Goal: Task Accomplishment & Management: Use online tool/utility

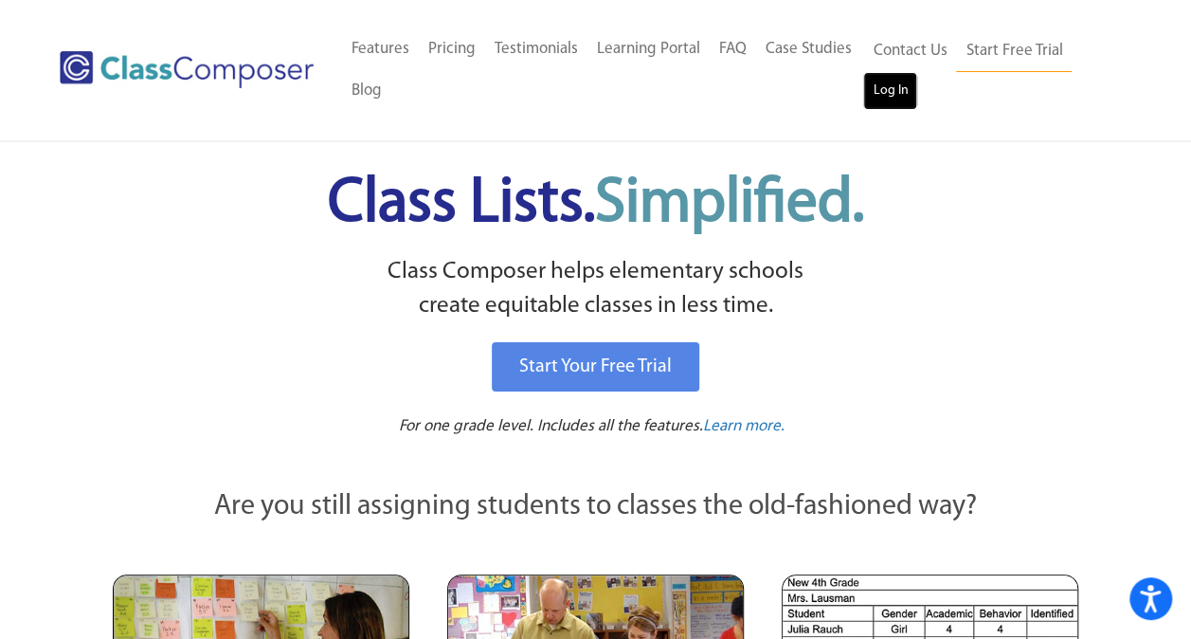
click at [891, 82] on link "Log In" at bounding box center [890, 91] width 54 height 38
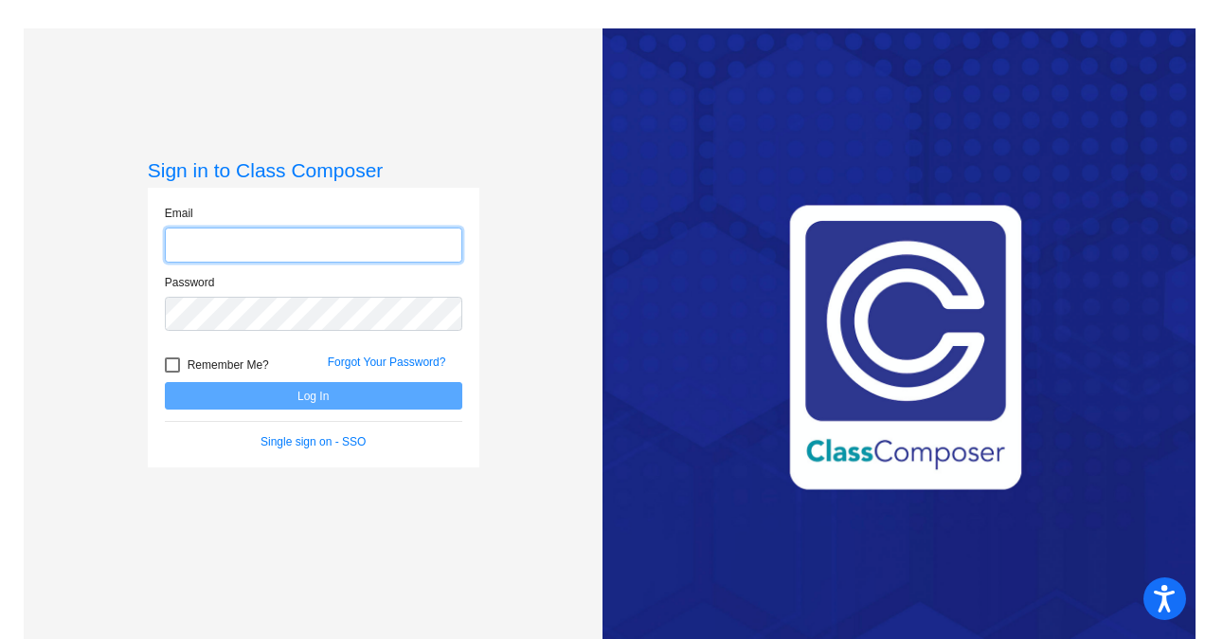
type input "[EMAIL_ADDRESS][DOMAIN_NAME]"
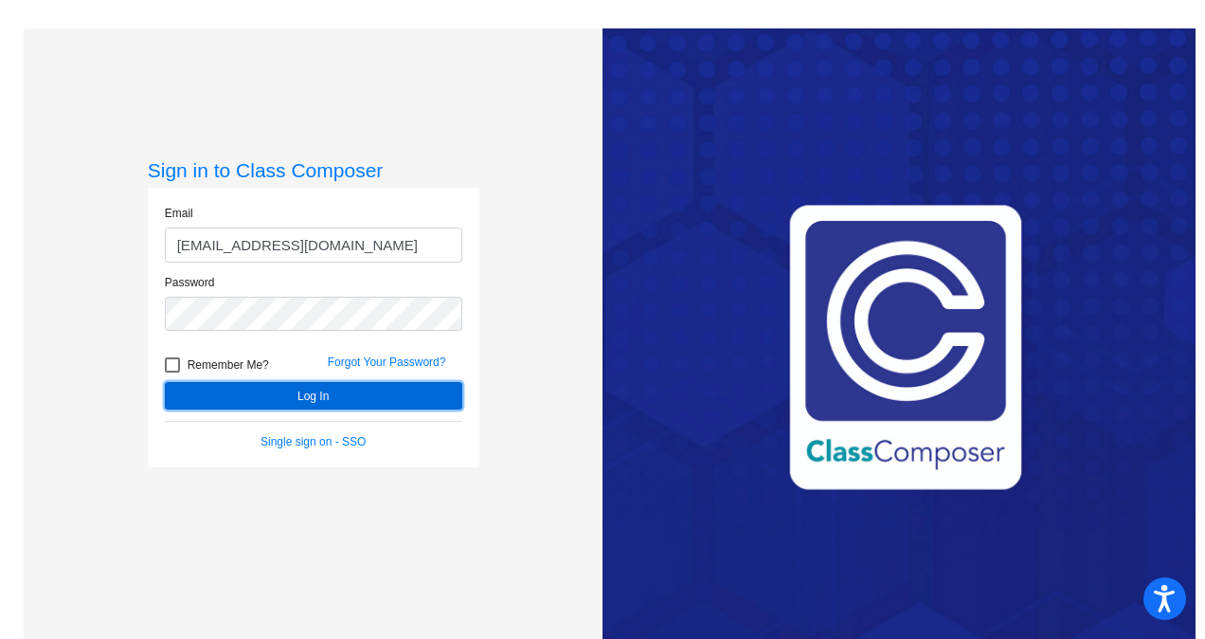
click at [327, 397] on button "Log In" at bounding box center [314, 395] width 298 height 27
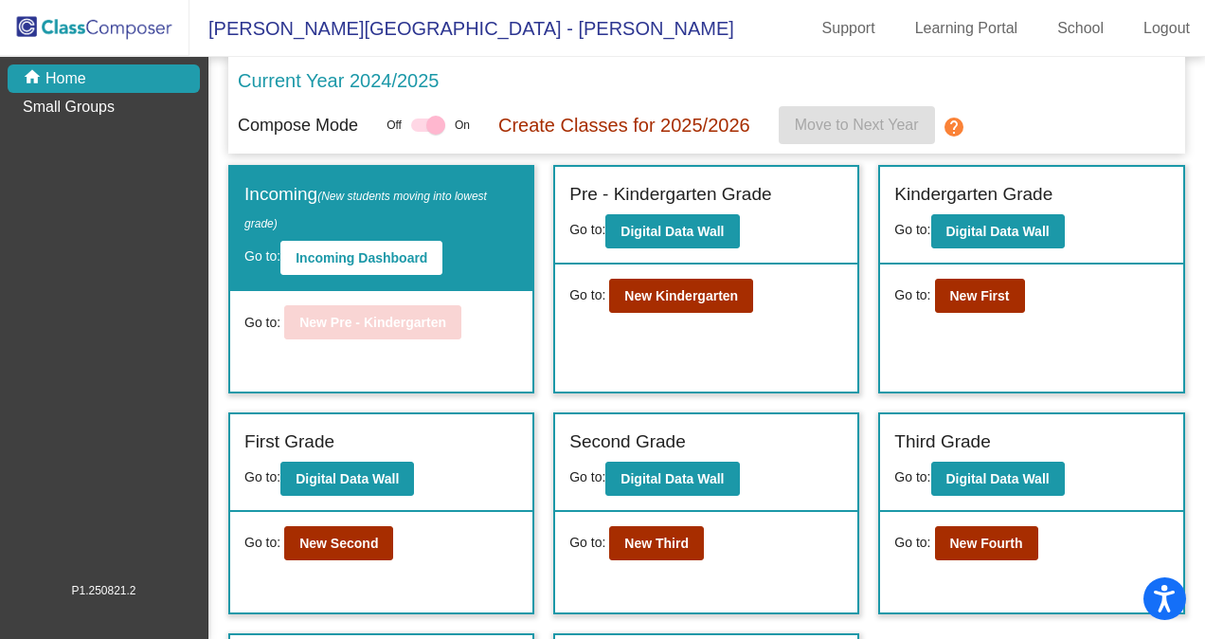
click at [356, 195] on span "(New students moving into lowest grade)" at bounding box center [366, 210] width 243 height 41
click at [360, 248] on button "Incoming Dashboard" at bounding box center [362, 258] width 162 height 34
click at [988, 231] on b "Digital Data Wall" at bounding box center [998, 231] width 103 height 15
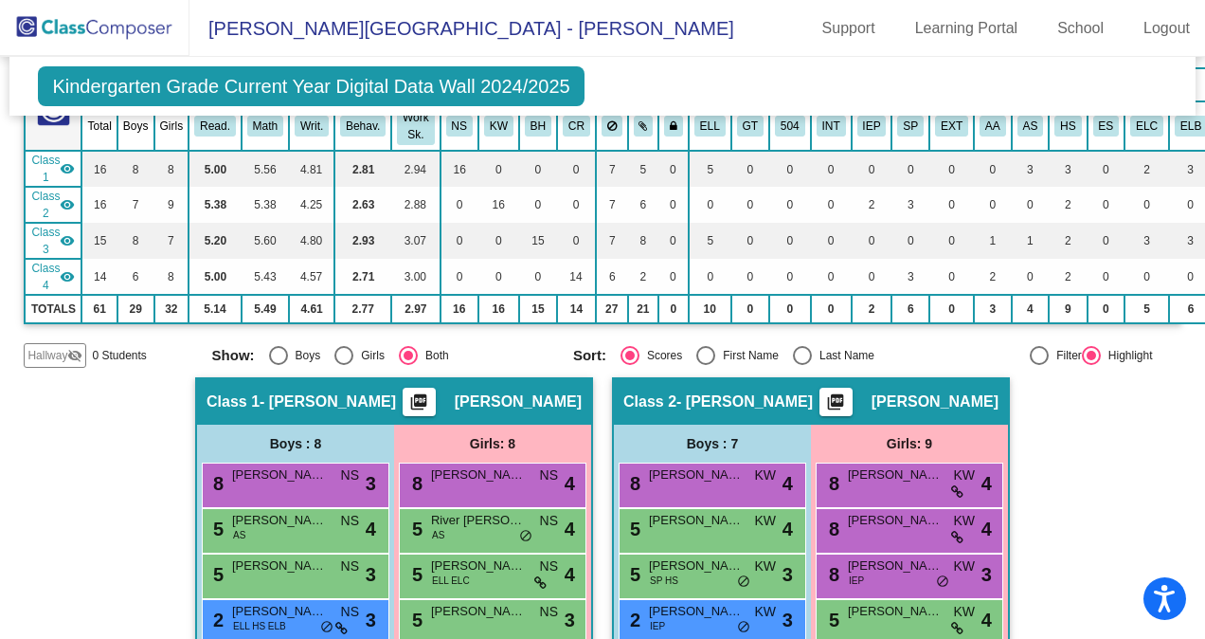
scroll to position [176, 0]
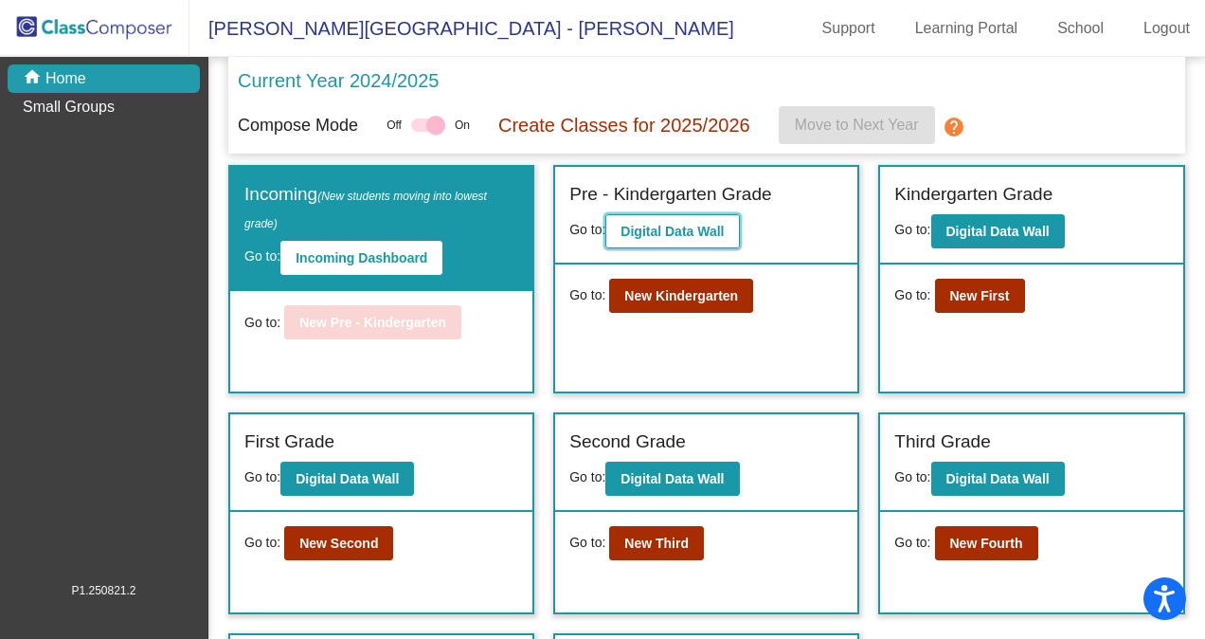
click at [639, 238] on b "Digital Data Wall" at bounding box center [672, 231] width 103 height 15
click at [360, 200] on span "(New students moving into lowest grade)" at bounding box center [366, 210] width 243 height 41
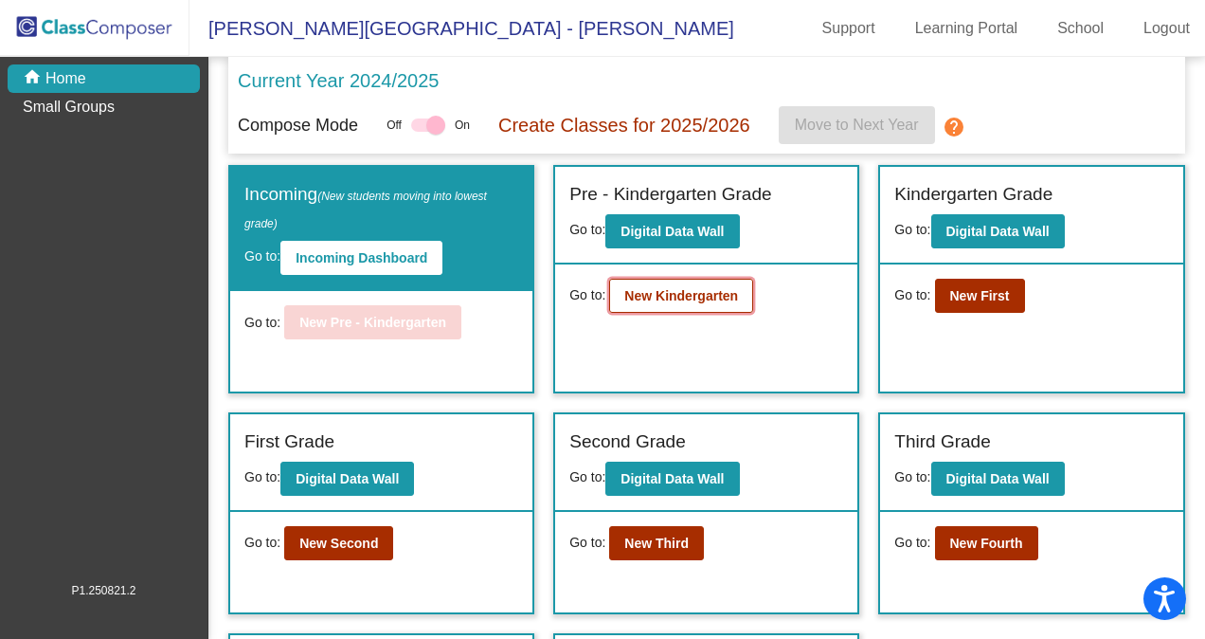
click at [682, 299] on b "New Kindergarten" at bounding box center [682, 295] width 114 height 15
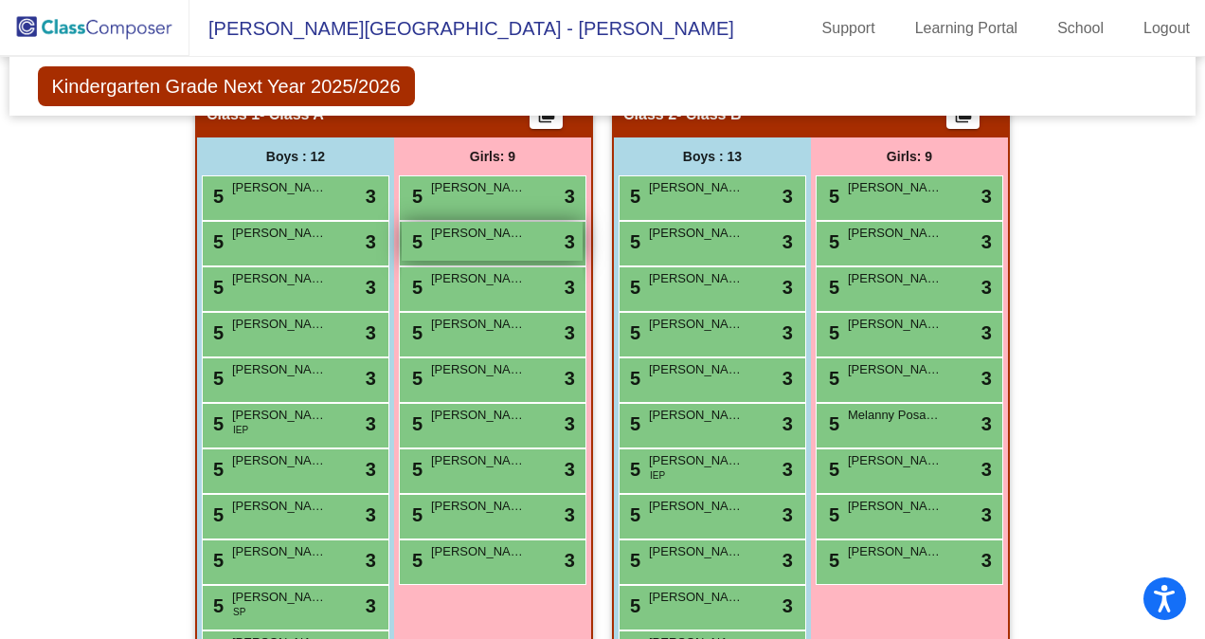
scroll to position [371, 0]
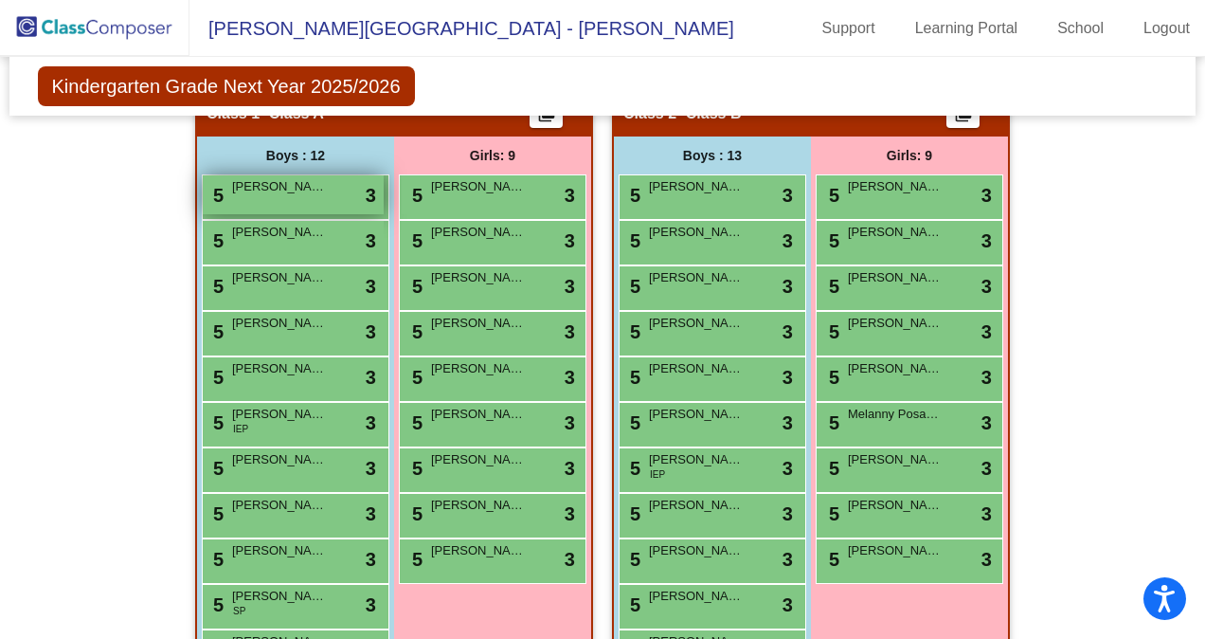
click at [336, 191] on div "5 [PERSON_NAME] lock do_not_disturb_alt 3" at bounding box center [293, 194] width 181 height 39
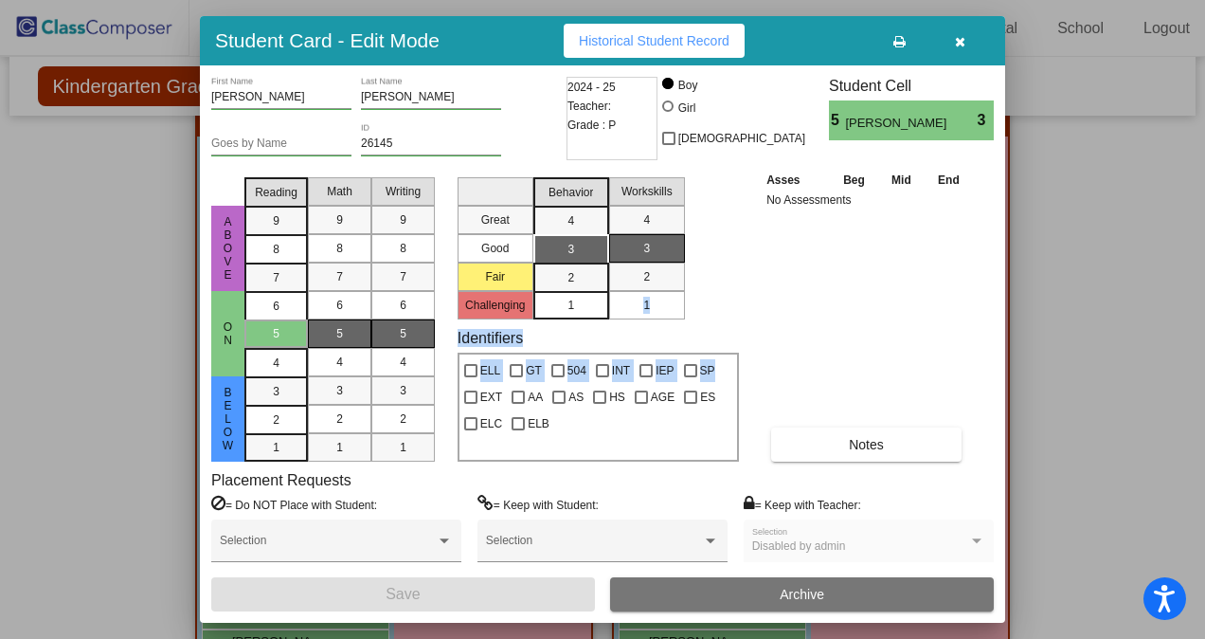
drag, startPoint x: 735, startPoint y: 352, endPoint x: 740, endPoint y: 268, distance: 83.5
click at [740, 268] on div "ABove on below Reading 9 8 7 6 5 4 3 2 1 Math 9 8 7 6 5 4 3 2 1 Writing 9 8 7 6…" at bounding box center [602, 316] width 783 height 292
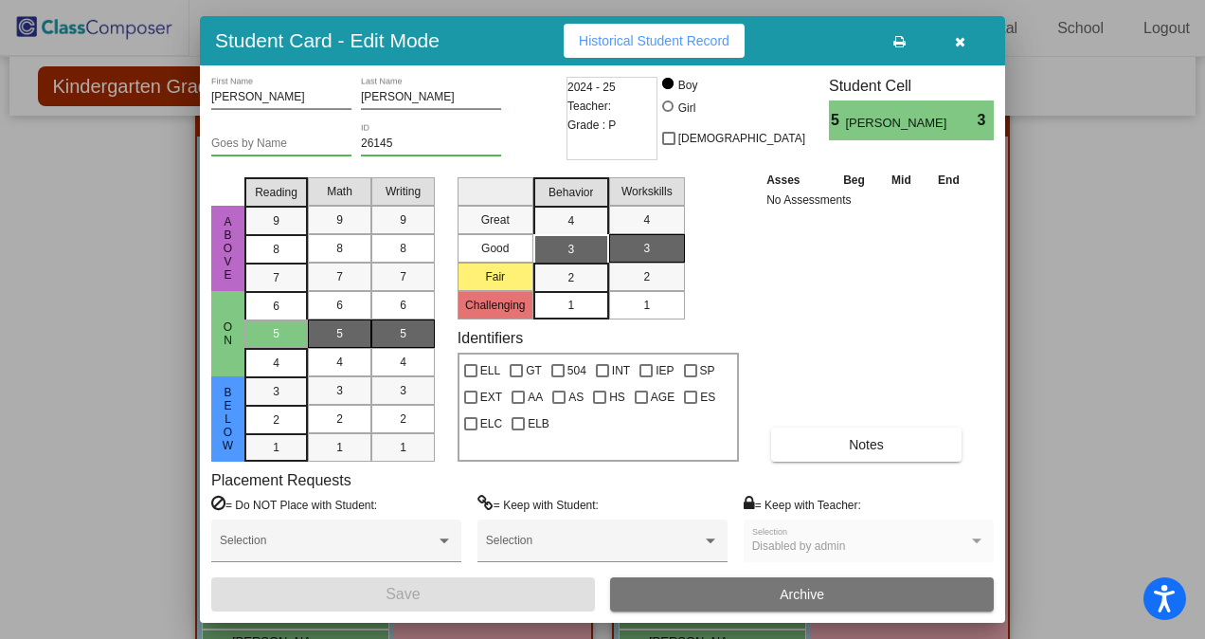
click at [1080, 305] on div at bounding box center [602, 319] width 1205 height 639
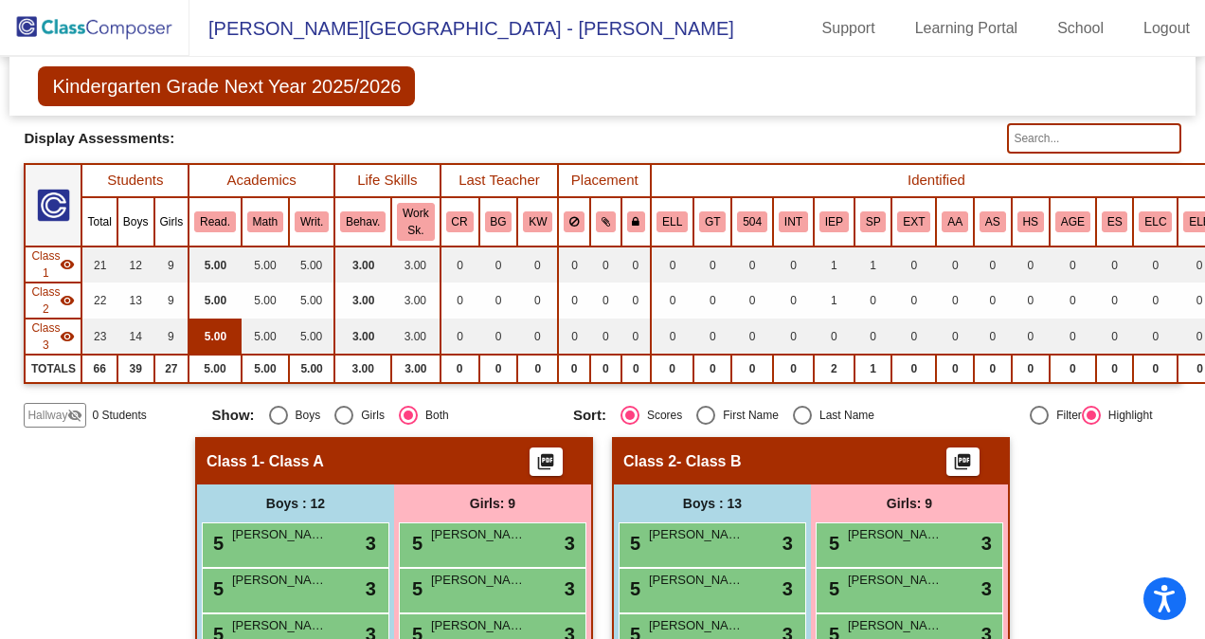
scroll to position [0, 0]
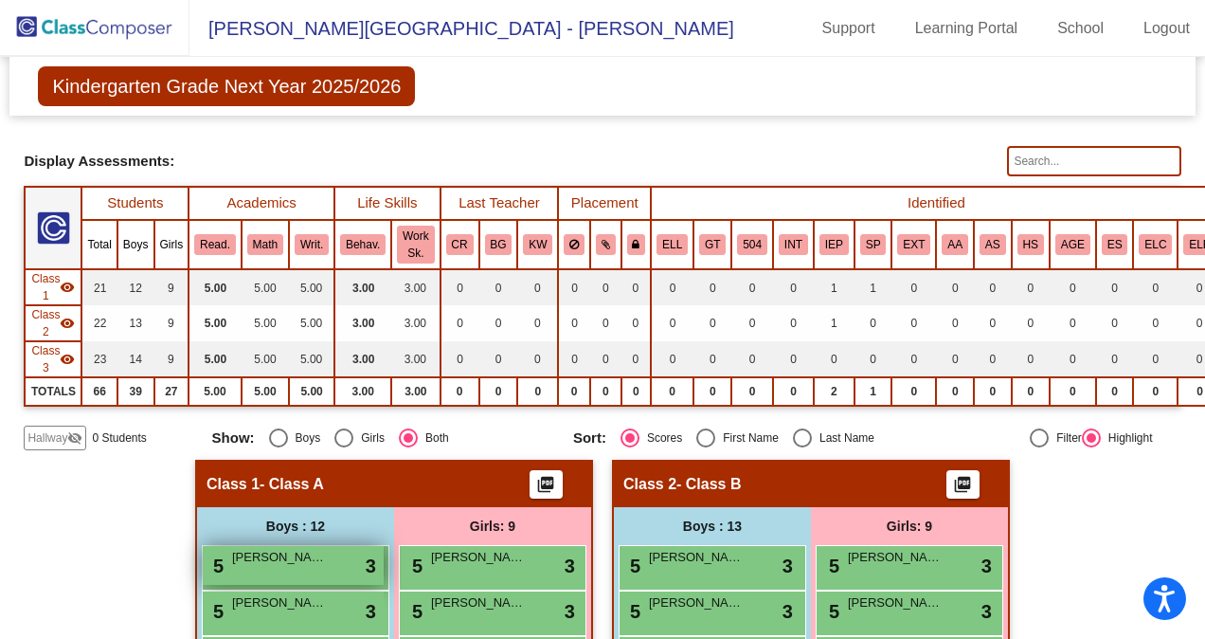
click at [315, 558] on span "[PERSON_NAME]" at bounding box center [279, 557] width 95 height 19
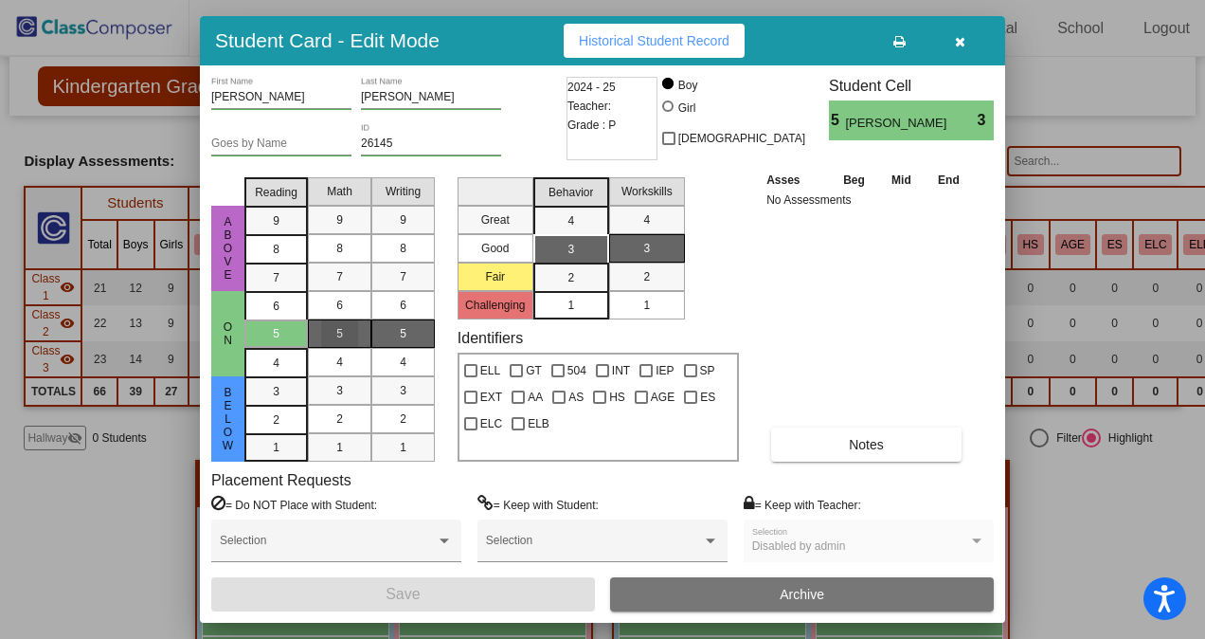
click at [336, 328] on span "5" at bounding box center [339, 333] width 7 height 17
click at [330, 328] on div "5" at bounding box center [339, 333] width 37 height 28
click at [353, 335] on div "5" at bounding box center [339, 333] width 37 height 28
click at [815, 345] on div "Asses Beg Mid End No Assessments Notes" at bounding box center [867, 316] width 211 height 292
click at [963, 37] on icon "button" at bounding box center [960, 41] width 10 height 13
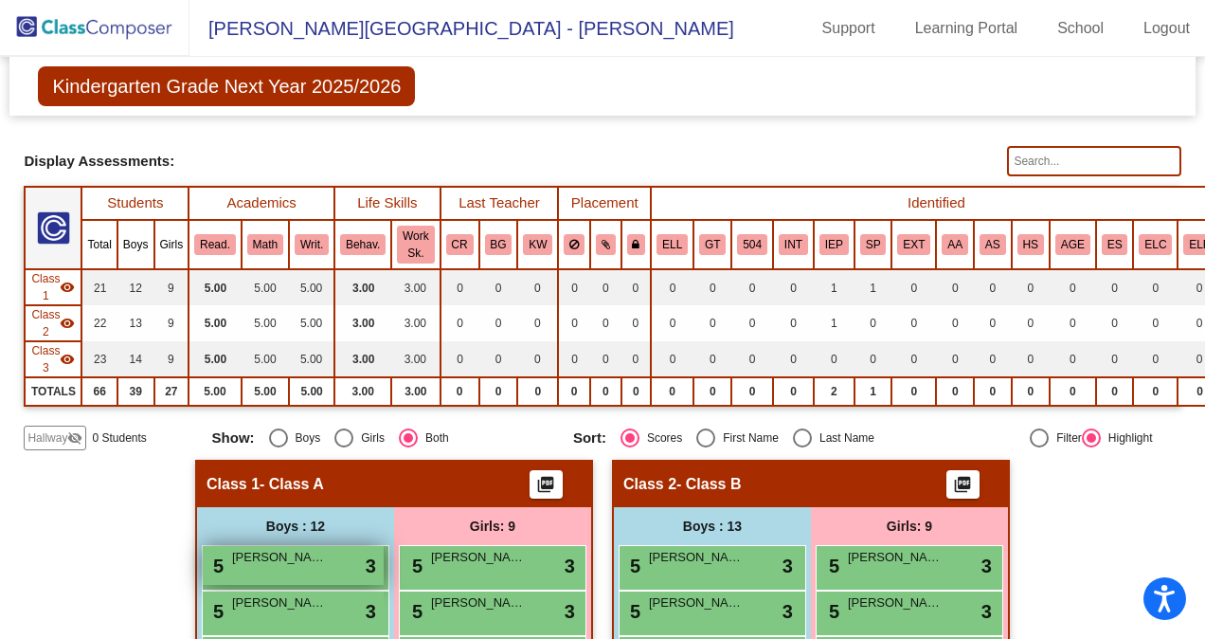
click at [301, 572] on div "5 [PERSON_NAME] lock do_not_disturb_alt 3" at bounding box center [293, 565] width 181 height 39
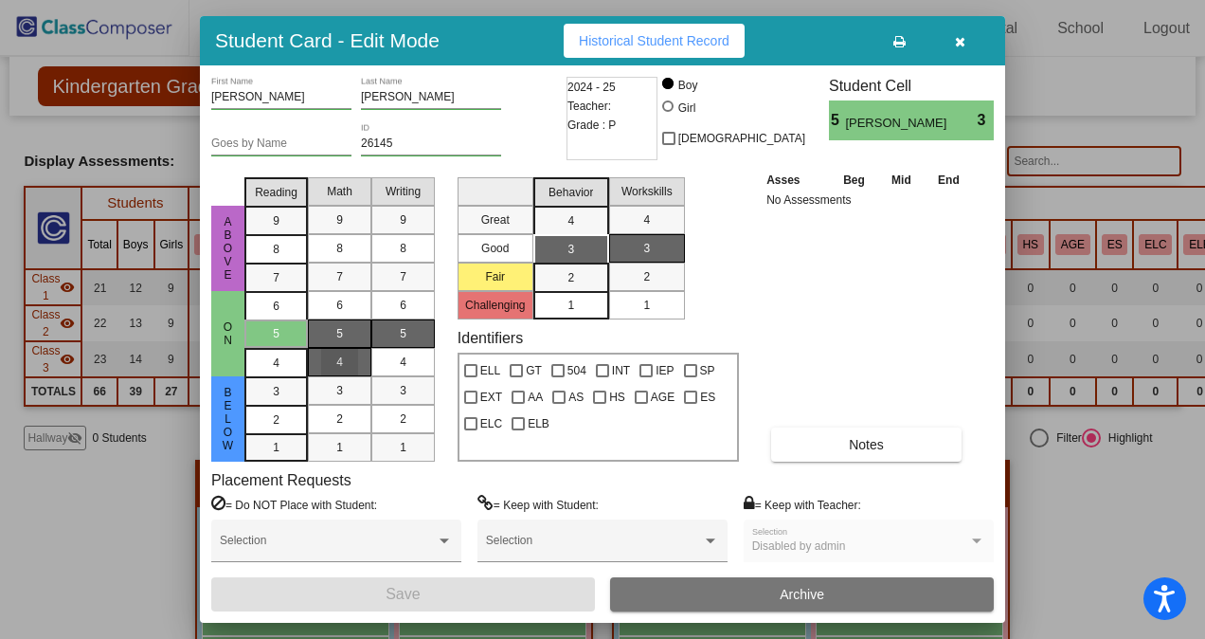
click at [350, 368] on div "4" at bounding box center [339, 362] width 37 height 28
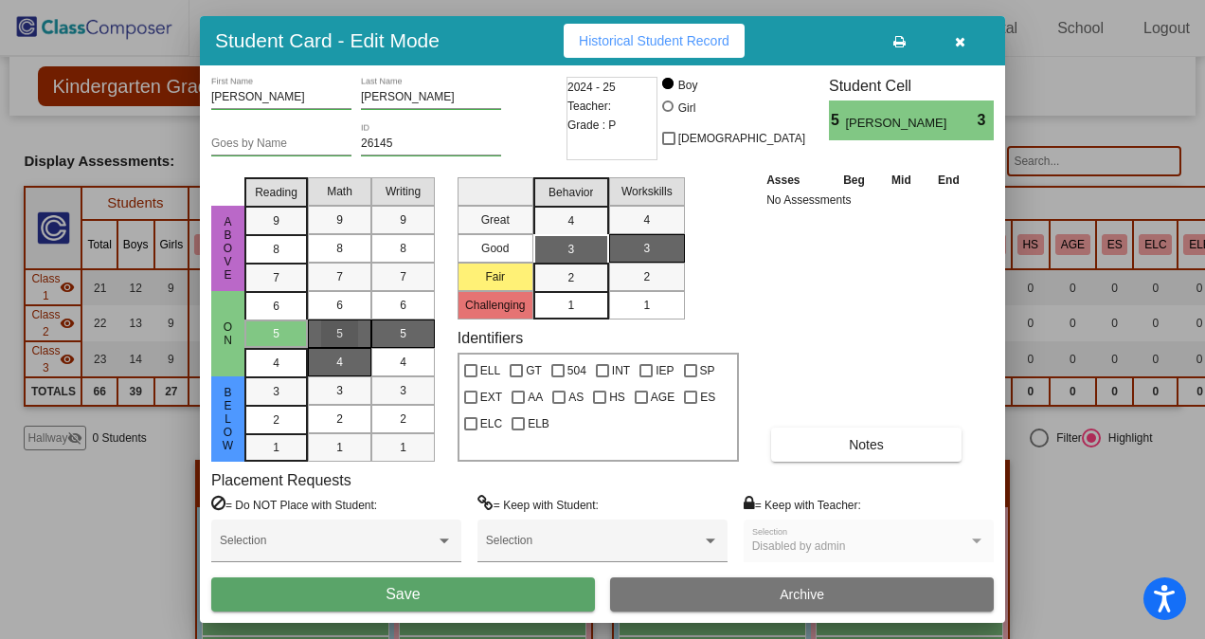
click at [345, 330] on div "5" at bounding box center [339, 333] width 37 height 28
click at [469, 594] on button "Save" at bounding box center [403, 594] width 384 height 34
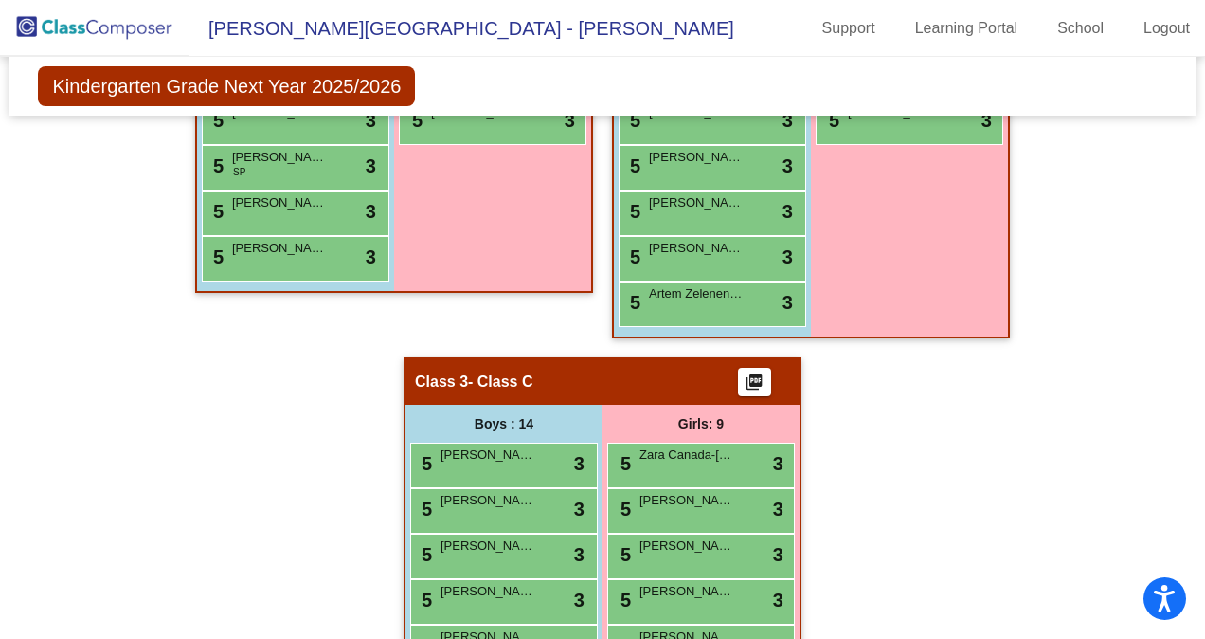
scroll to position [834, 0]
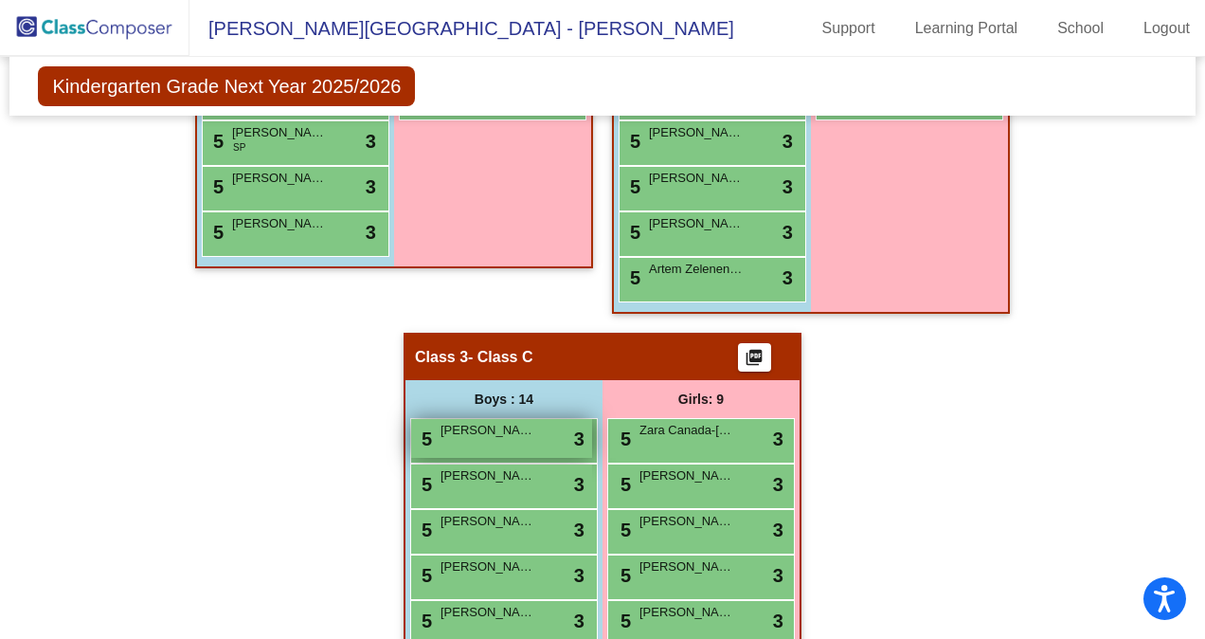
click at [507, 434] on span "[PERSON_NAME]" at bounding box center [488, 430] width 95 height 19
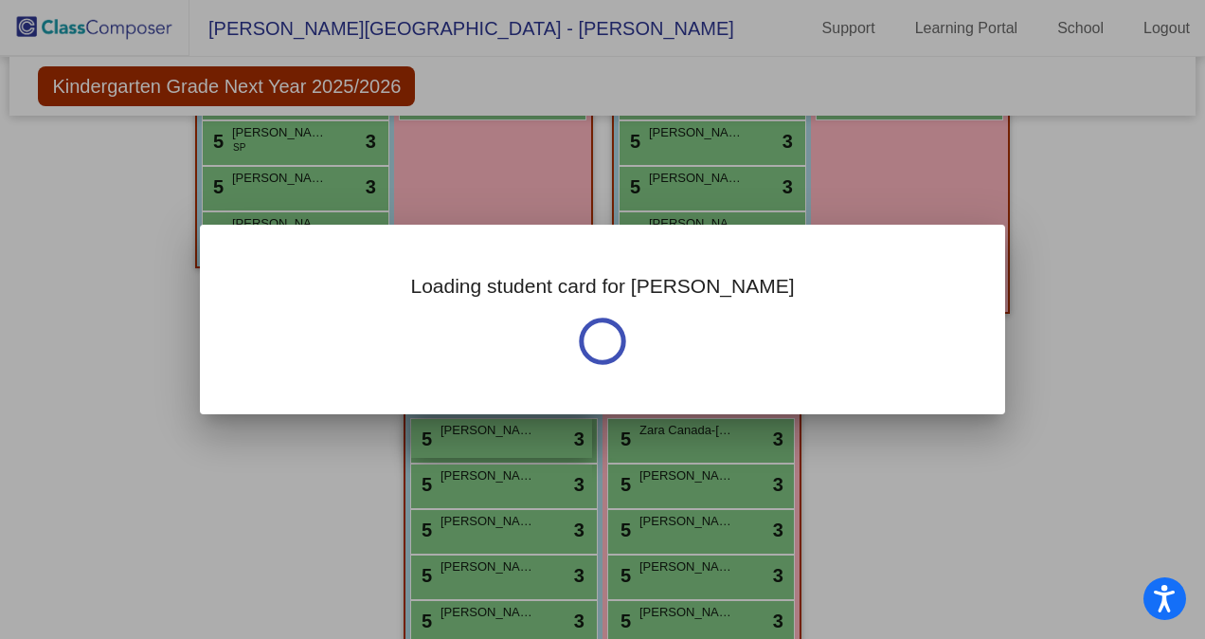
click at [507, 434] on div at bounding box center [602, 319] width 1205 height 639
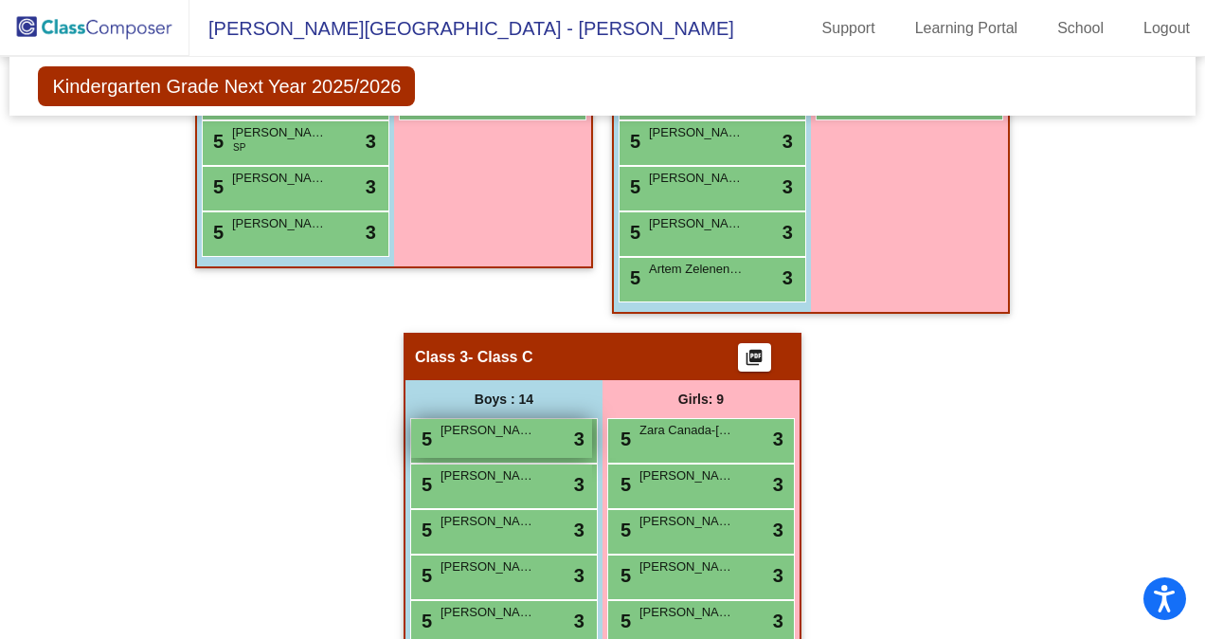
click at [507, 434] on span "[PERSON_NAME]" at bounding box center [488, 430] width 95 height 19
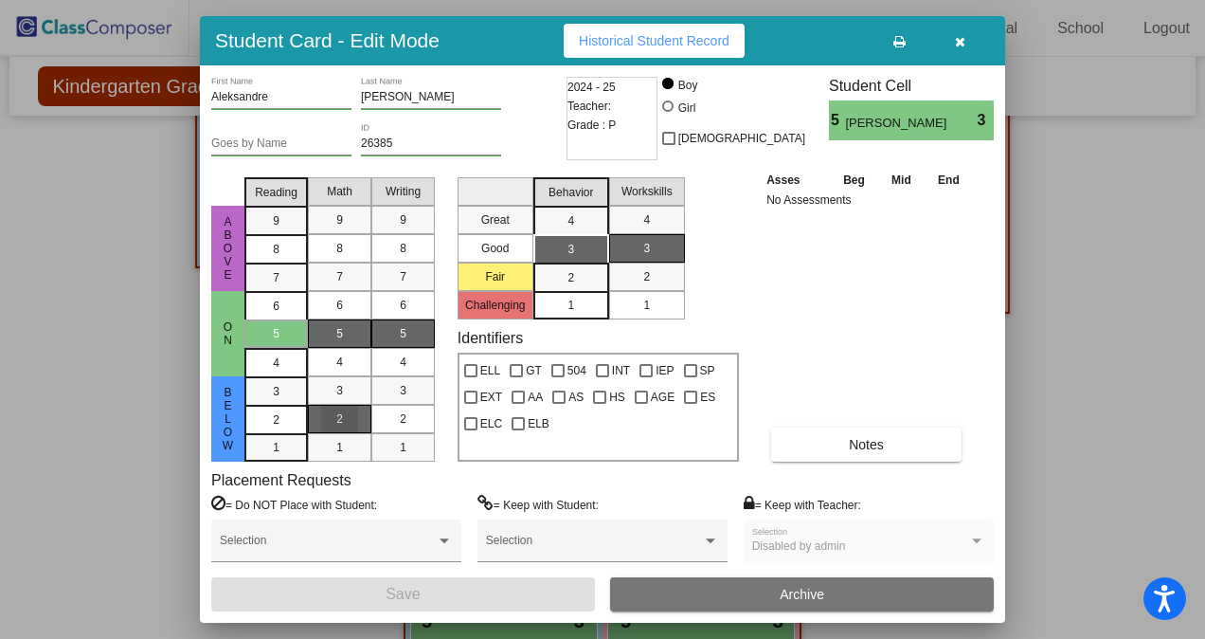
click at [342, 417] on span "2" at bounding box center [339, 418] width 7 height 17
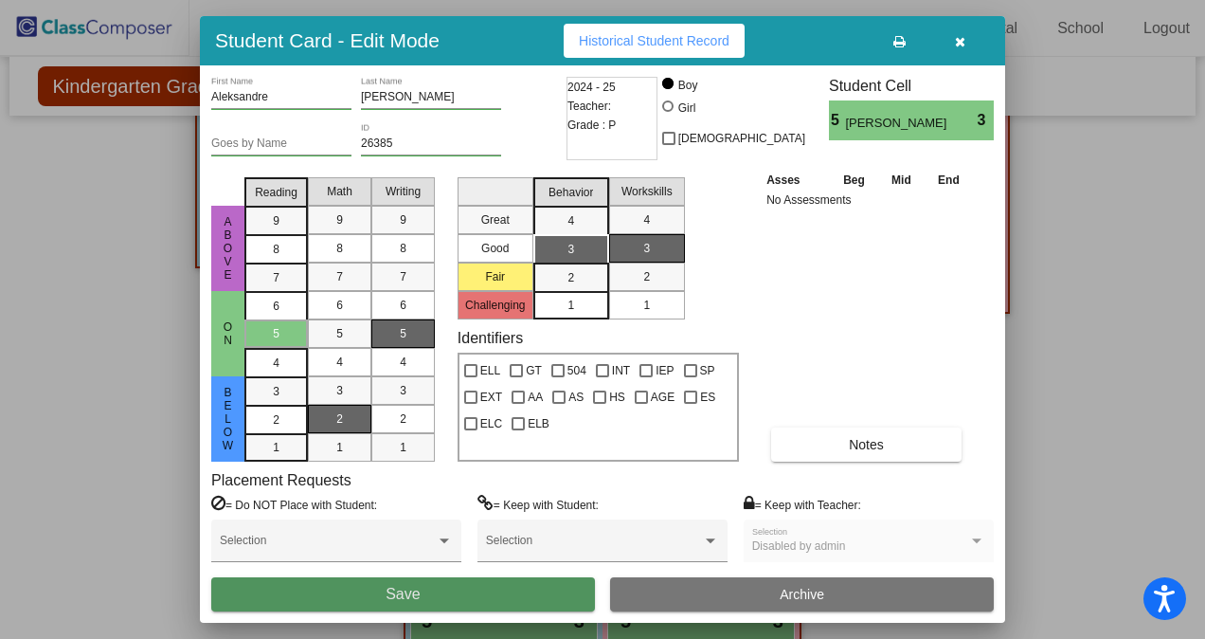
click at [415, 583] on button "Save" at bounding box center [403, 594] width 384 height 34
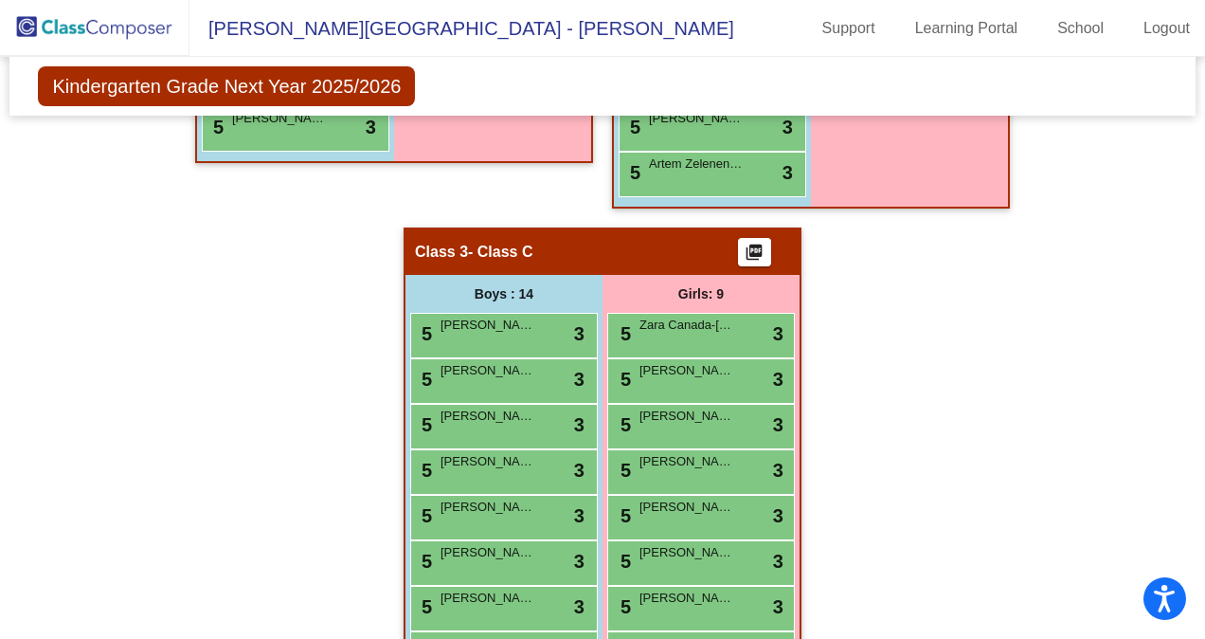
scroll to position [940, 0]
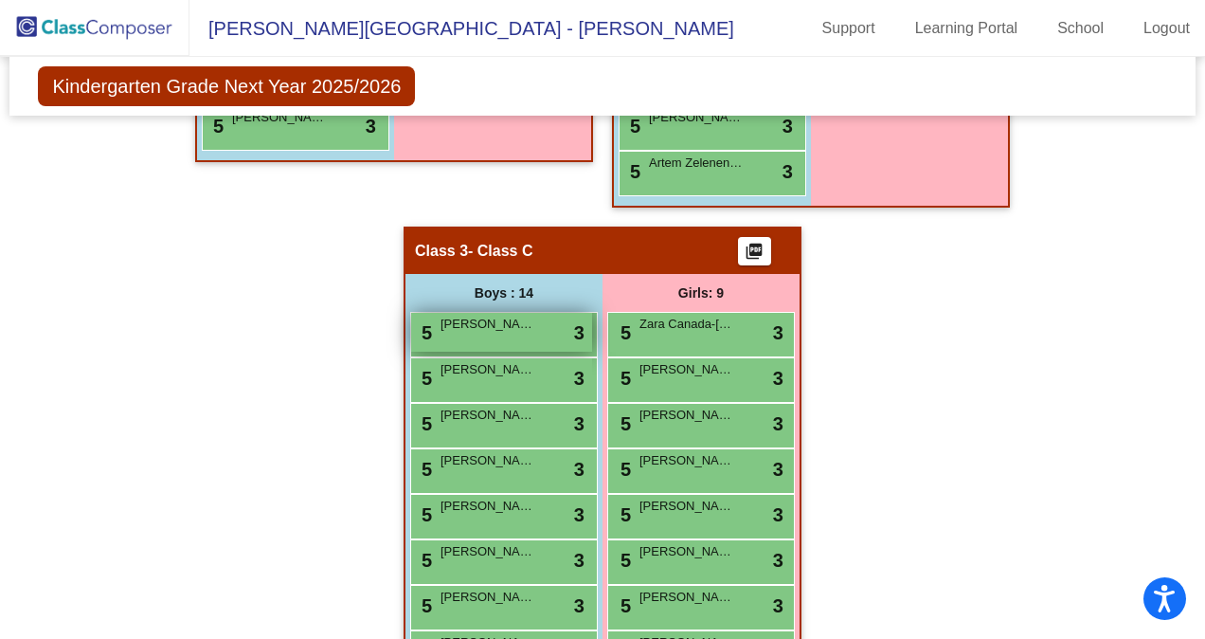
click at [478, 334] on div "5 [PERSON_NAME] lock do_not_disturb_alt 3" at bounding box center [501, 332] width 181 height 39
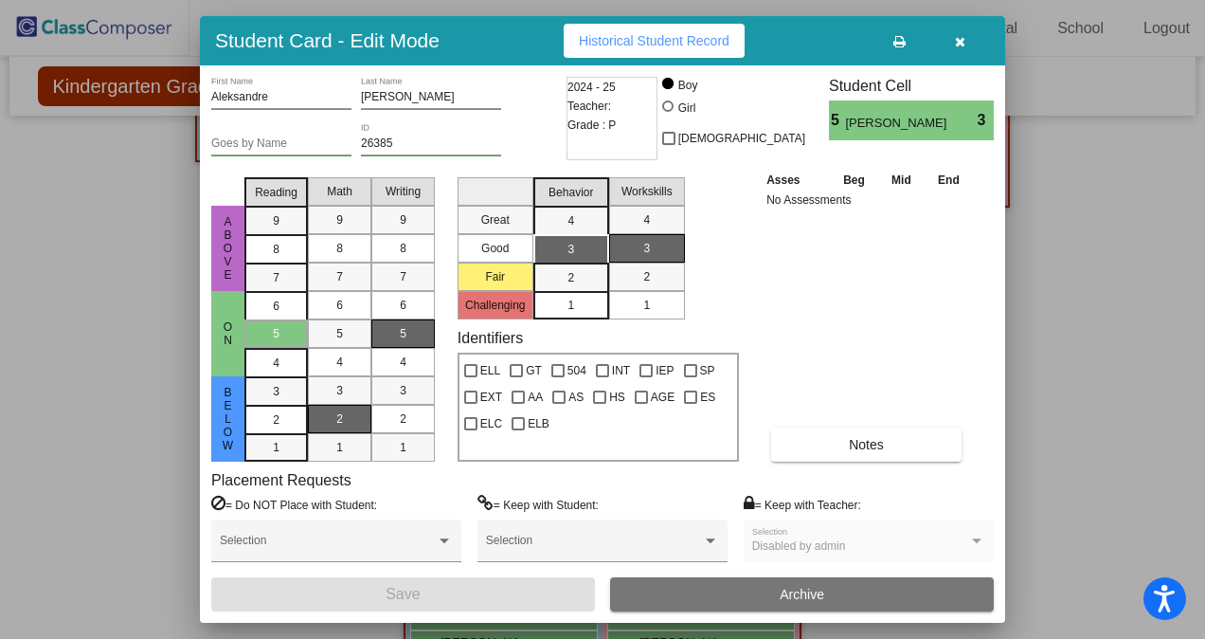
click at [952, 42] on button "button" at bounding box center [960, 41] width 61 height 34
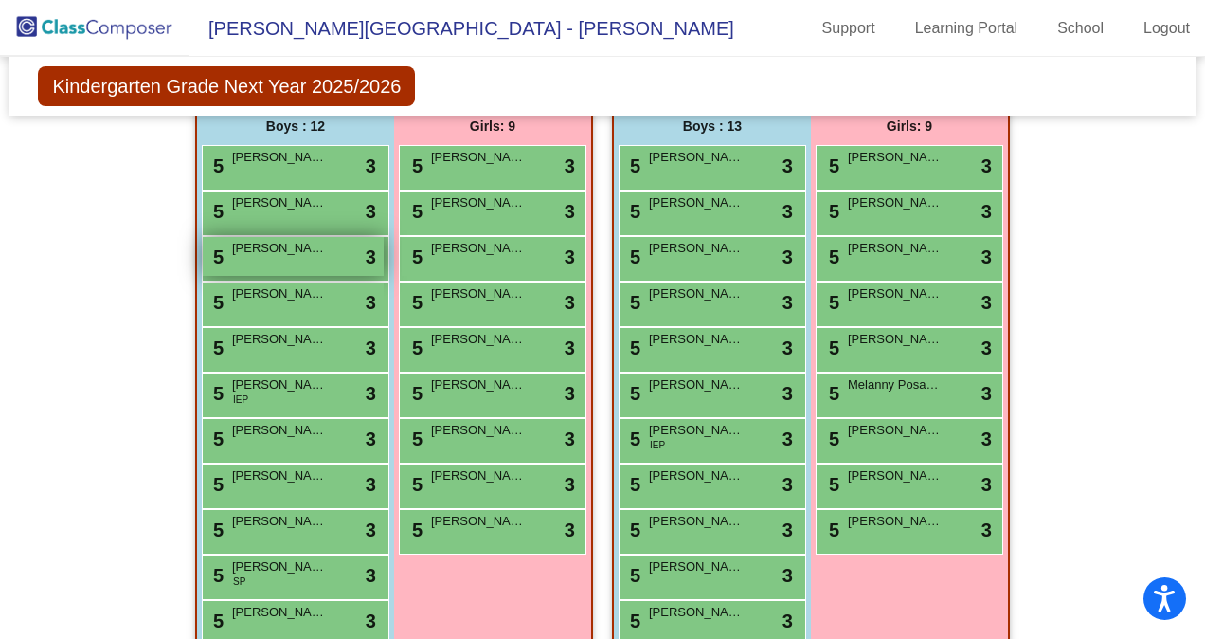
scroll to position [399, 0]
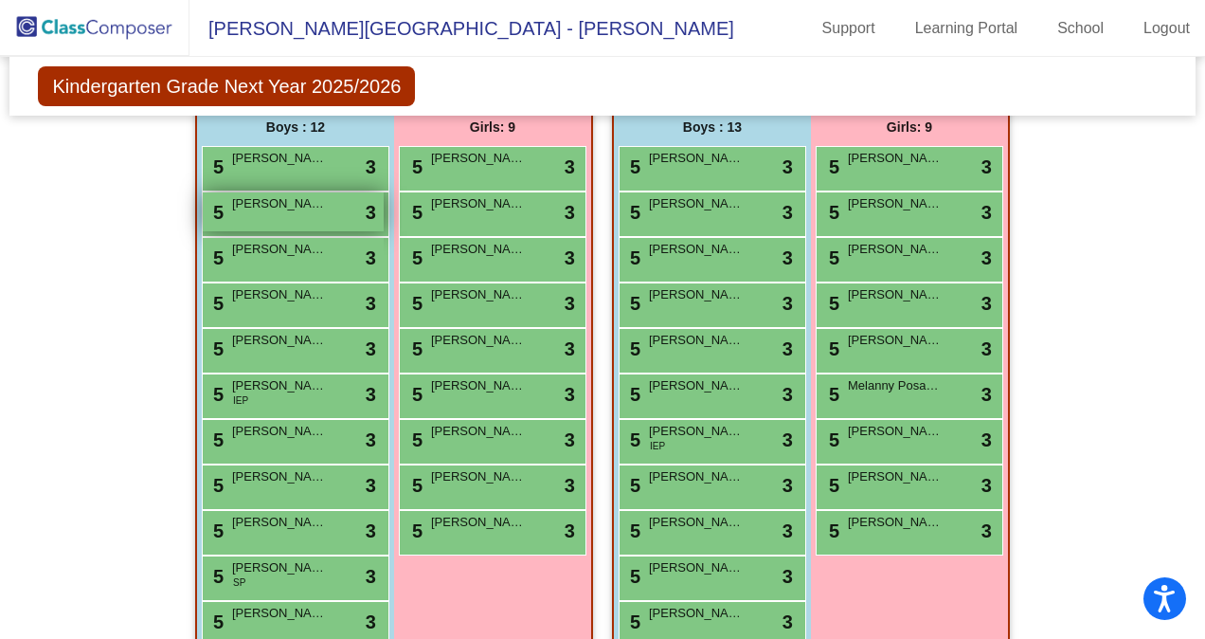
click at [325, 204] on div "5 [PERSON_NAME] lock do_not_disturb_alt 3" at bounding box center [293, 211] width 181 height 39
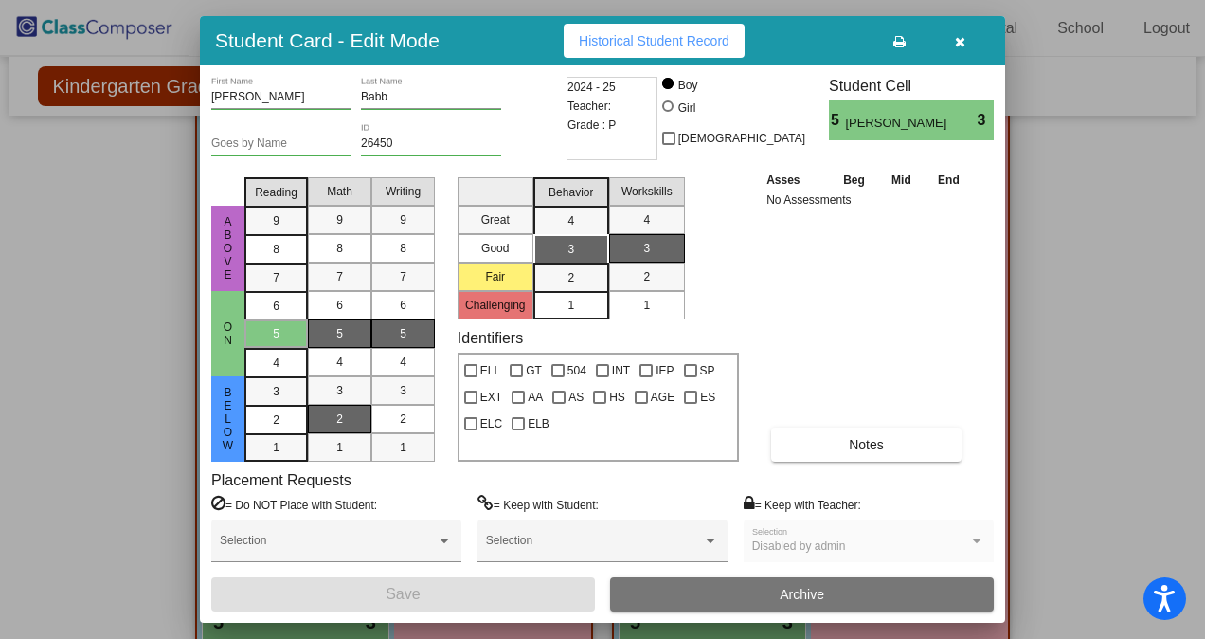
click at [353, 415] on div "2" at bounding box center [339, 419] width 37 height 28
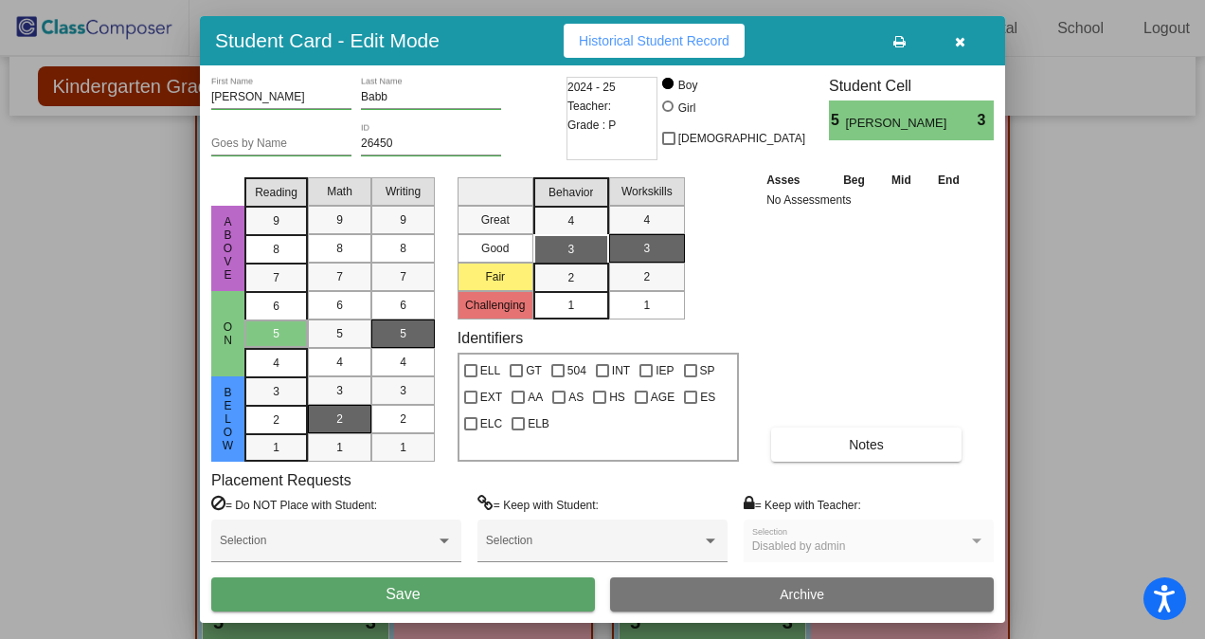
click at [438, 601] on button "Save" at bounding box center [403, 594] width 384 height 34
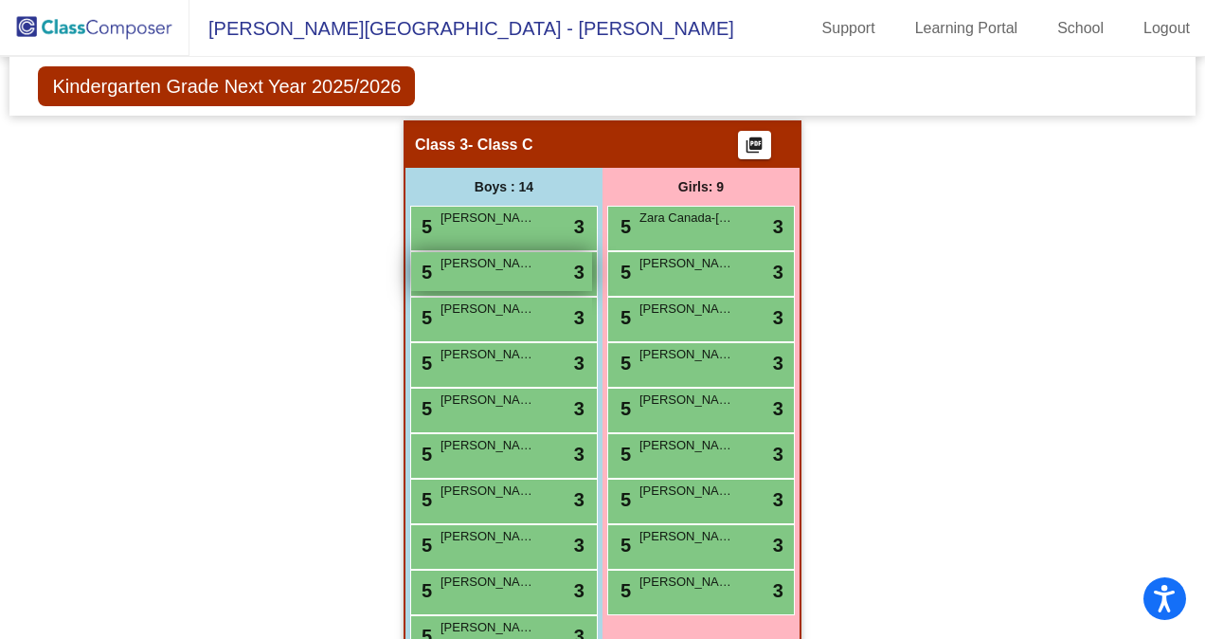
scroll to position [1047, 0]
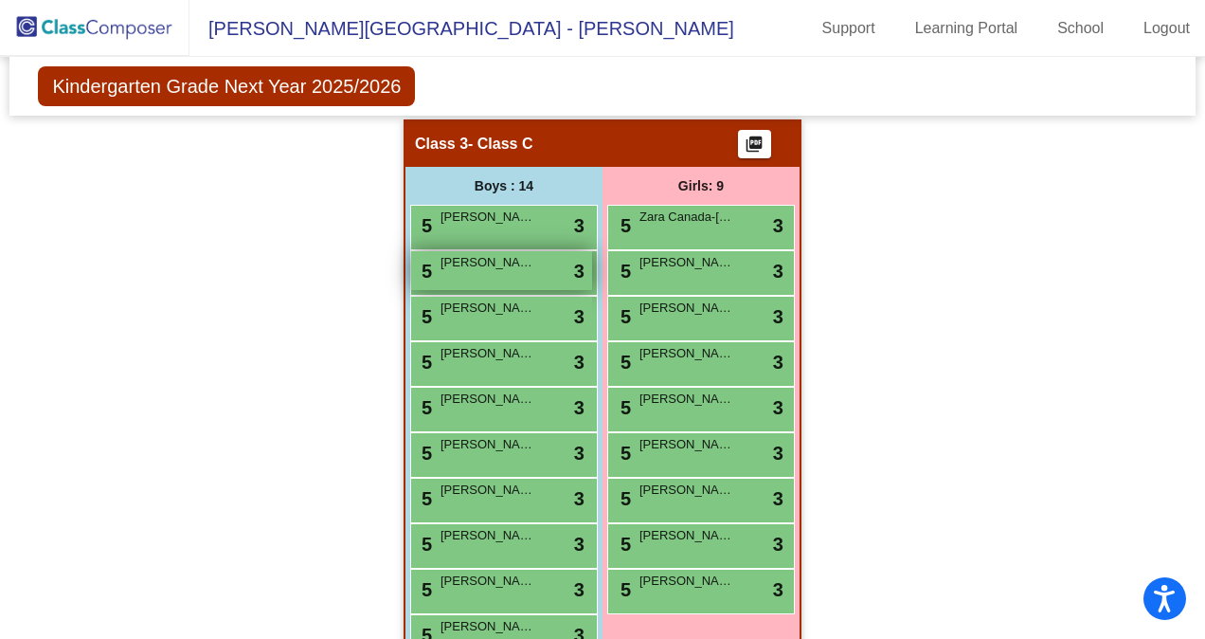
click at [466, 279] on div "5 Rayan Baichou lock do_not_disturb_alt 3" at bounding box center [501, 270] width 181 height 39
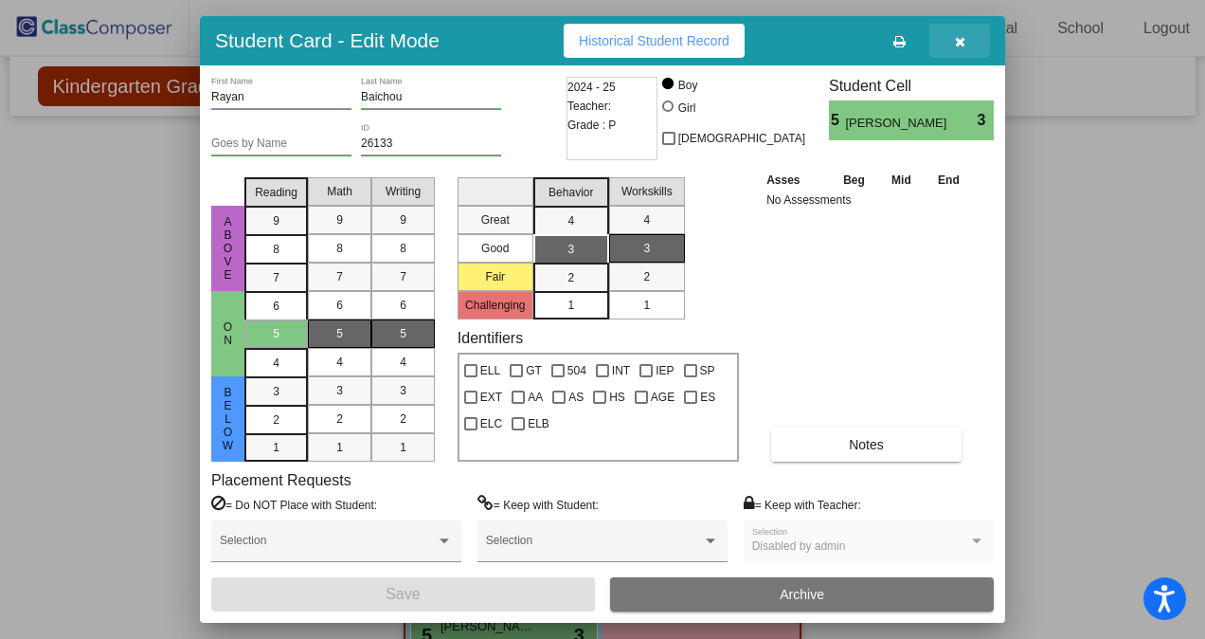
click at [960, 49] on button "button" at bounding box center [960, 41] width 61 height 34
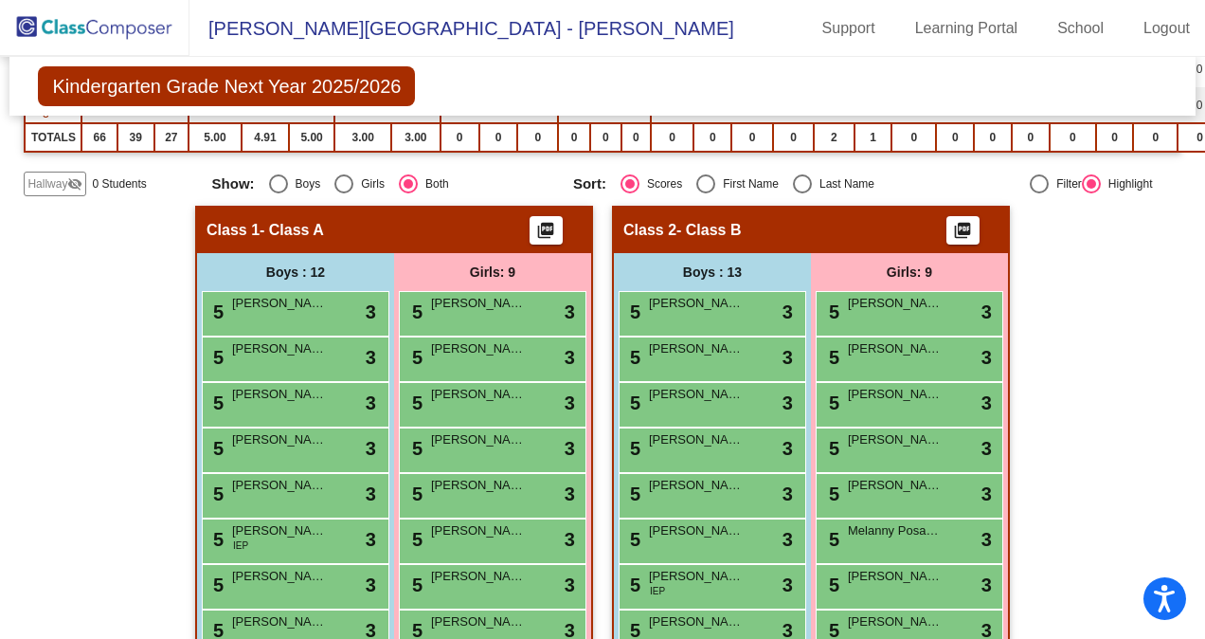
scroll to position [252, 0]
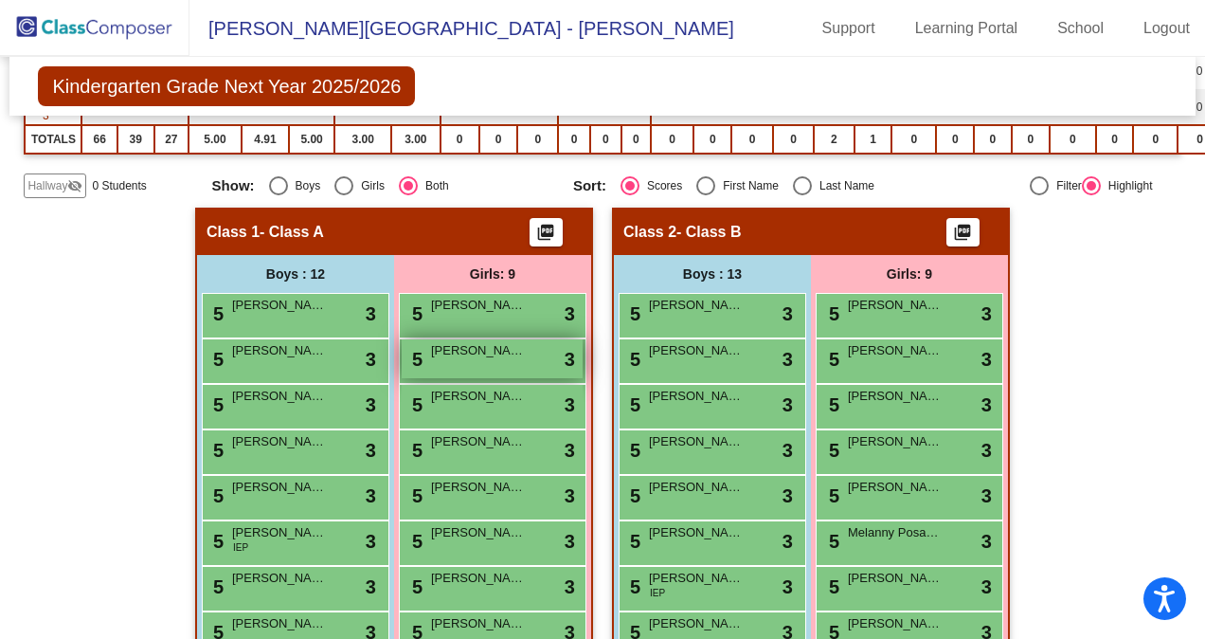
click at [499, 356] on span "[PERSON_NAME]" at bounding box center [478, 350] width 95 height 19
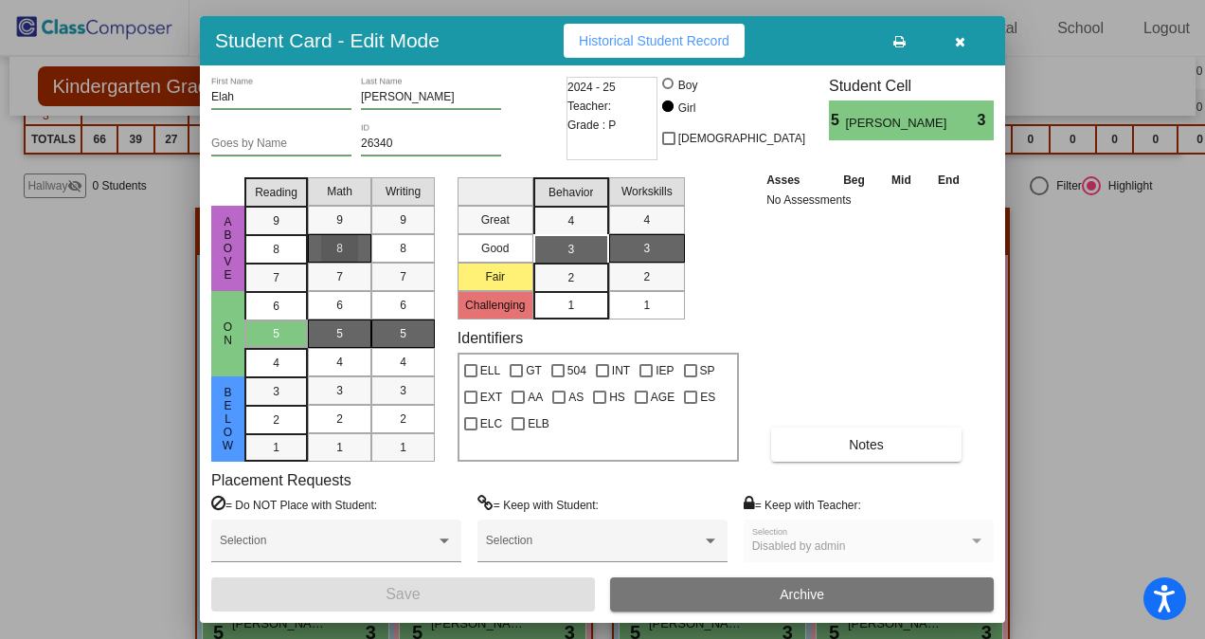
click at [346, 248] on div "8" at bounding box center [339, 248] width 37 height 28
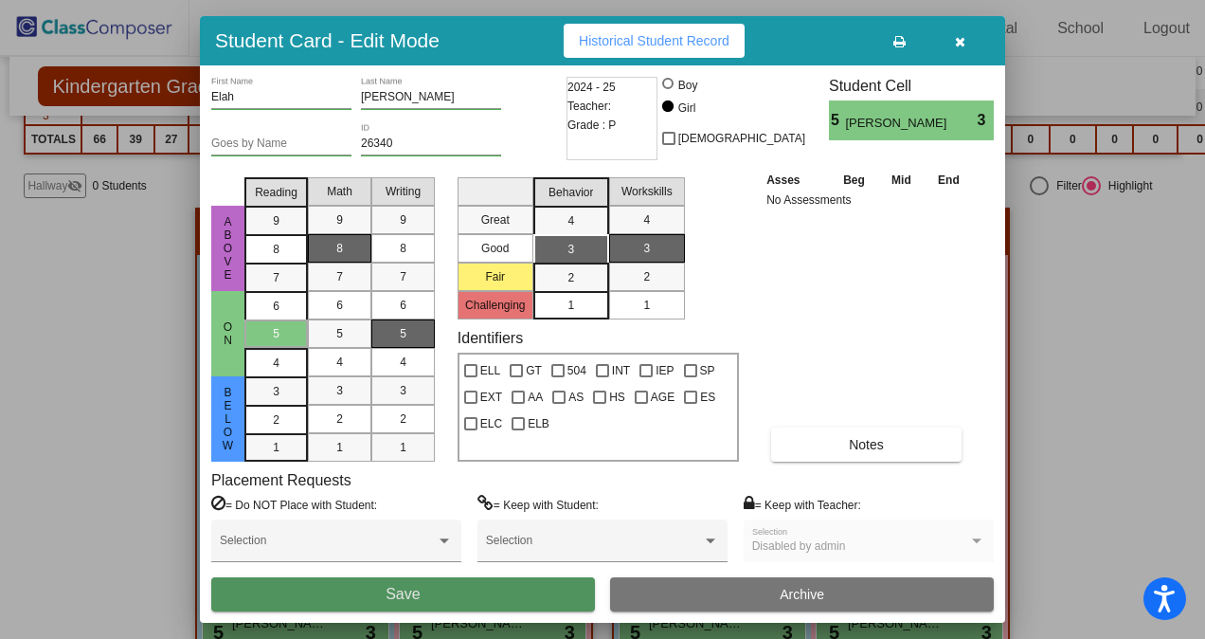
click at [525, 587] on button "Save" at bounding box center [403, 594] width 384 height 34
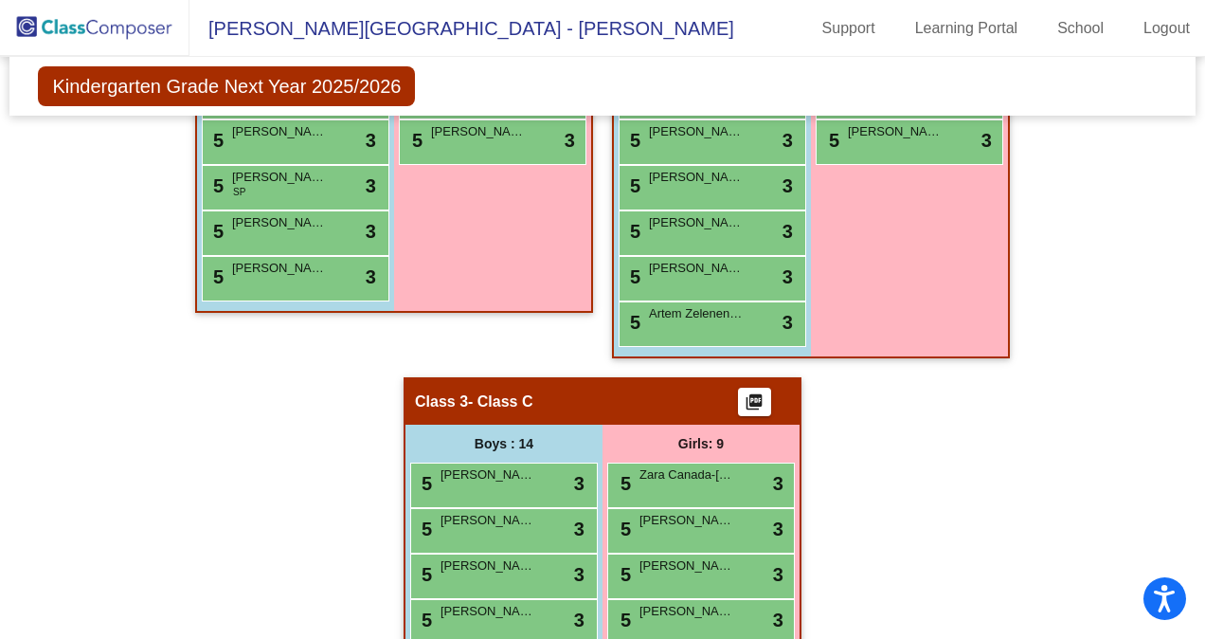
scroll to position [796, 0]
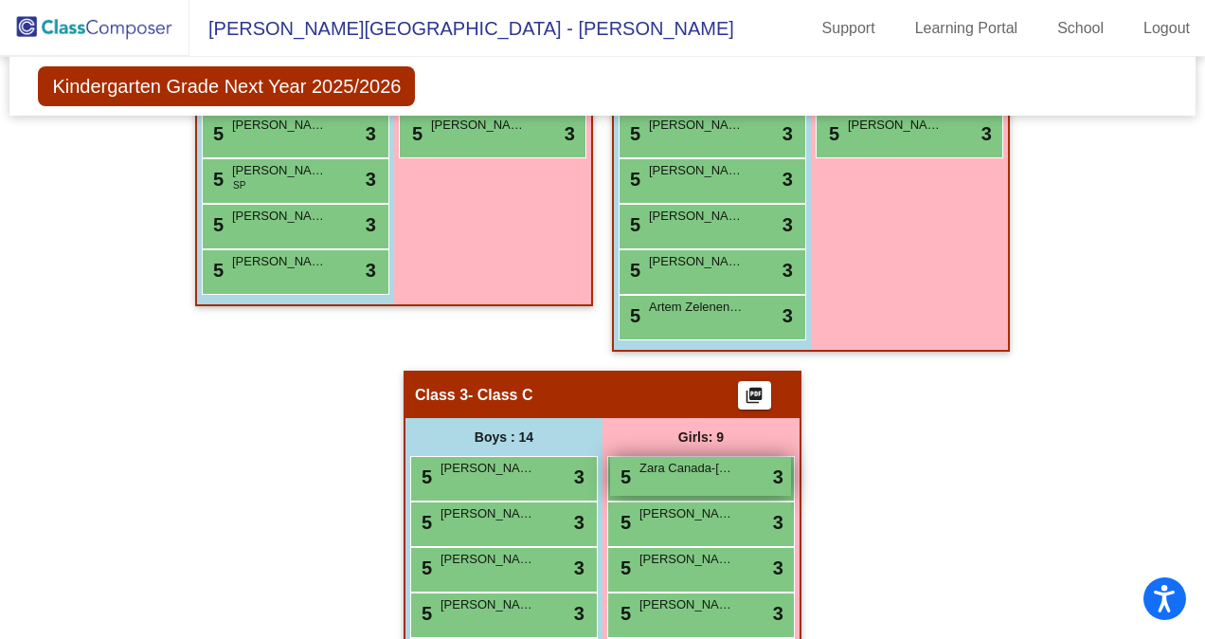
click at [707, 470] on span "Zara Canada-[PERSON_NAME]" at bounding box center [687, 468] width 95 height 19
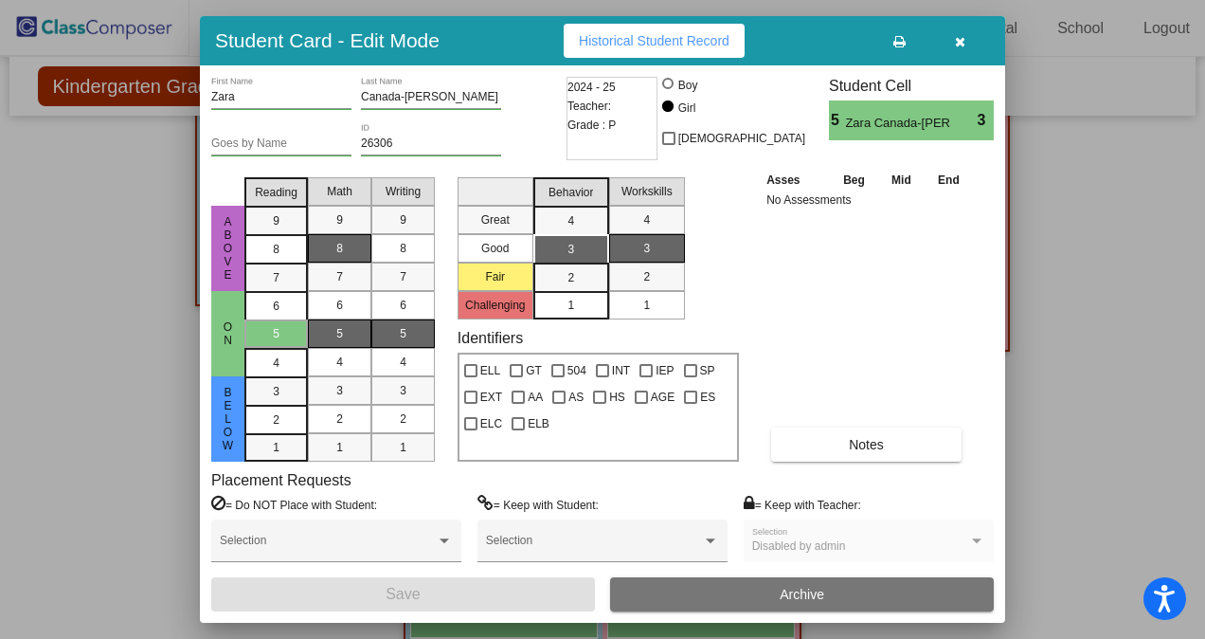
click at [349, 243] on div "8" at bounding box center [339, 248] width 37 height 28
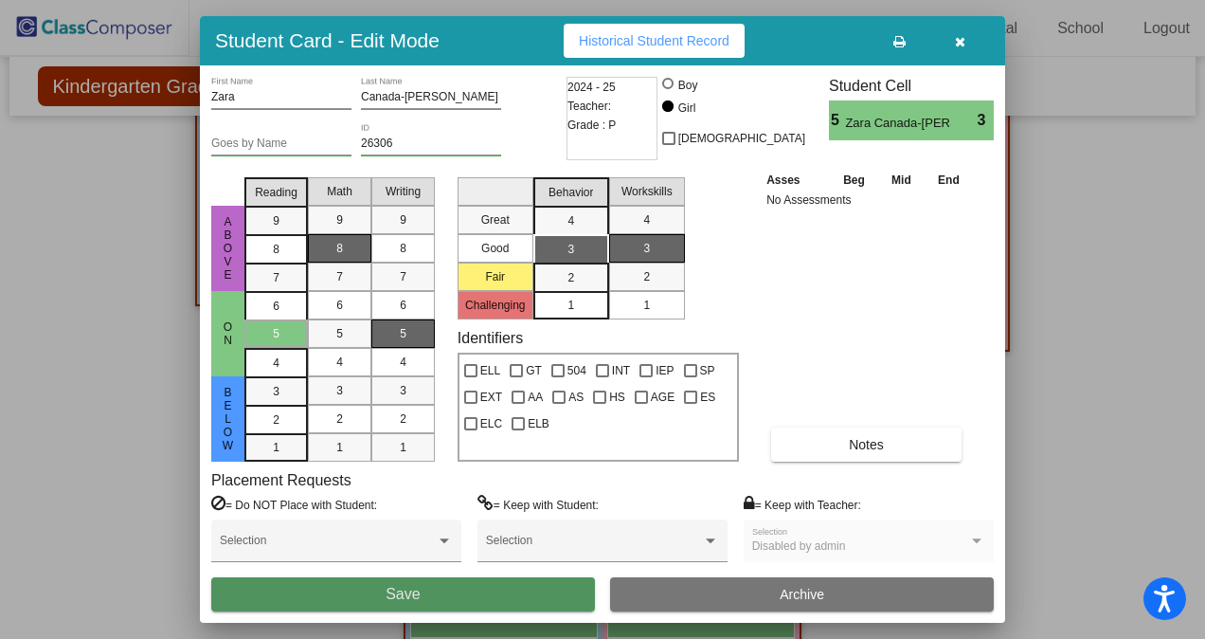
click at [431, 589] on button "Save" at bounding box center [403, 594] width 384 height 34
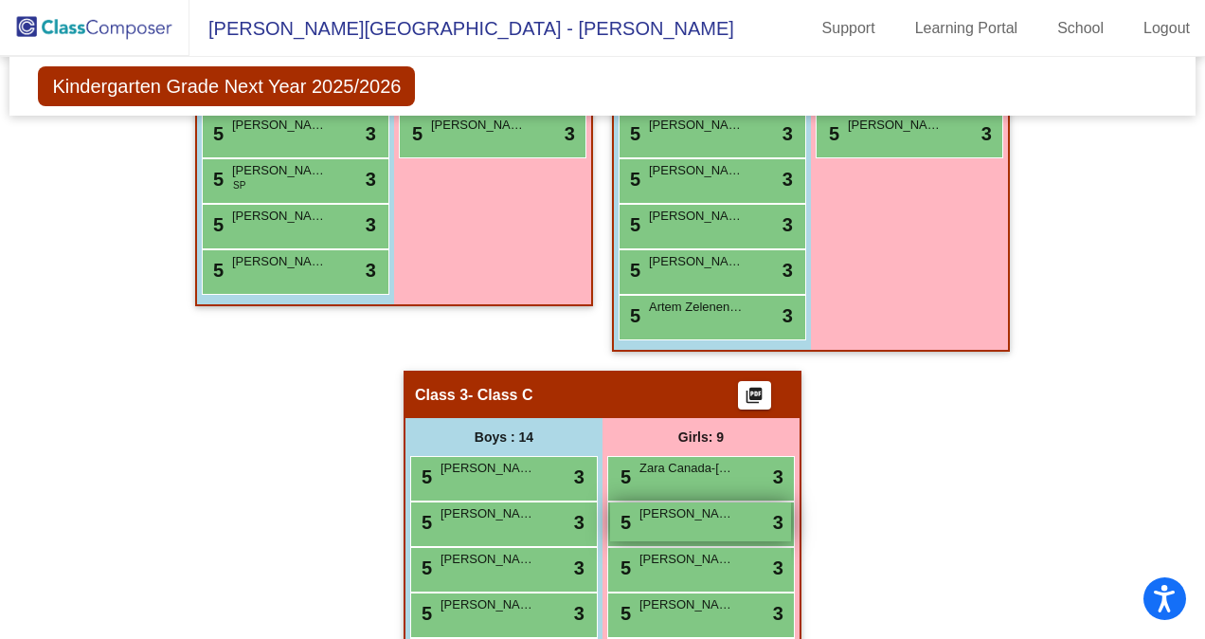
click at [716, 512] on span "[PERSON_NAME]" at bounding box center [687, 513] width 95 height 19
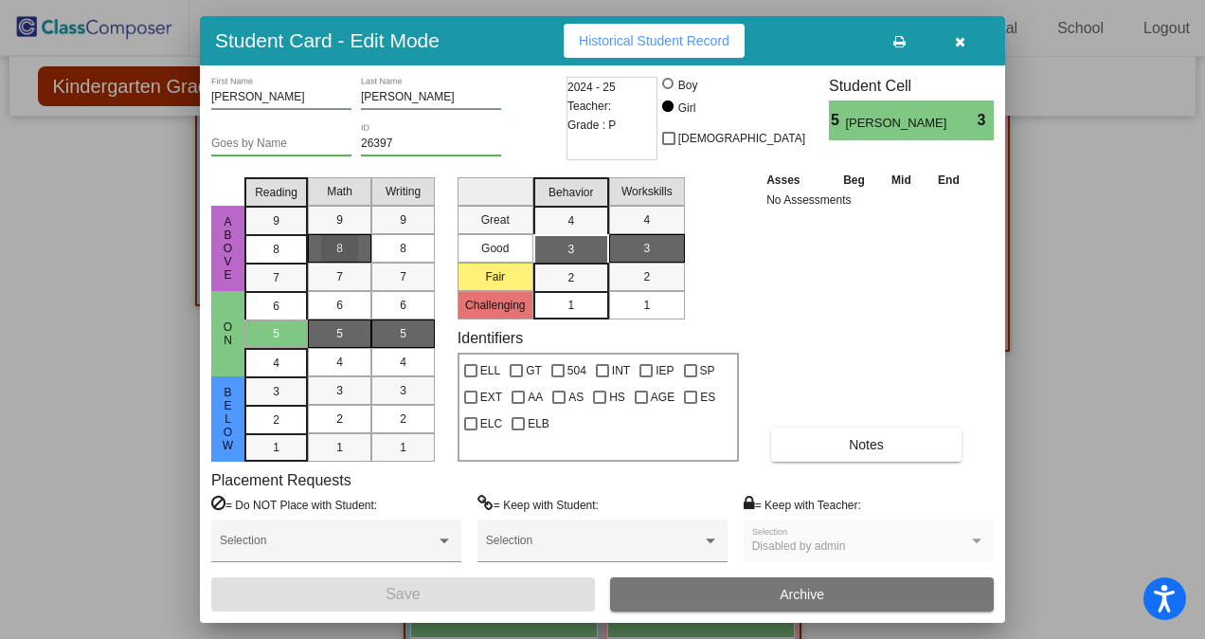
click at [338, 257] on div "8" at bounding box center [339, 248] width 37 height 28
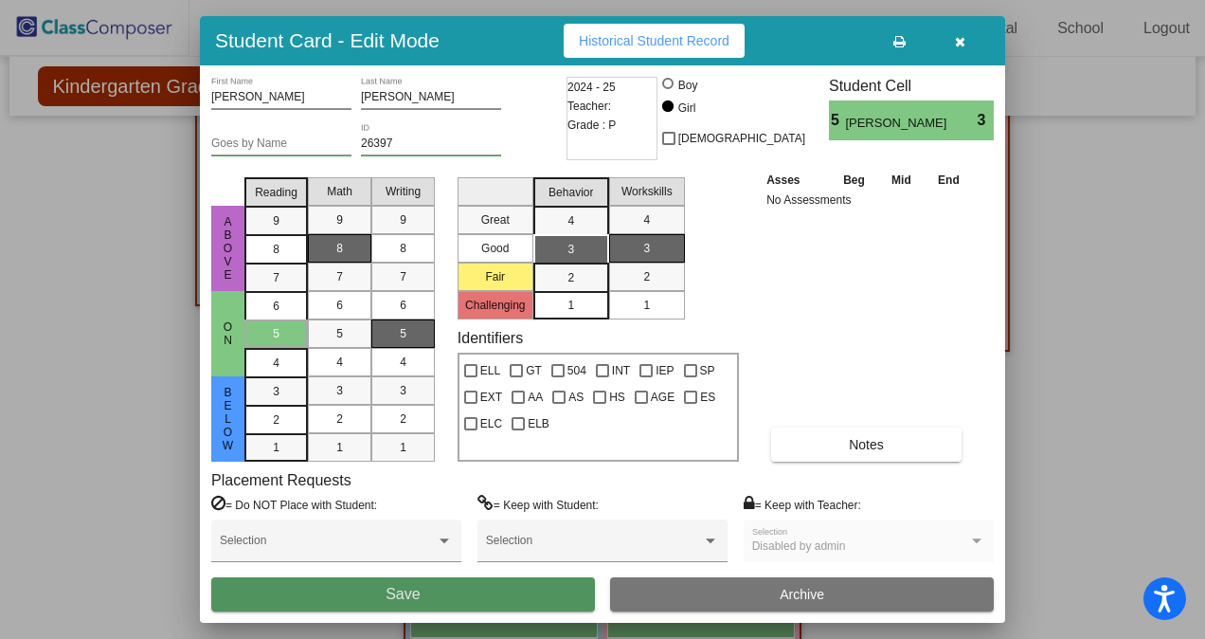
click at [402, 589] on span "Save" at bounding box center [403, 594] width 34 height 16
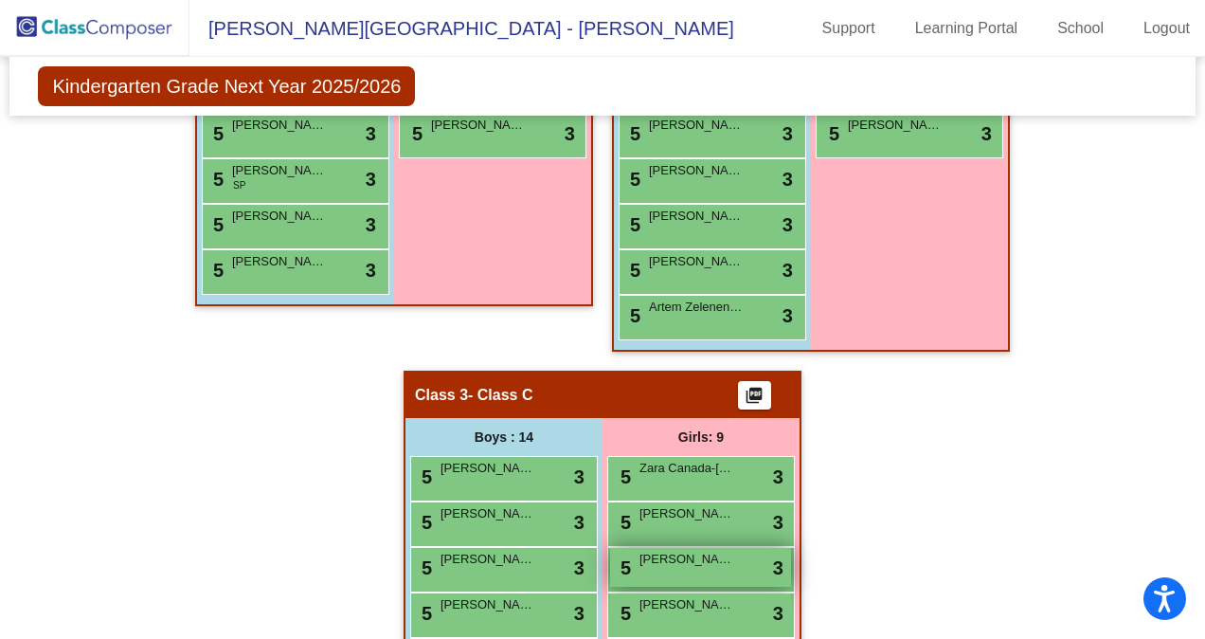
click at [676, 559] on span "[PERSON_NAME]" at bounding box center [687, 559] width 95 height 19
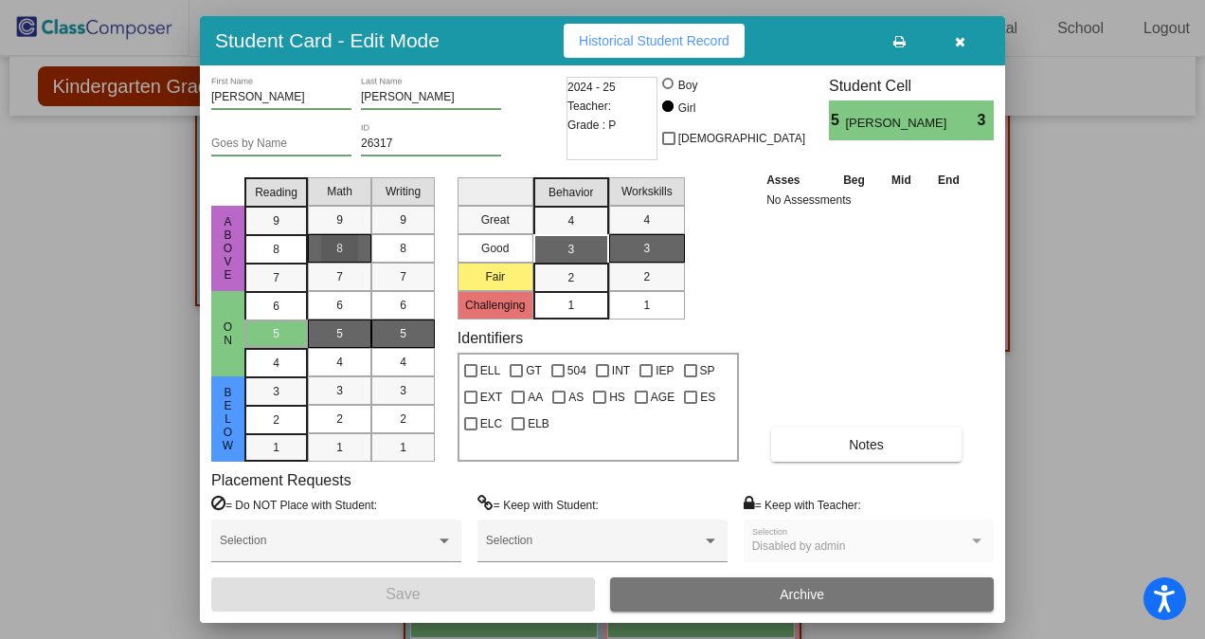
click at [339, 251] on span "8" at bounding box center [339, 248] width 7 height 17
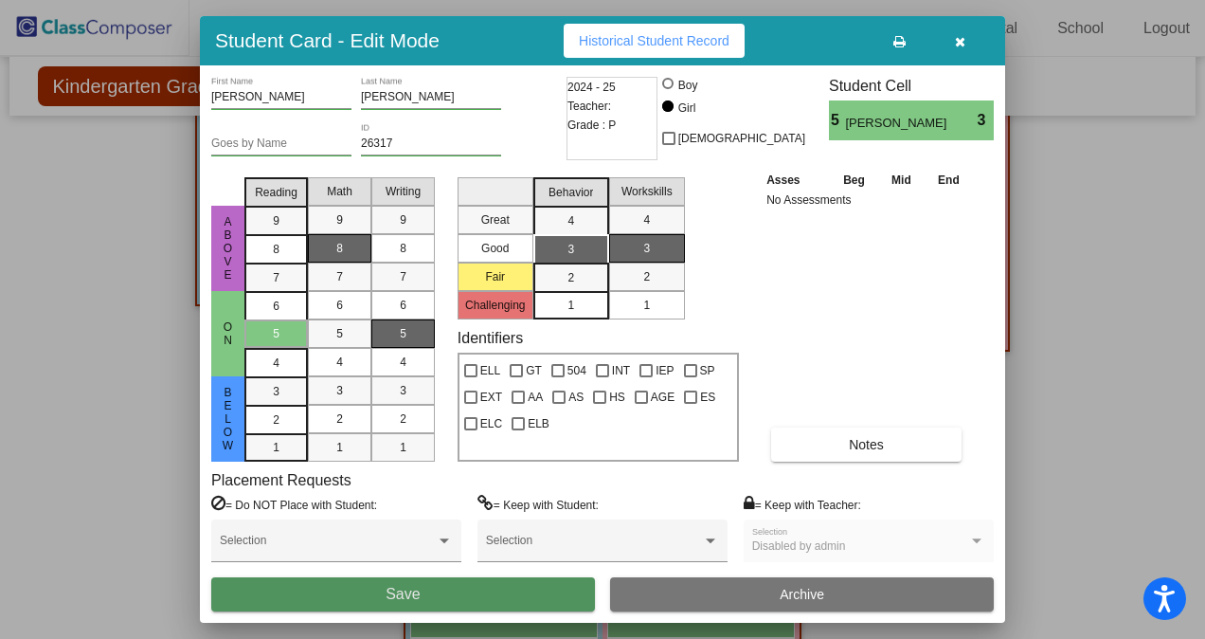
click at [444, 594] on button "Save" at bounding box center [403, 594] width 384 height 34
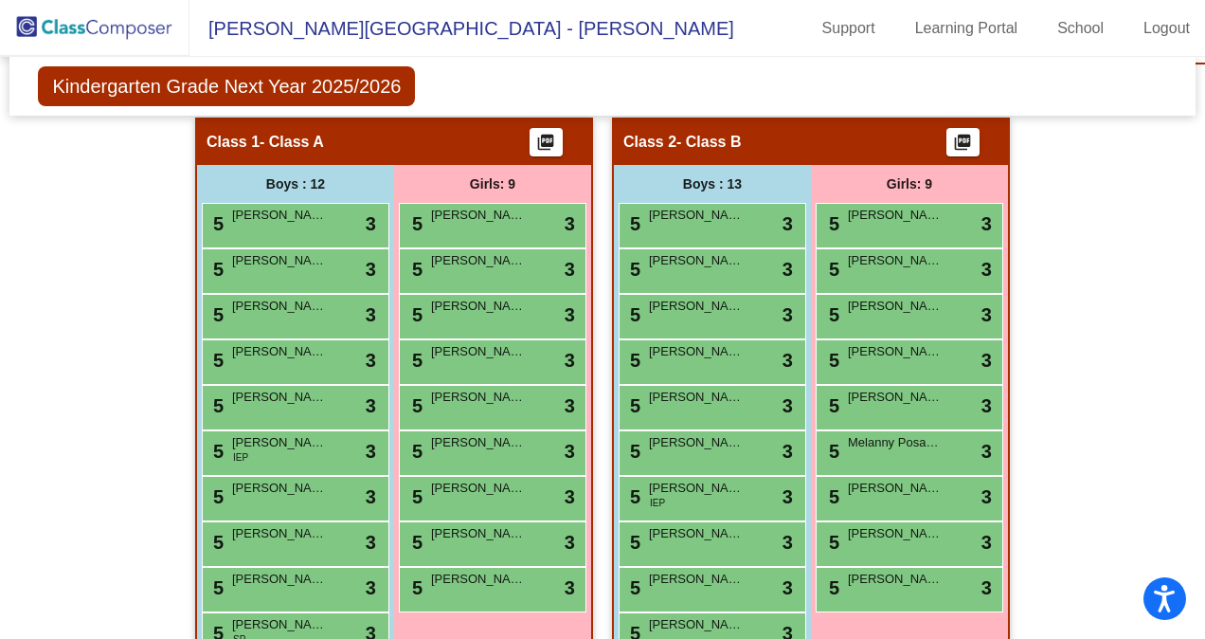
scroll to position [345, 0]
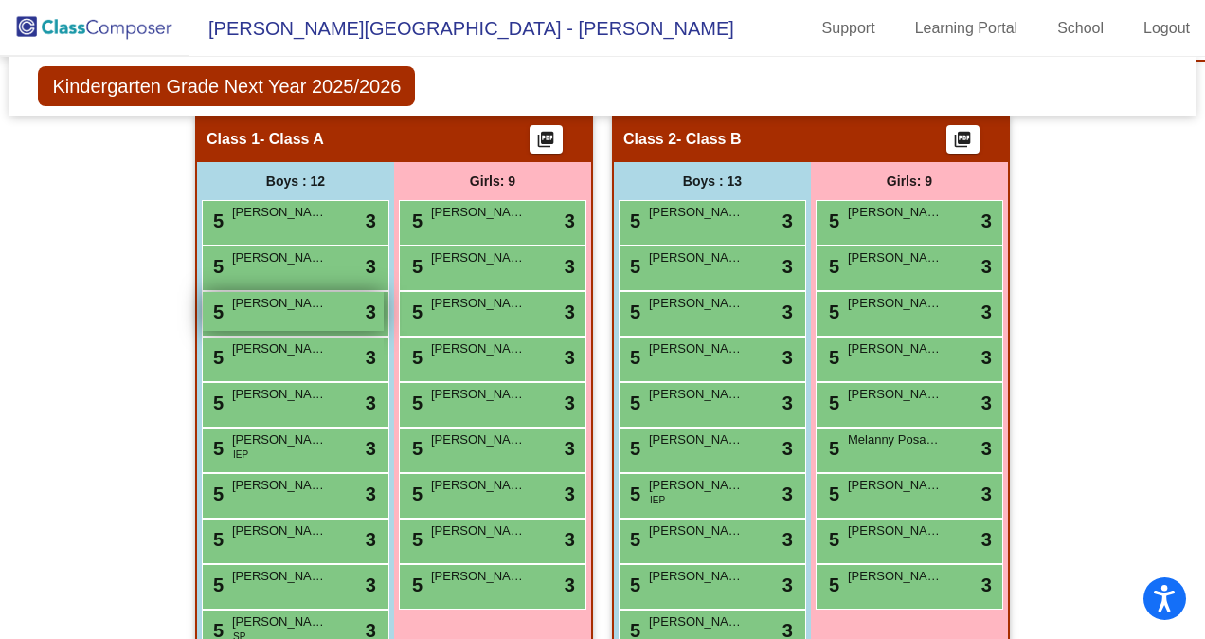
click at [245, 303] on span "[PERSON_NAME]" at bounding box center [279, 303] width 95 height 19
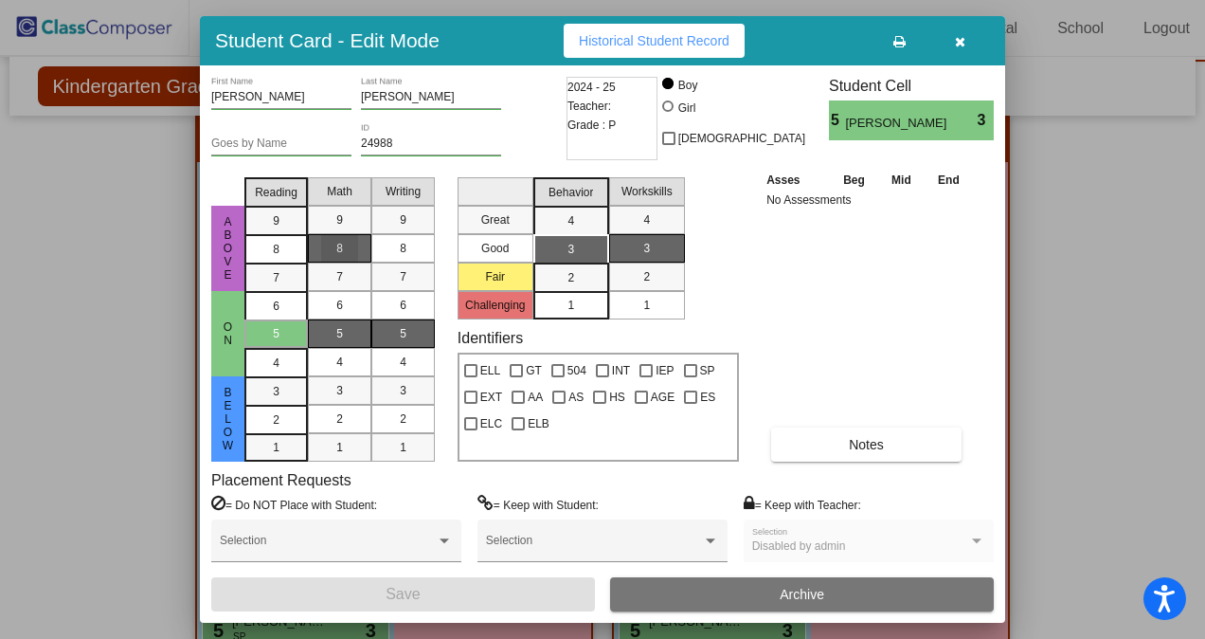
click at [330, 256] on div "8" at bounding box center [339, 248] width 37 height 28
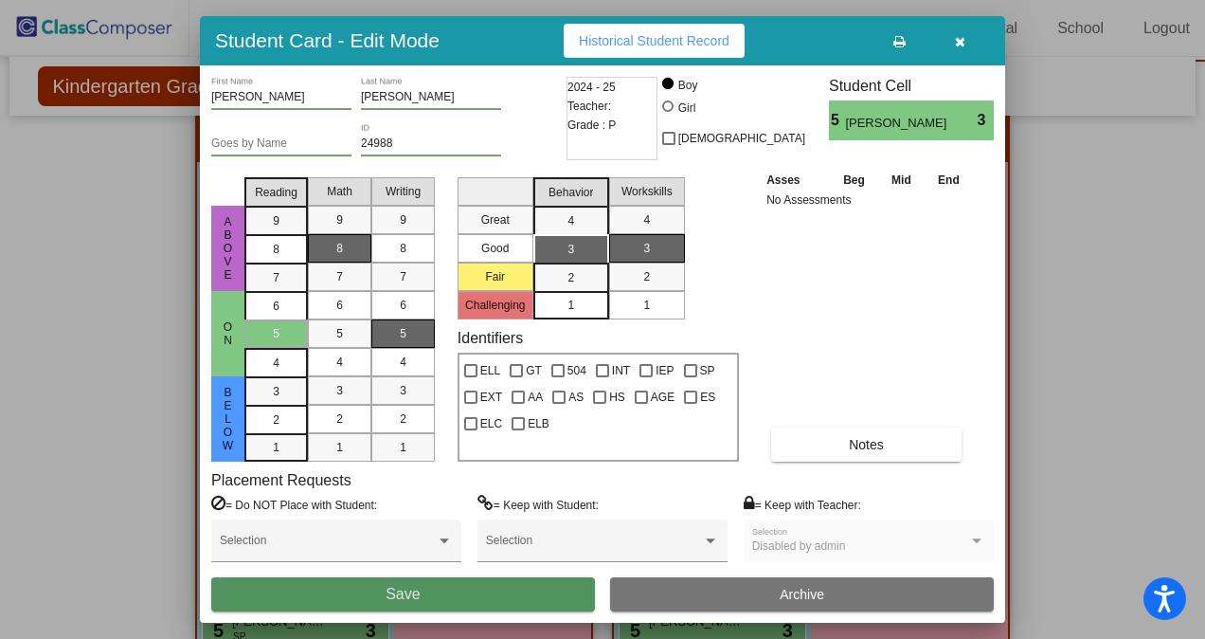
click at [443, 598] on button "Save" at bounding box center [403, 594] width 384 height 34
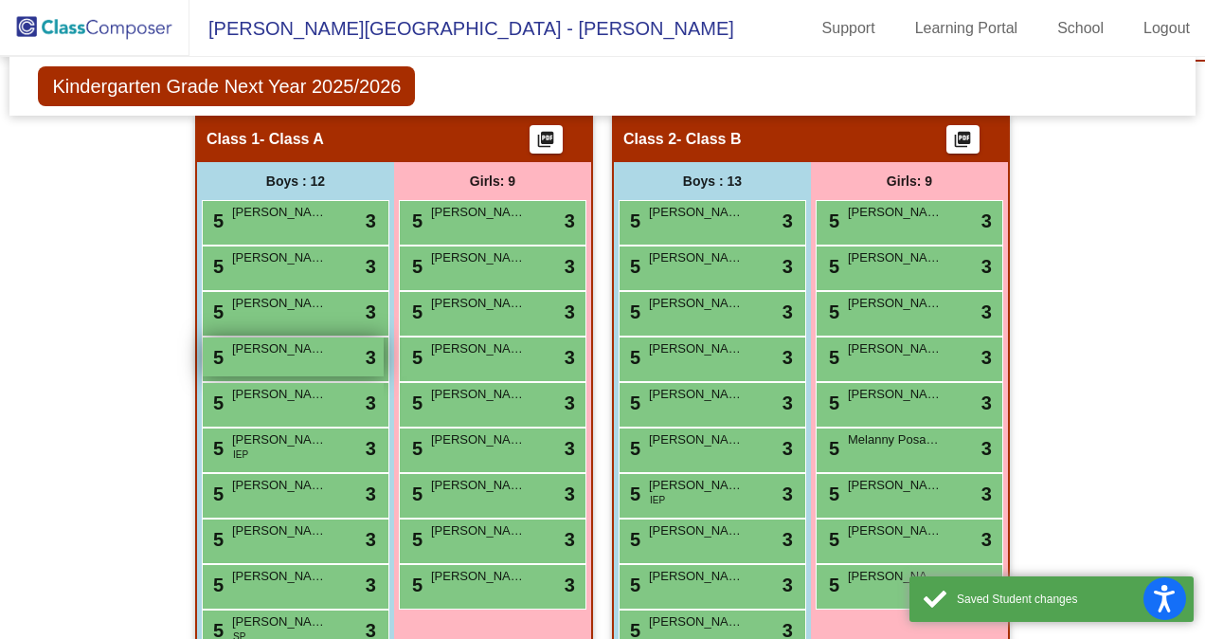
click at [273, 349] on span "[PERSON_NAME]" at bounding box center [279, 348] width 95 height 19
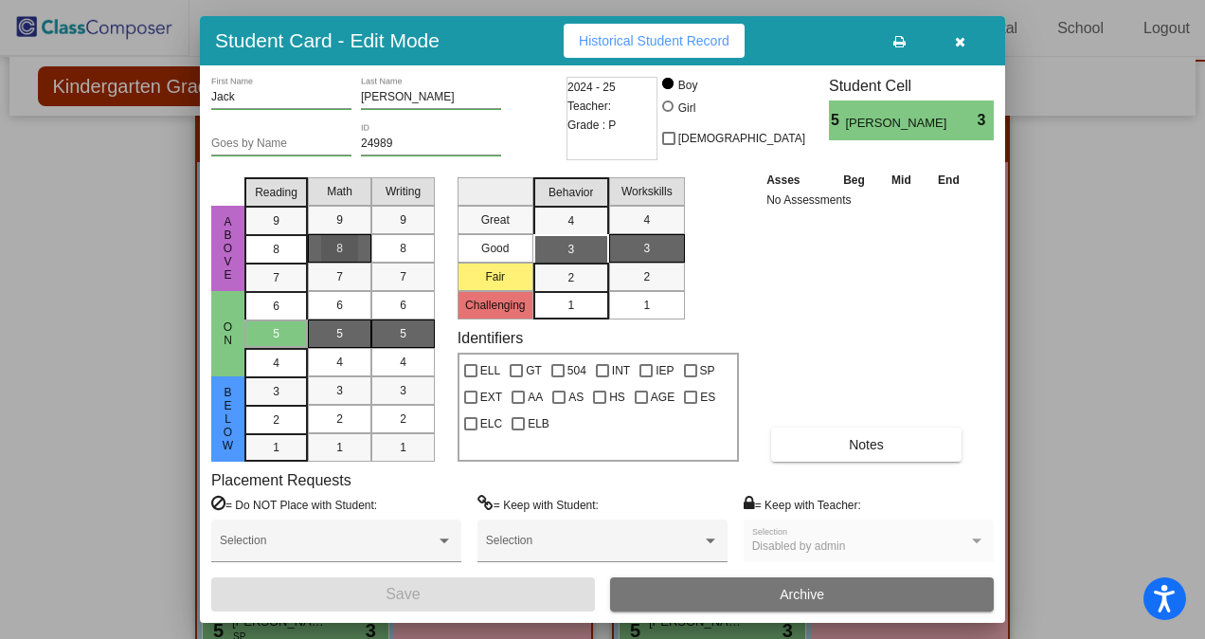
click at [331, 256] on div "8" at bounding box center [339, 248] width 37 height 28
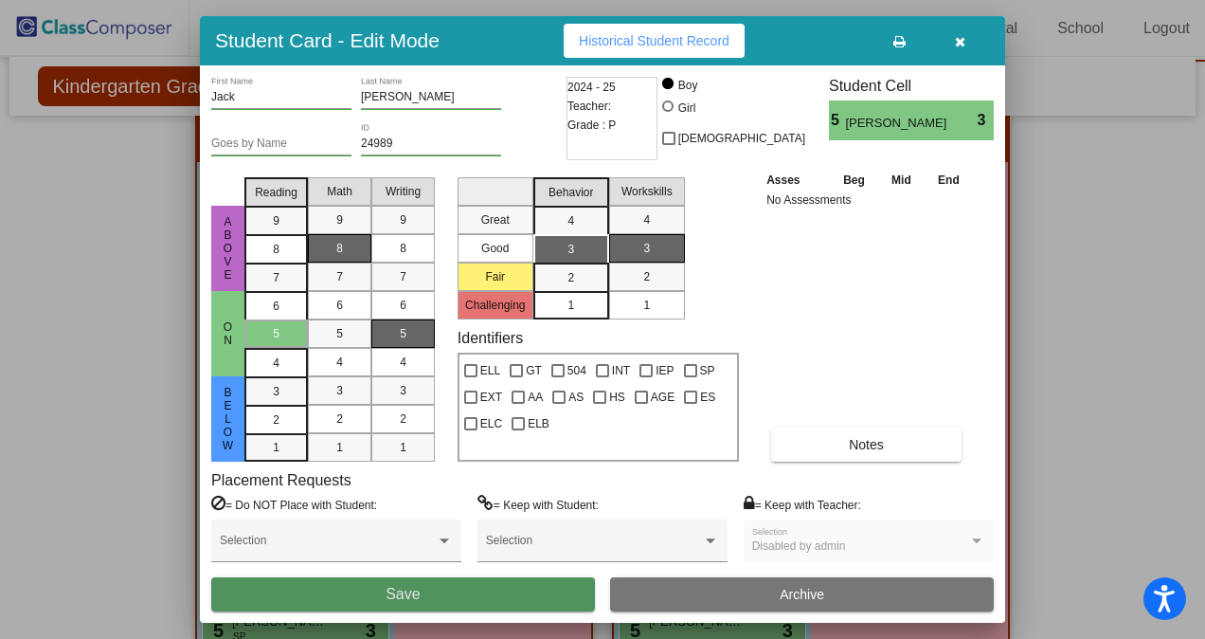
click at [432, 590] on button "Save" at bounding box center [403, 594] width 384 height 34
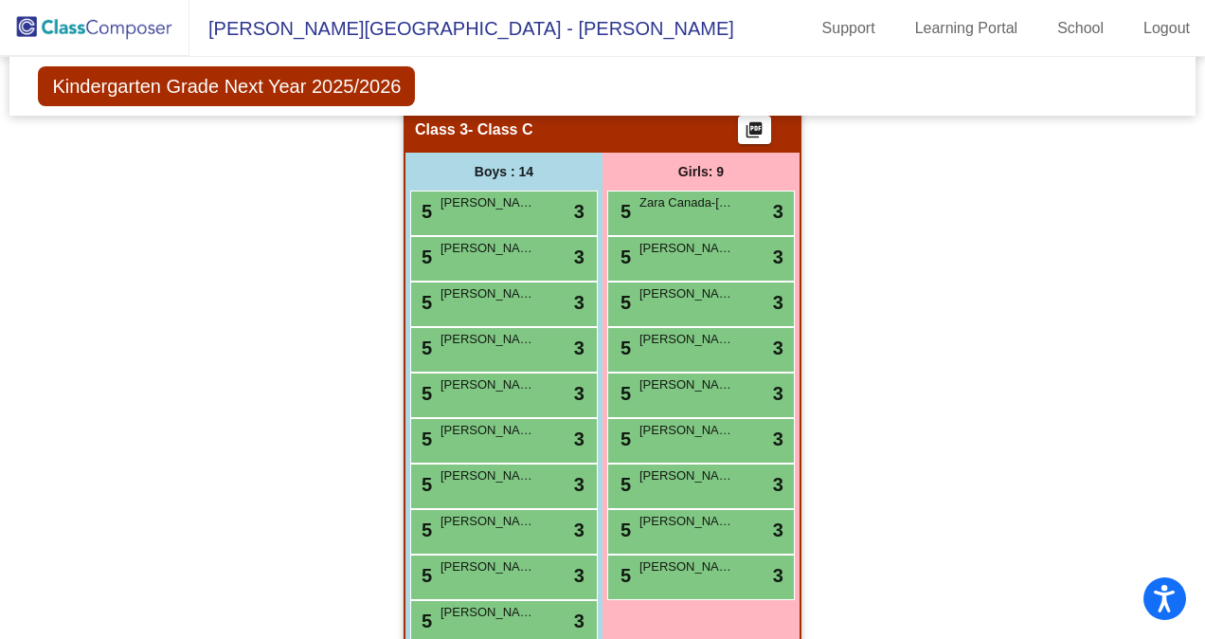
scroll to position [1087, 0]
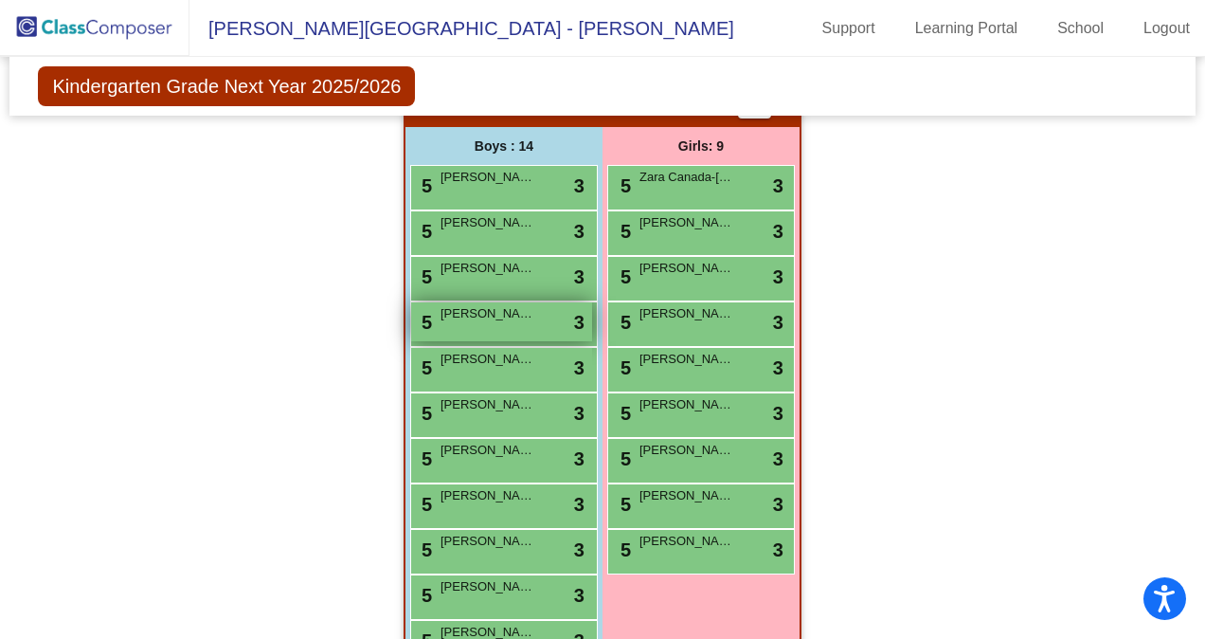
click at [486, 326] on div "5 [PERSON_NAME] lock do_not_disturb_alt 3" at bounding box center [501, 321] width 181 height 39
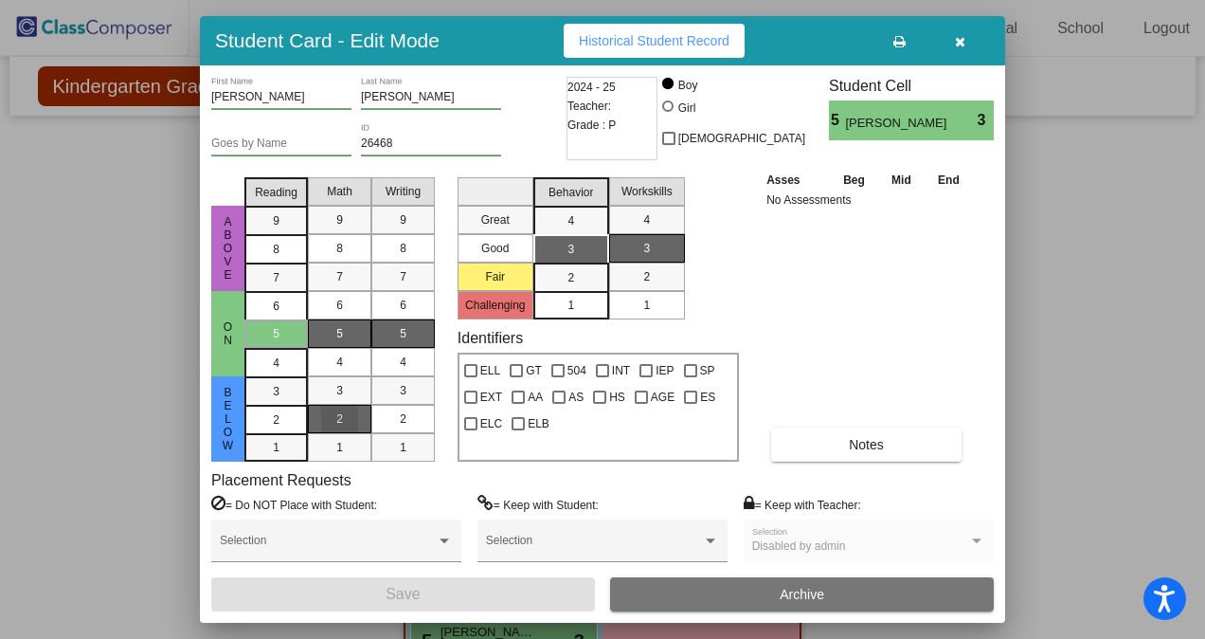
click at [364, 405] on mat-list-option "2" at bounding box center [339, 419] width 63 height 28
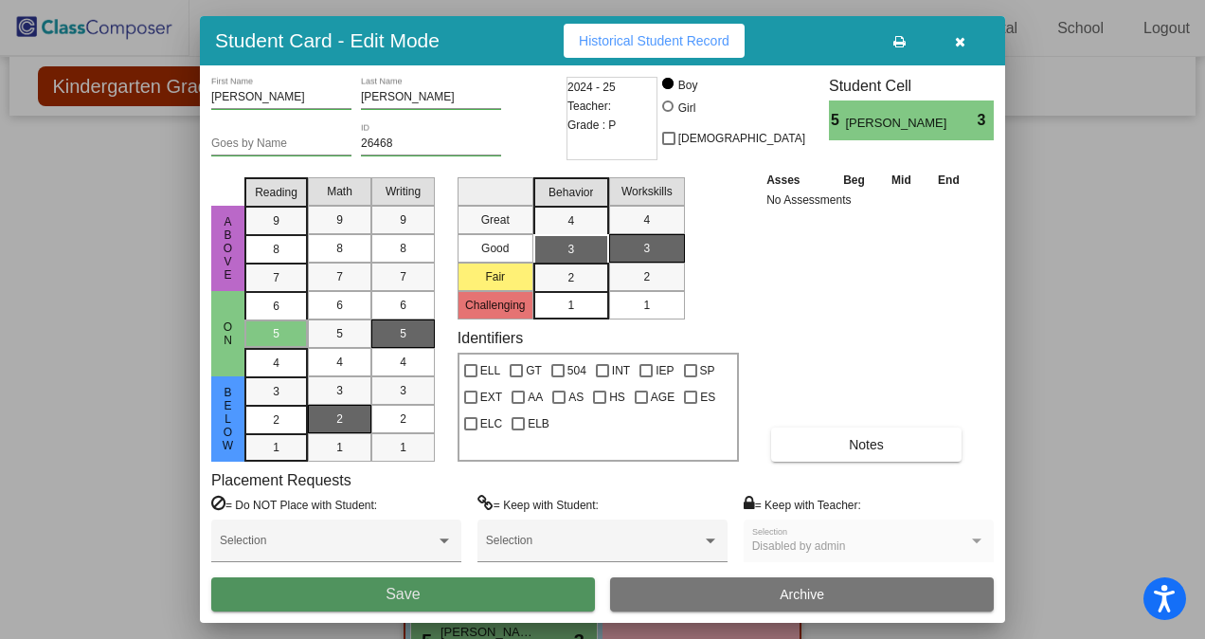
click at [511, 578] on button "Save" at bounding box center [403, 594] width 384 height 34
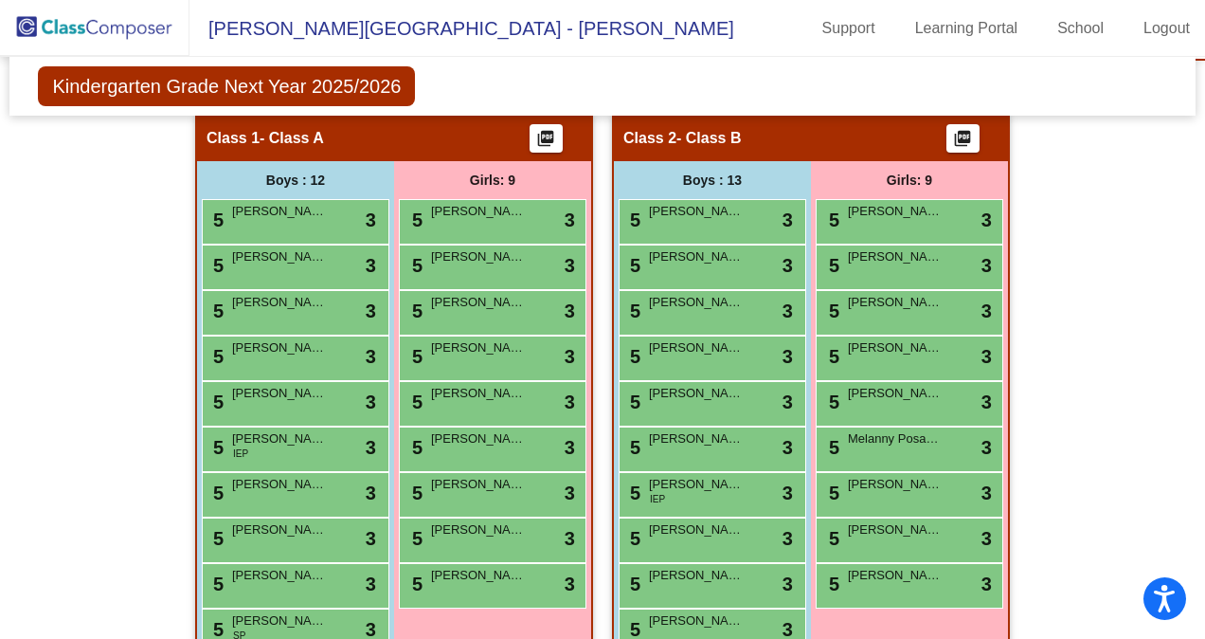
scroll to position [319, 0]
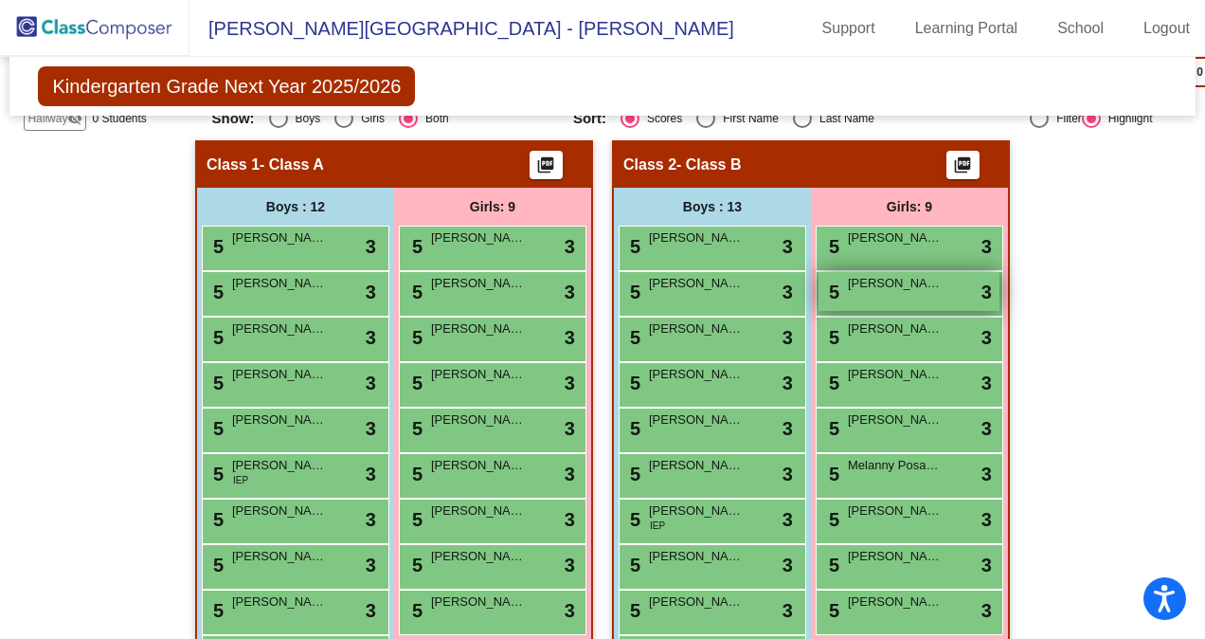
click at [895, 286] on span "[PERSON_NAME]" at bounding box center [895, 283] width 95 height 19
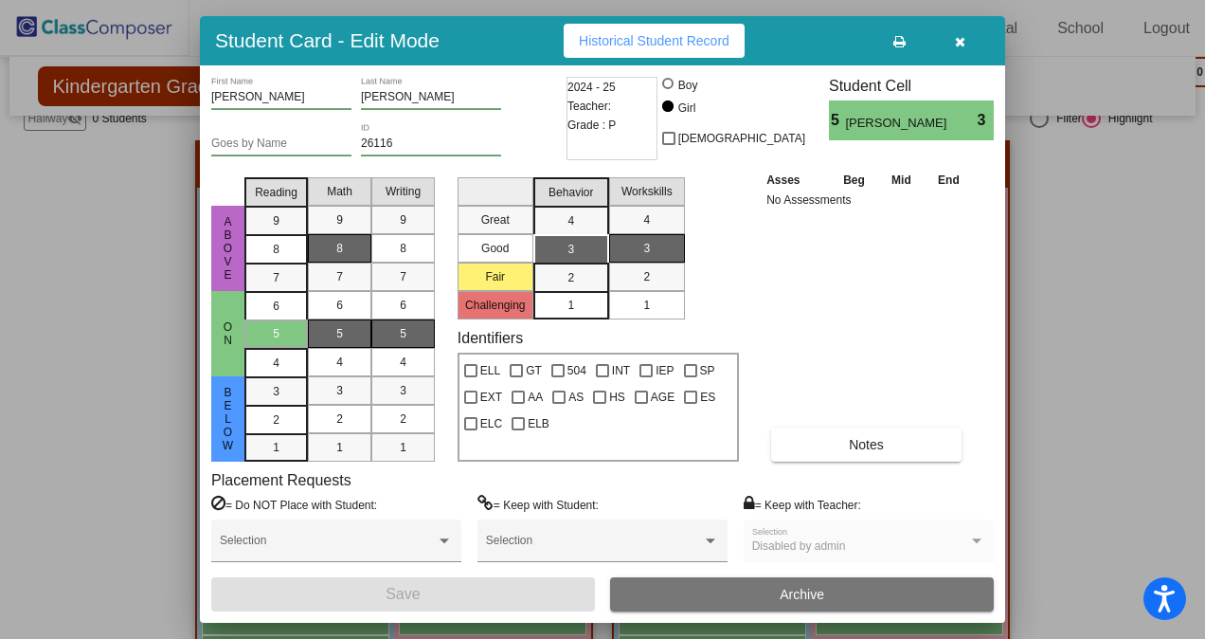
click at [353, 253] on div "8" at bounding box center [339, 248] width 37 height 28
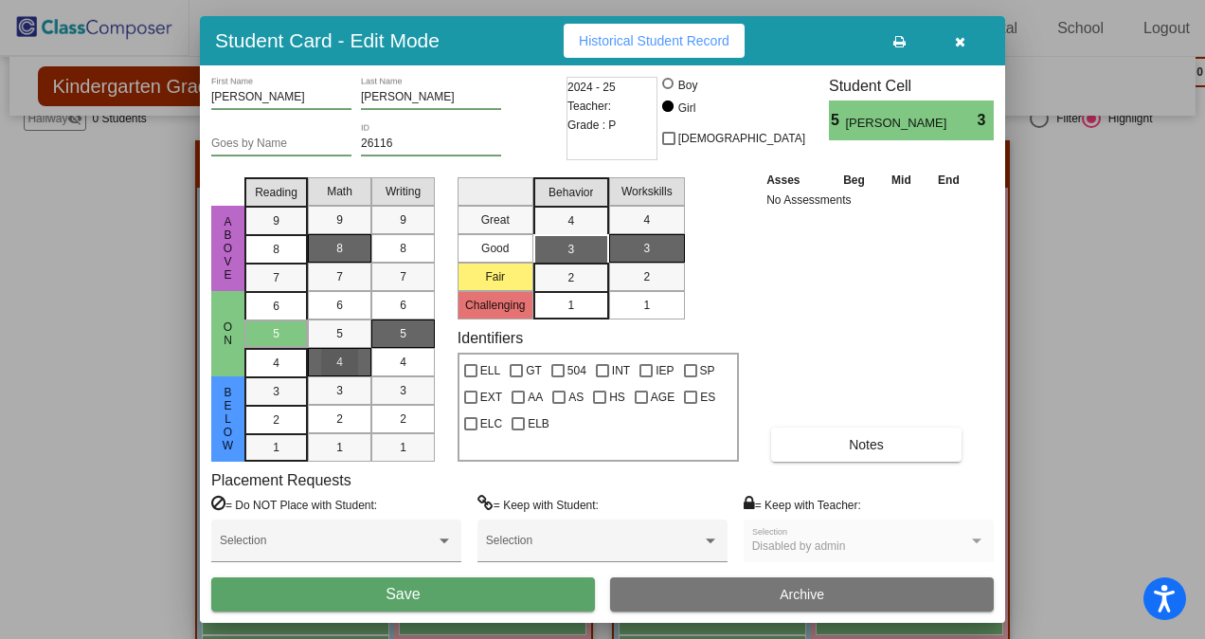
click at [342, 348] on div "4" at bounding box center [339, 362] width 37 height 28
click at [341, 325] on span "5" at bounding box center [339, 333] width 7 height 17
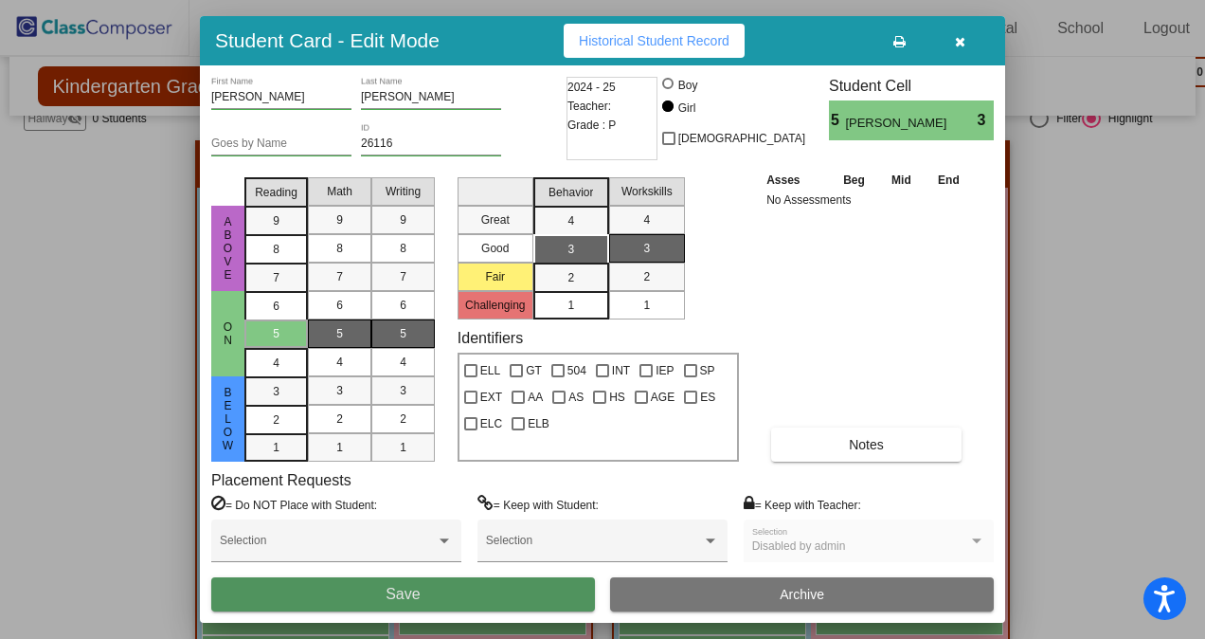
click at [485, 597] on button "Save" at bounding box center [403, 594] width 384 height 34
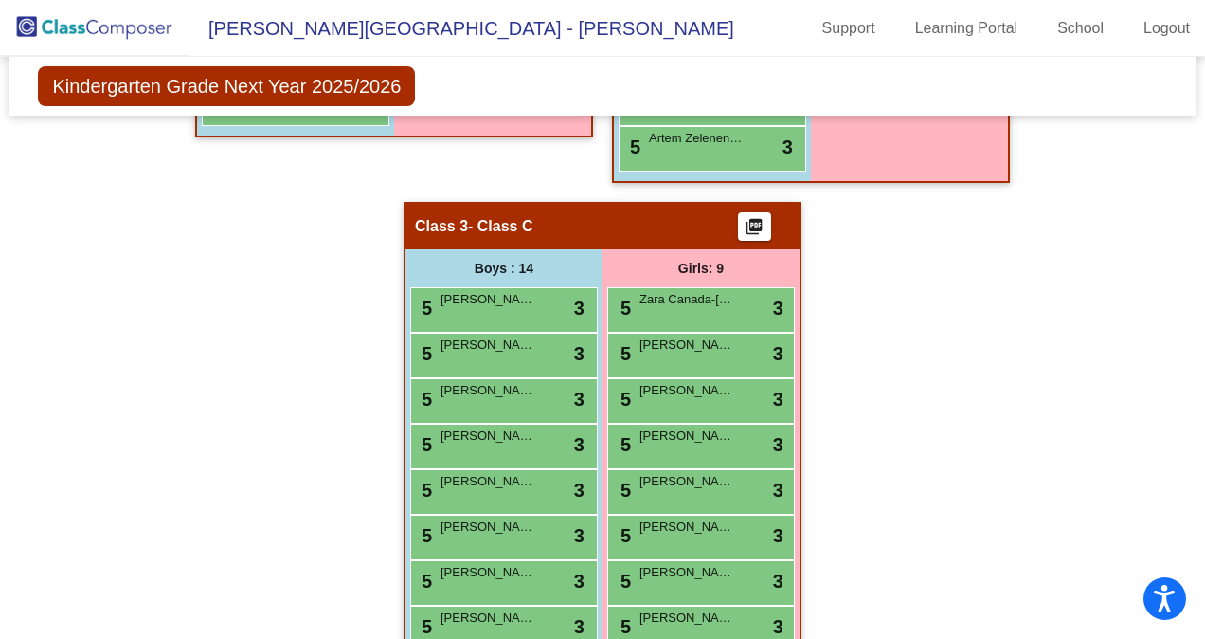
scroll to position [966, 0]
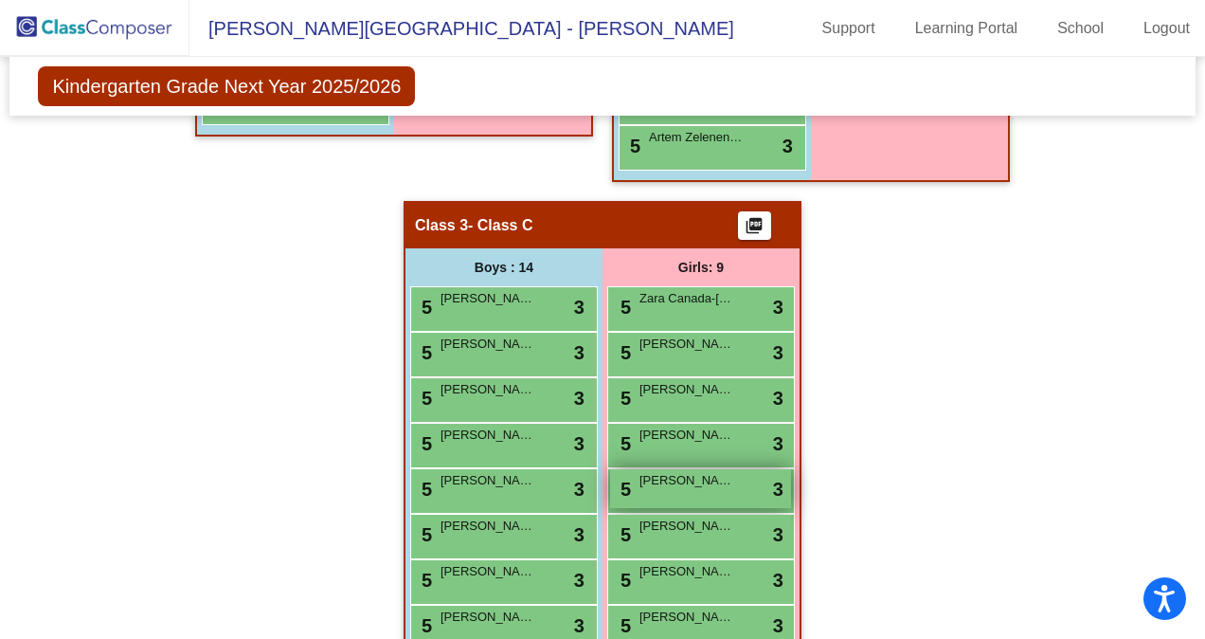
click at [702, 479] on span "[PERSON_NAME]" at bounding box center [687, 480] width 95 height 19
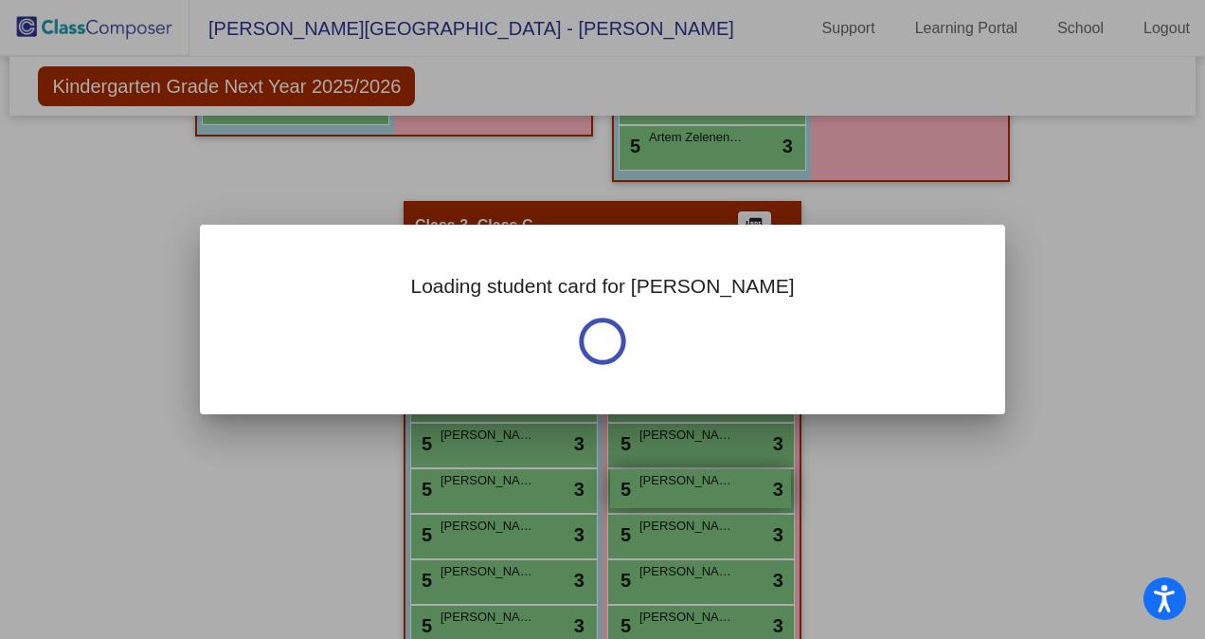
click at [702, 479] on div at bounding box center [602, 319] width 1205 height 639
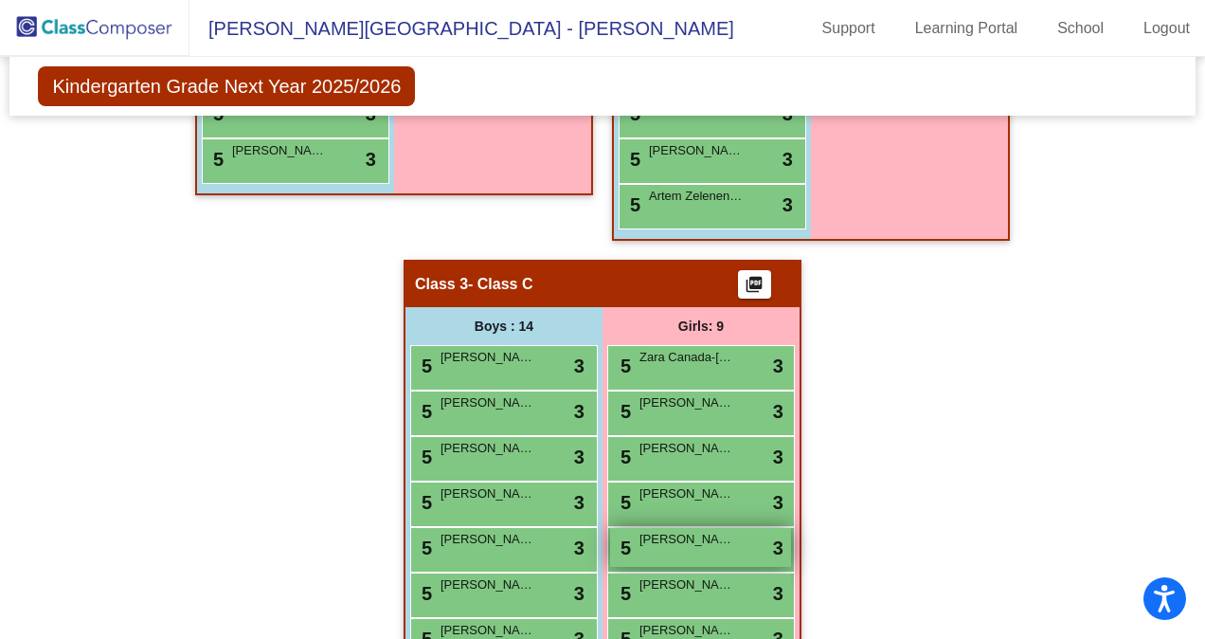
scroll to position [908, 0]
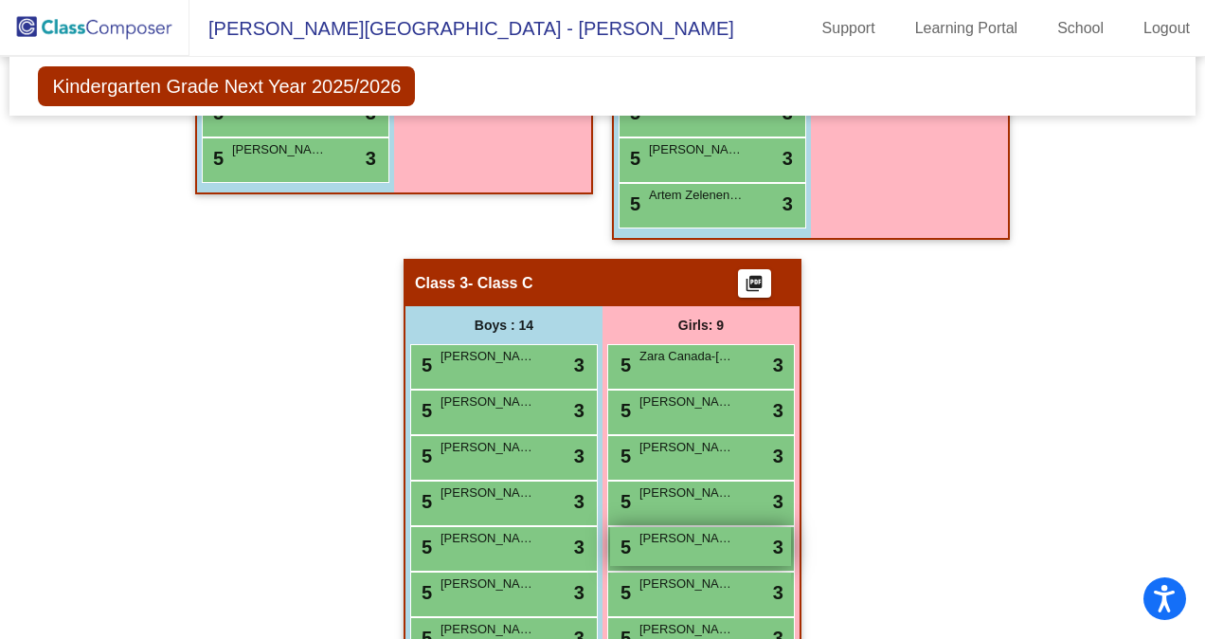
click at [684, 542] on span "[PERSON_NAME]" at bounding box center [687, 538] width 95 height 19
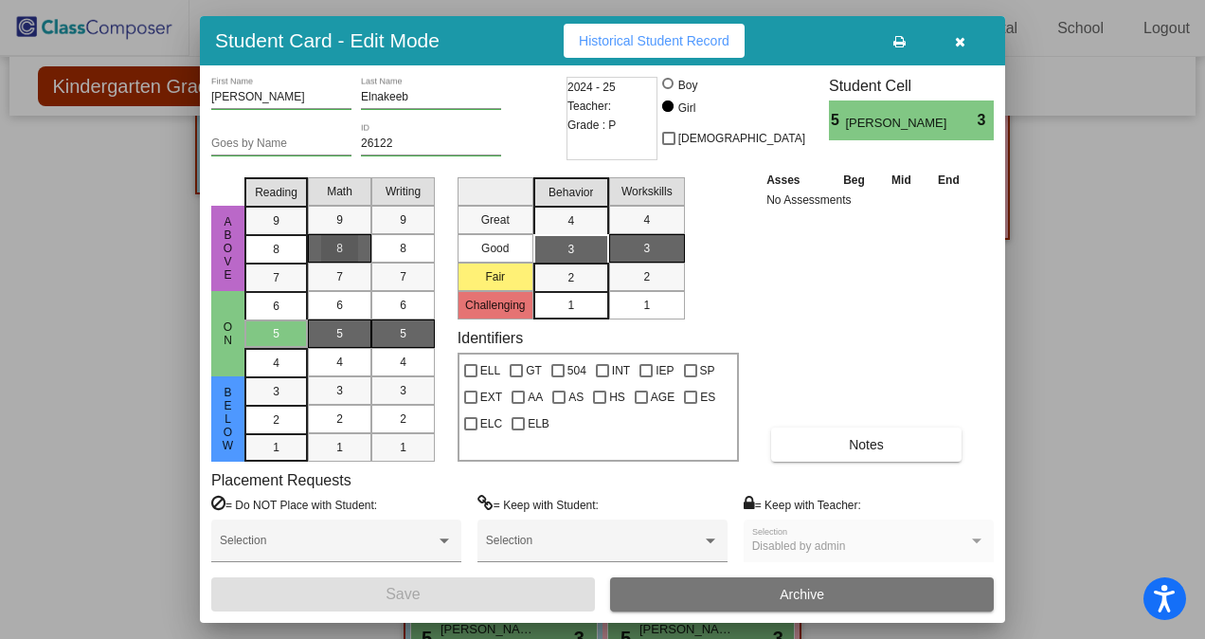
click at [341, 249] on span "8" at bounding box center [339, 248] width 7 height 17
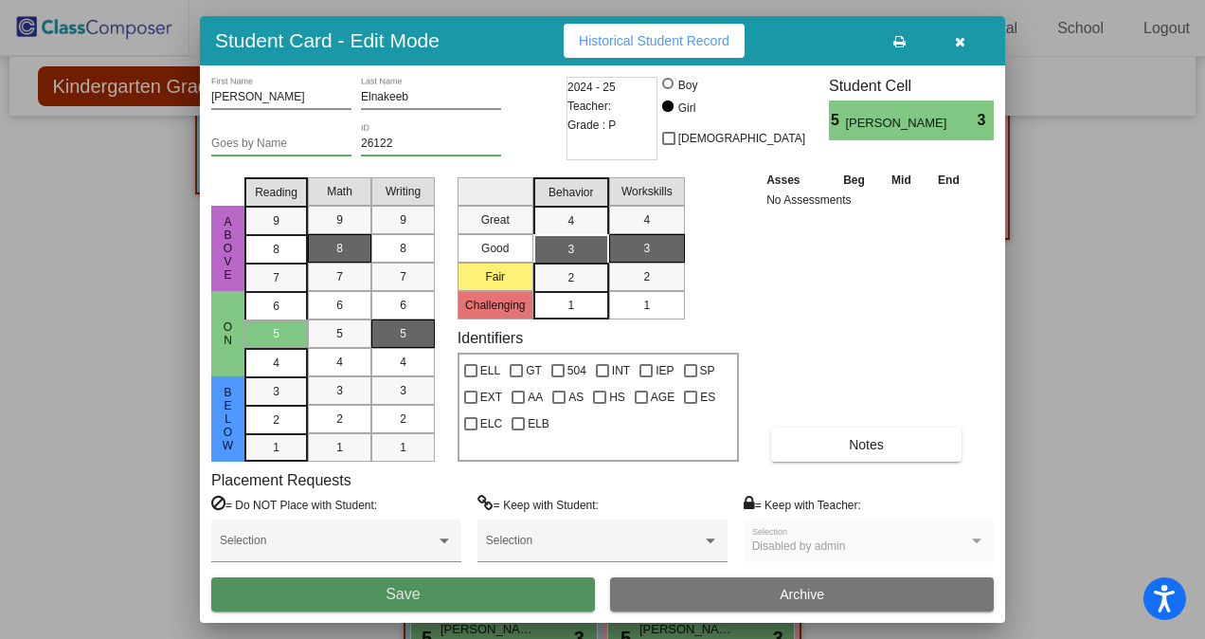
click at [475, 596] on button "Save" at bounding box center [403, 594] width 384 height 34
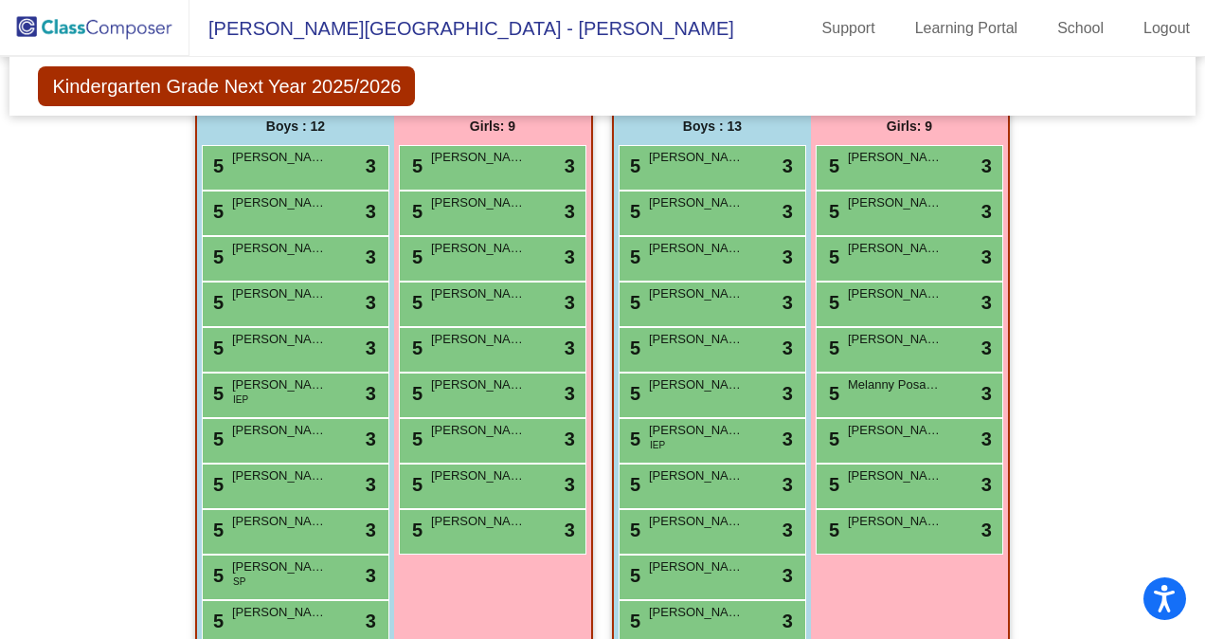
scroll to position [425, 0]
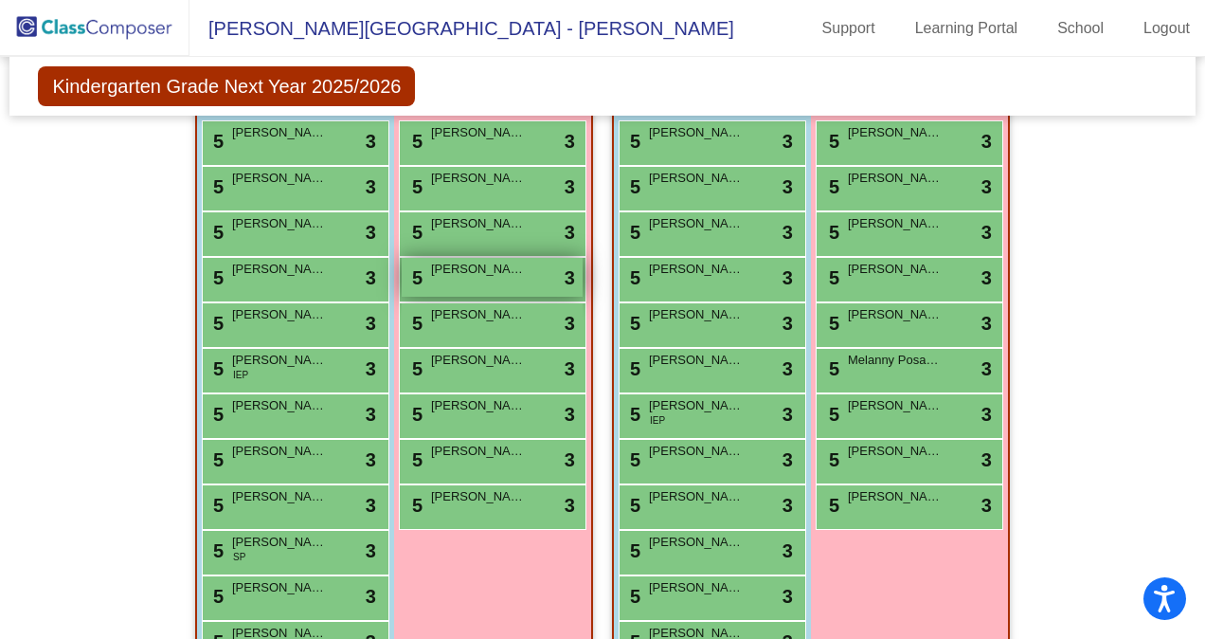
click at [493, 269] on span "[PERSON_NAME]" at bounding box center [478, 269] width 95 height 19
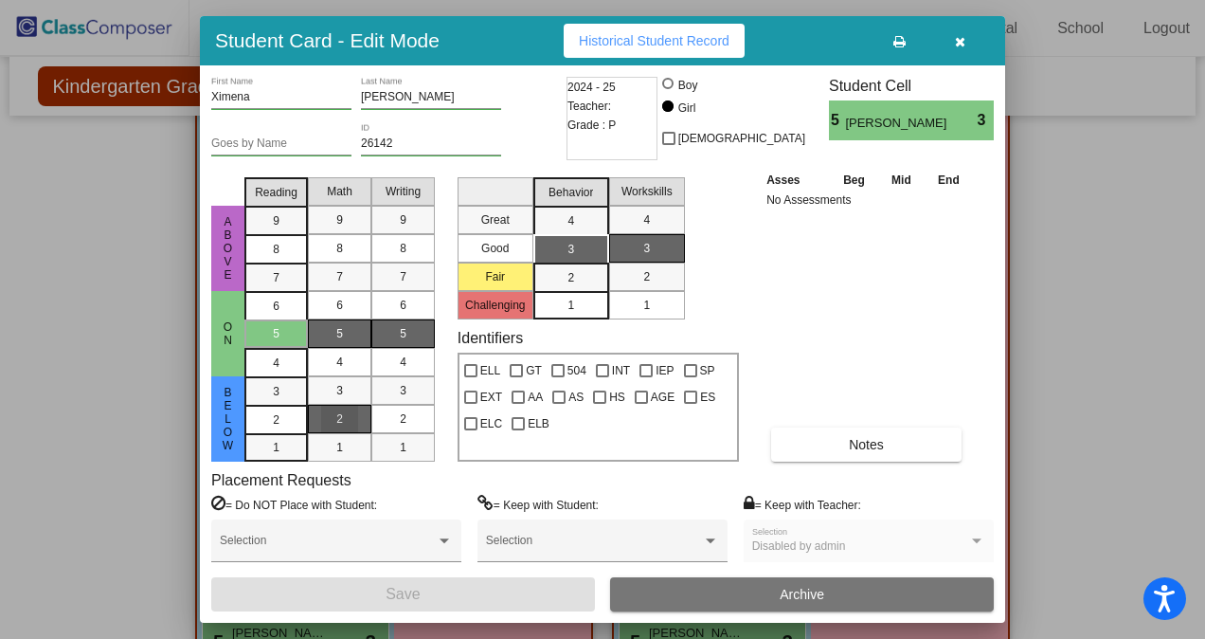
click at [354, 417] on div "2" at bounding box center [339, 419] width 37 height 28
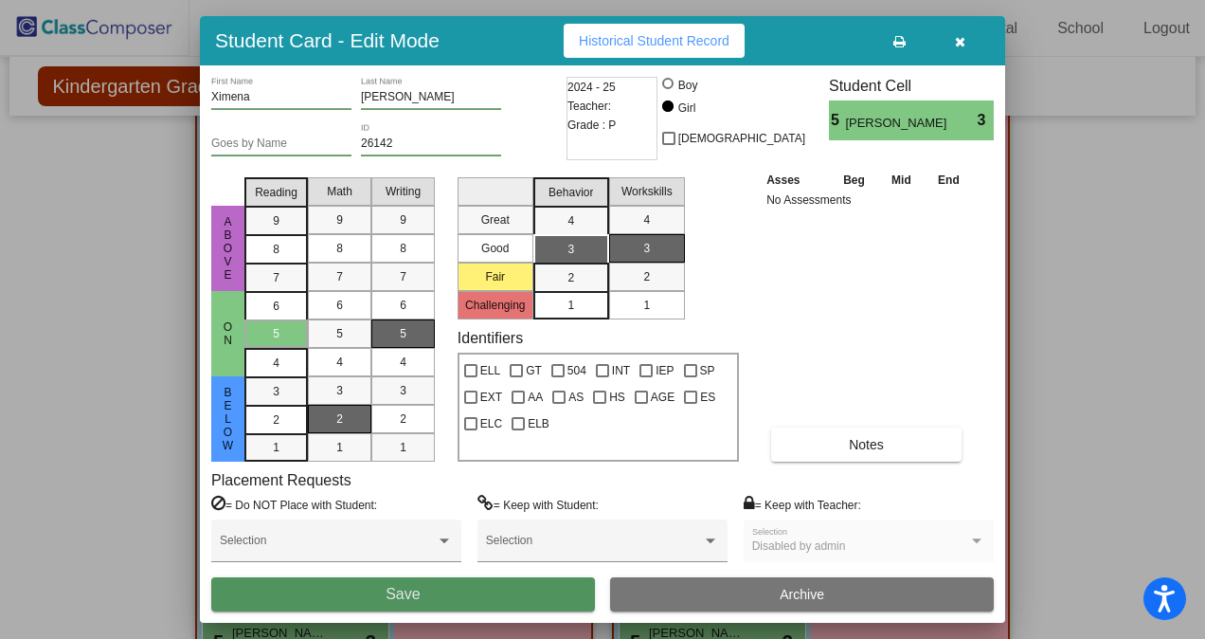
click at [428, 590] on button "Save" at bounding box center [403, 594] width 384 height 34
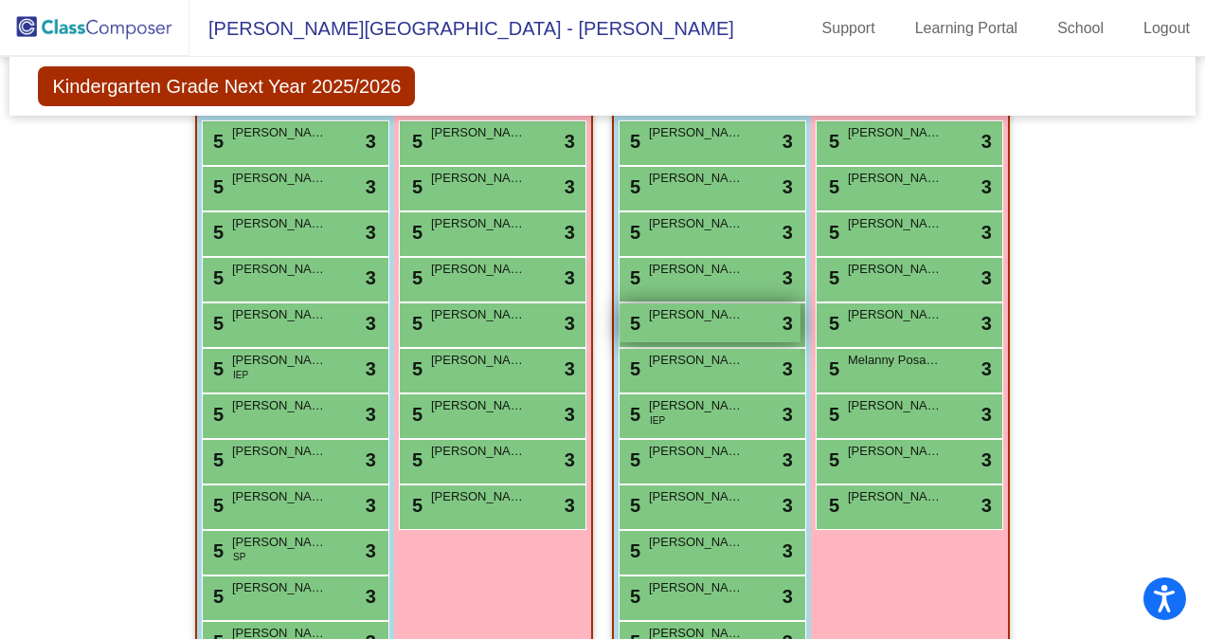
click at [696, 326] on div "5 [PERSON_NAME] lock do_not_disturb_alt 3" at bounding box center [710, 322] width 181 height 39
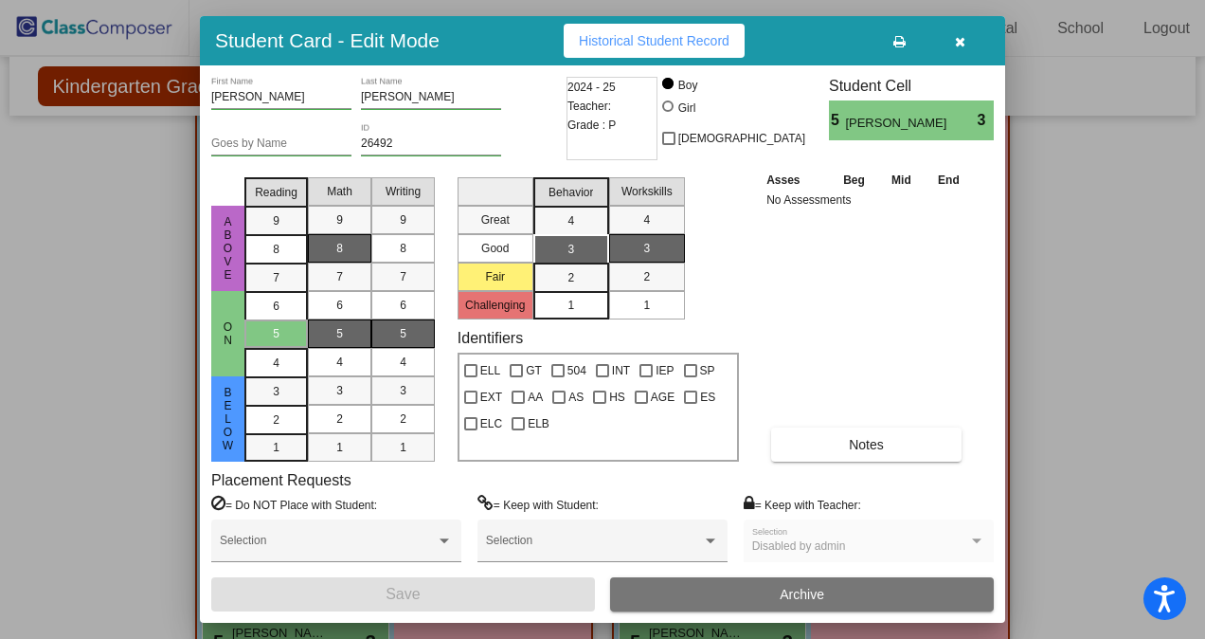
click at [353, 253] on div "8" at bounding box center [339, 248] width 37 height 28
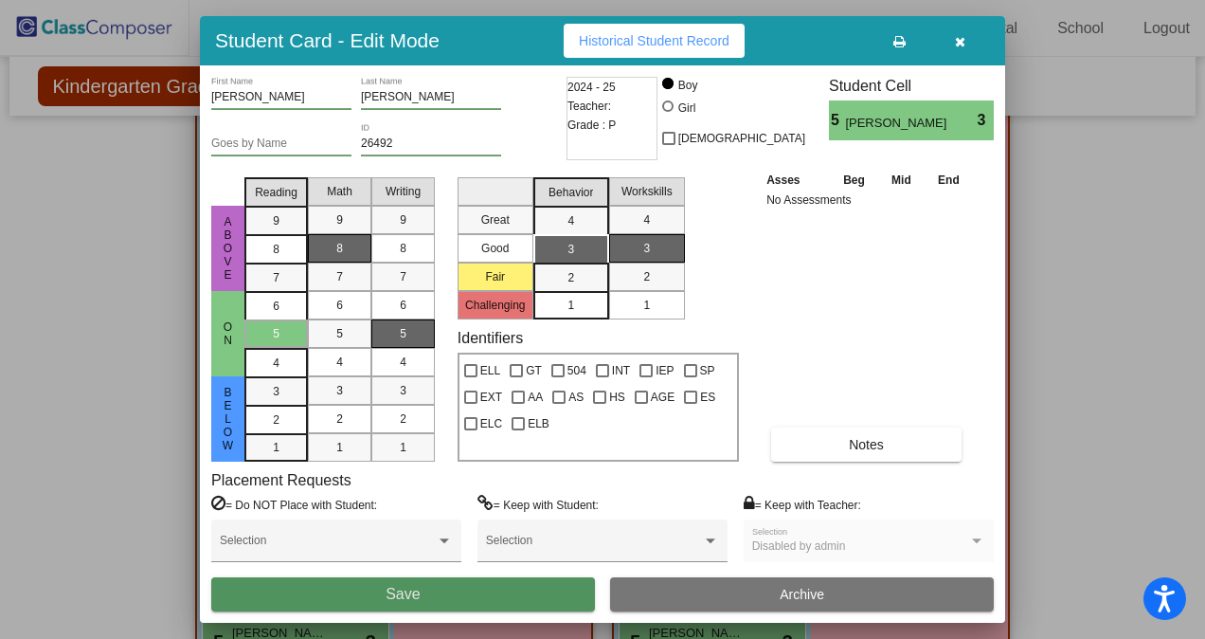
click at [504, 597] on button "Save" at bounding box center [403, 594] width 384 height 34
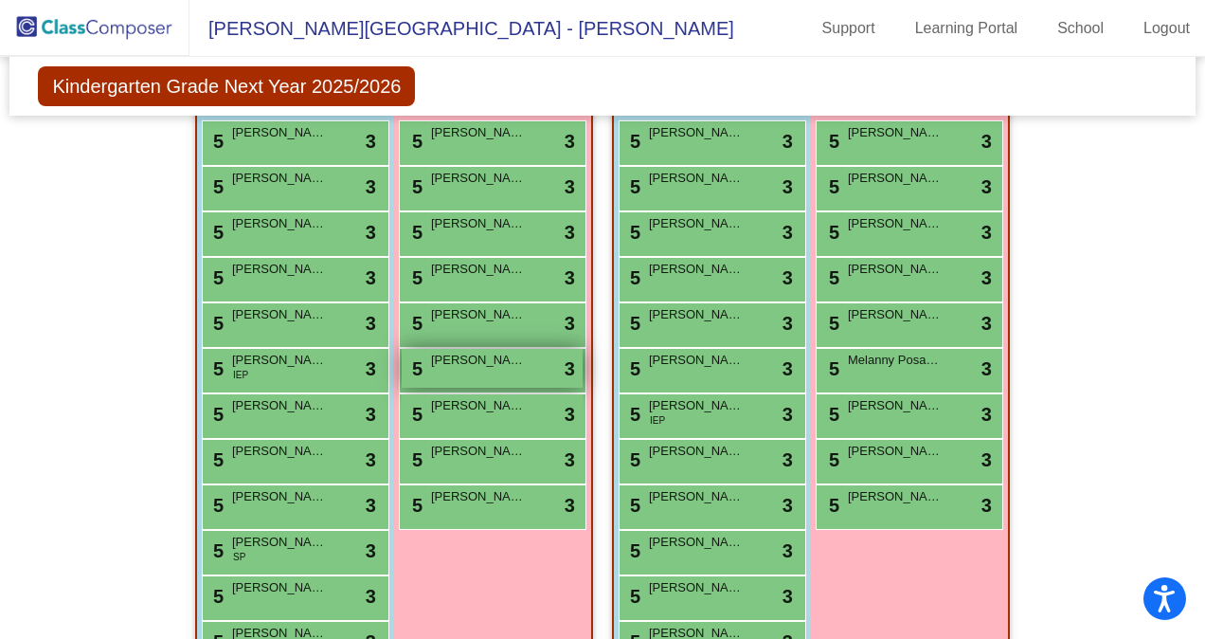
click at [484, 360] on span "[PERSON_NAME]" at bounding box center [478, 360] width 95 height 19
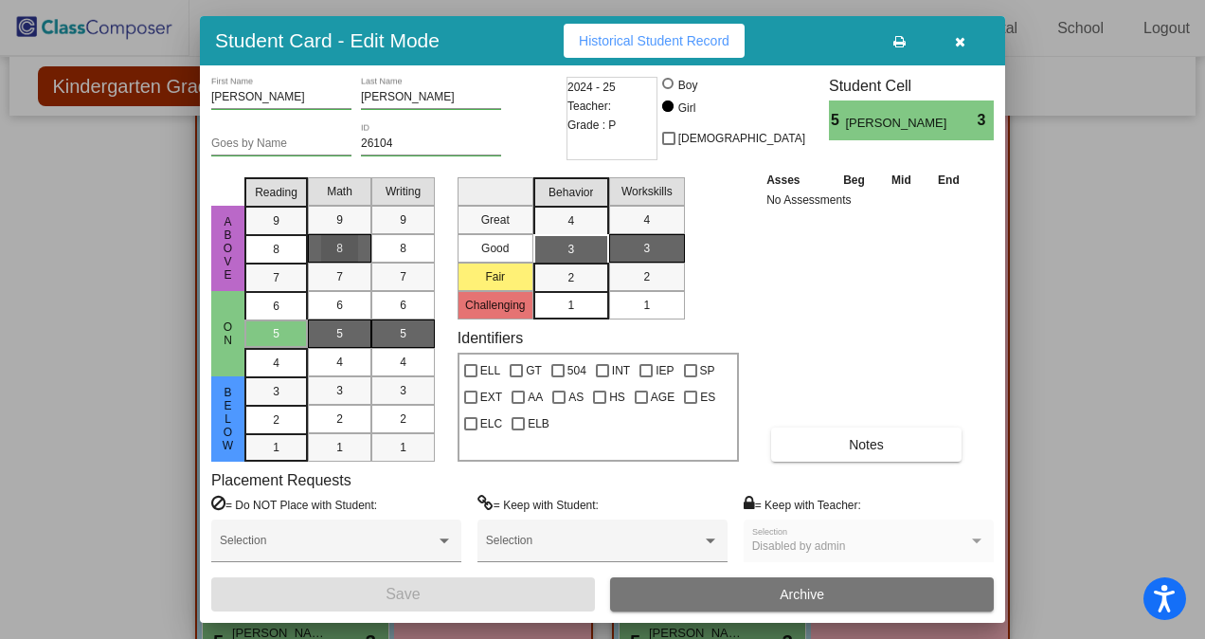
click at [339, 235] on div "8" at bounding box center [339, 248] width 37 height 28
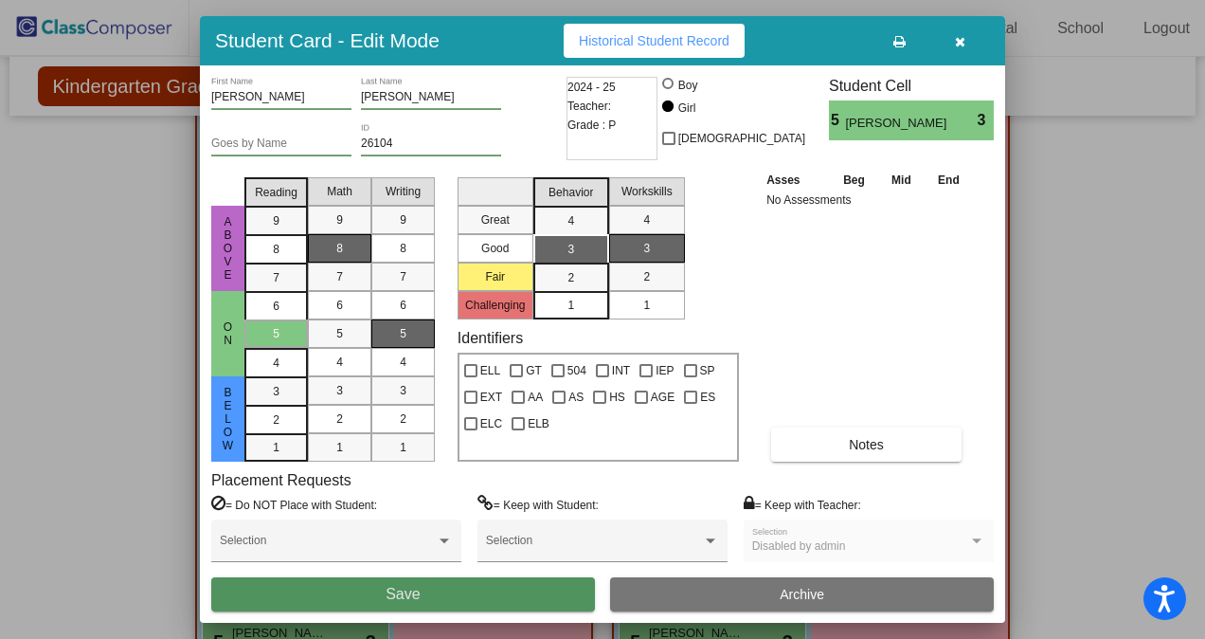
click at [512, 605] on button "Save" at bounding box center [403, 594] width 384 height 34
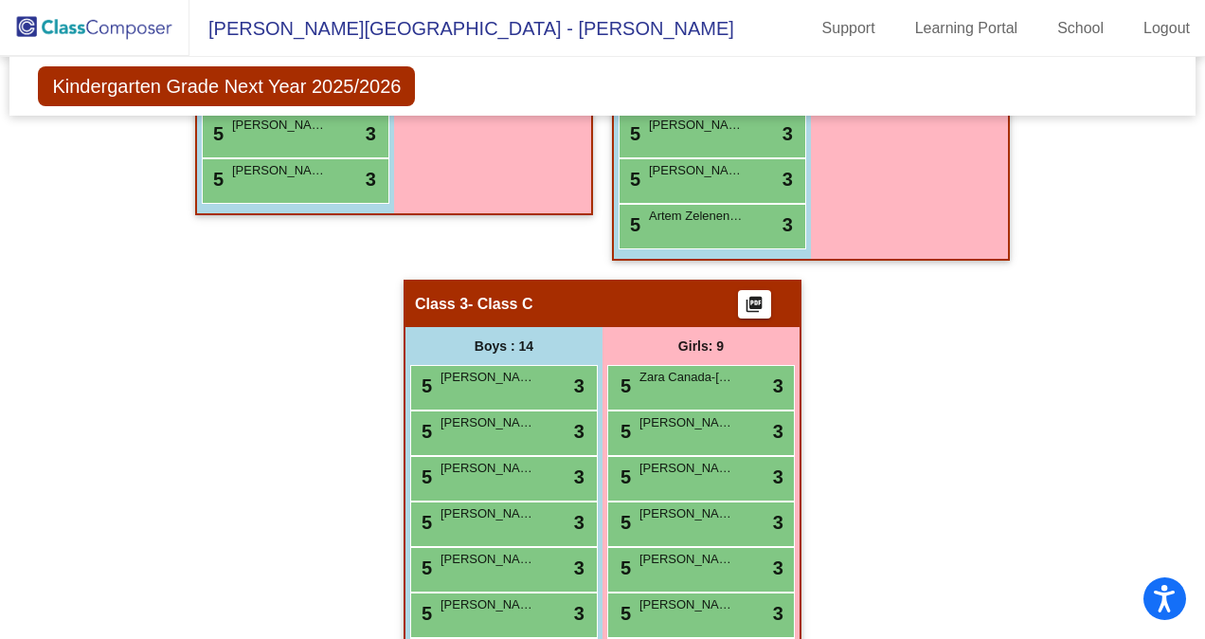
scroll to position [976, 0]
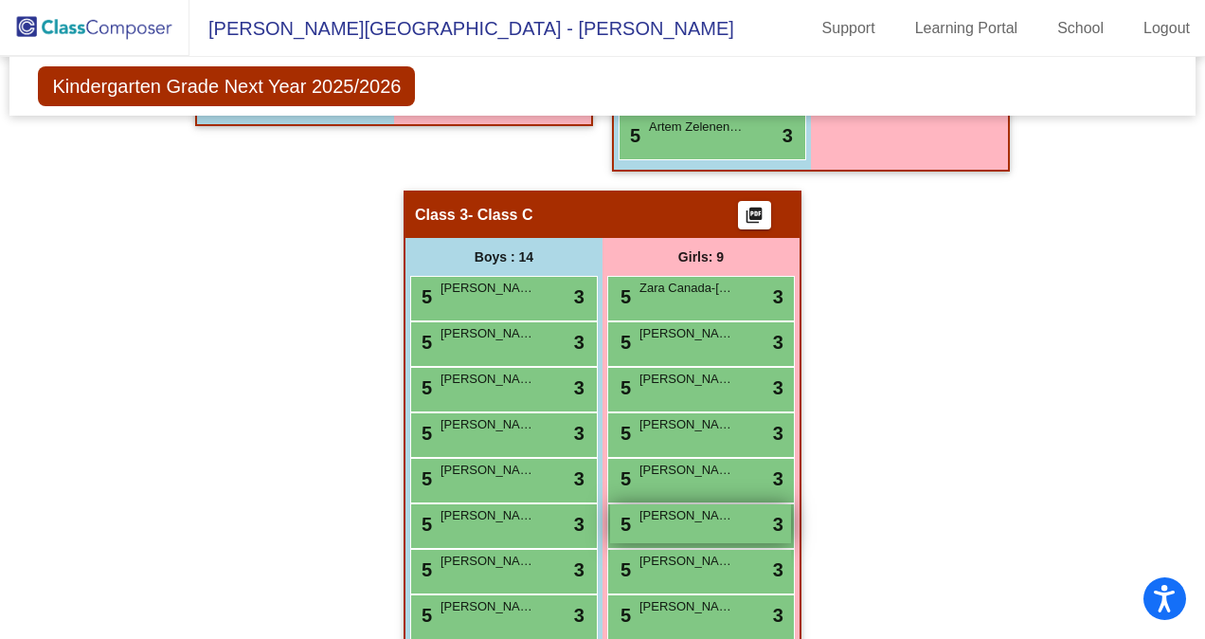
click at [711, 516] on span "[PERSON_NAME]" at bounding box center [687, 515] width 95 height 19
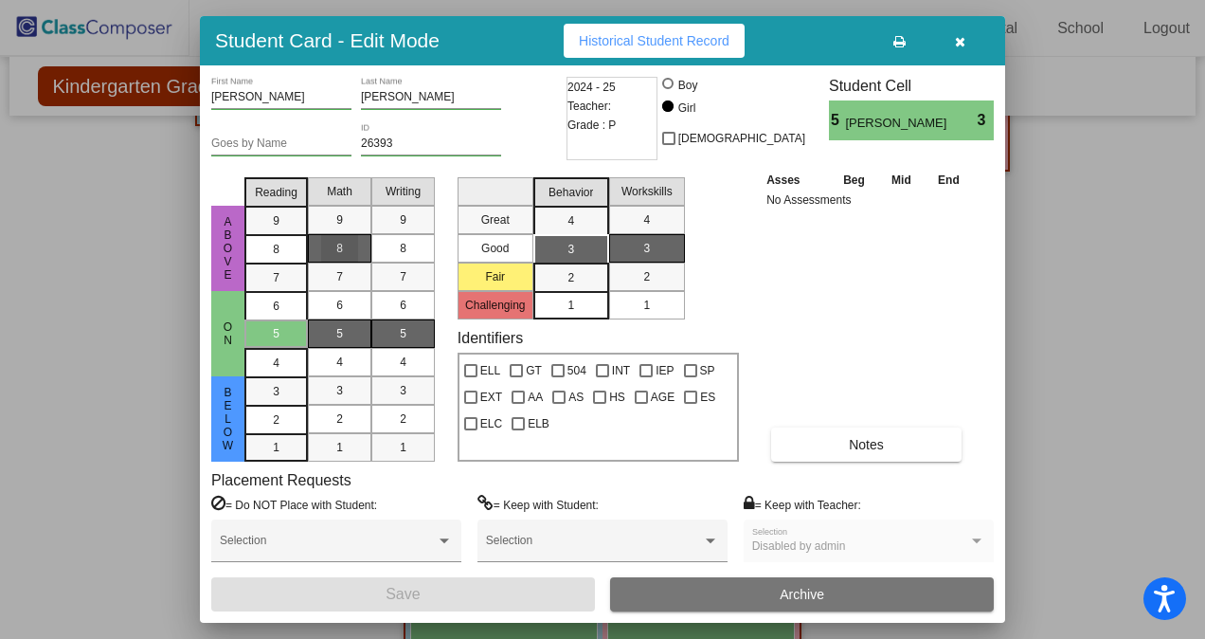
click at [330, 245] on div "8" at bounding box center [339, 248] width 37 height 28
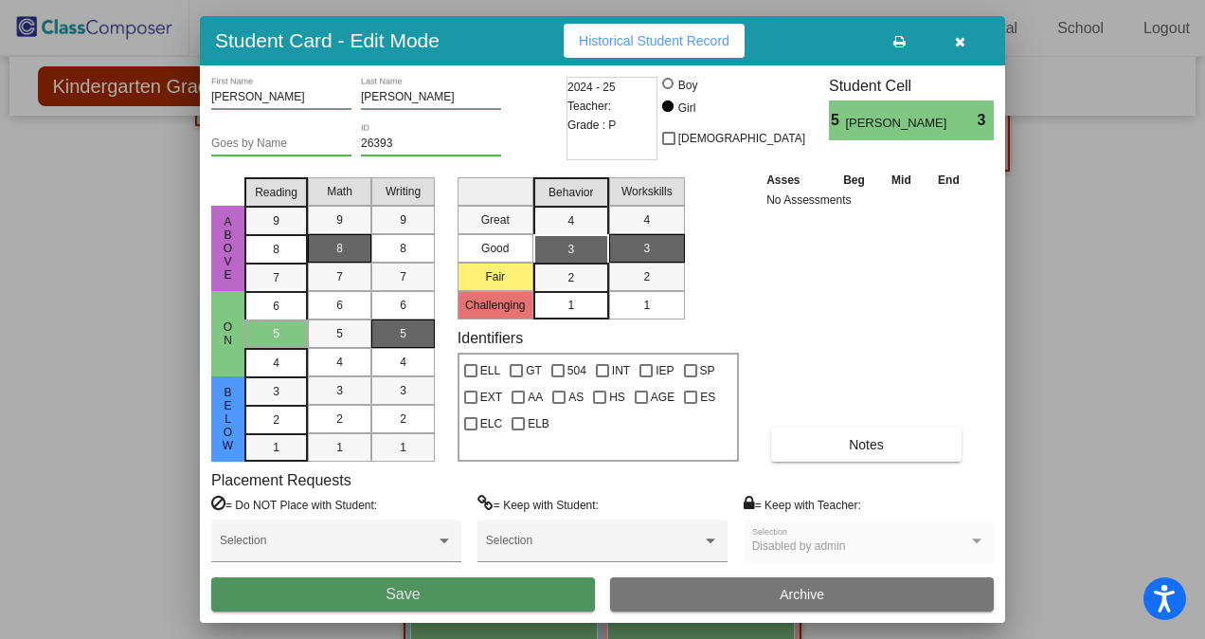
click at [484, 587] on button "Save" at bounding box center [403, 594] width 384 height 34
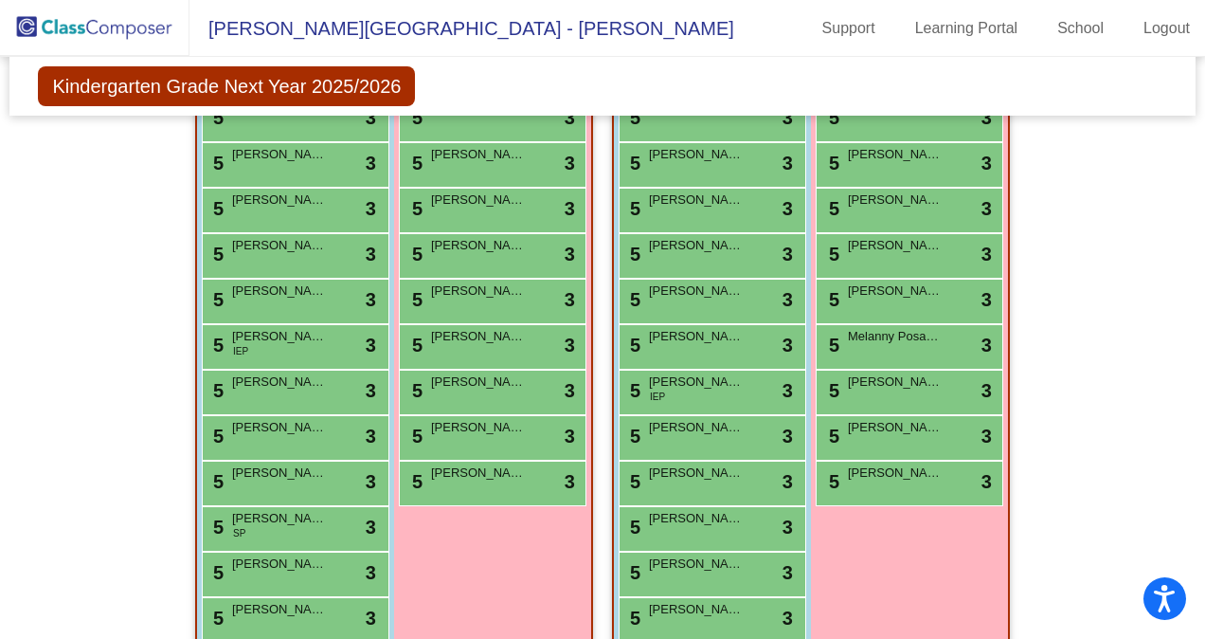
scroll to position [450, 0]
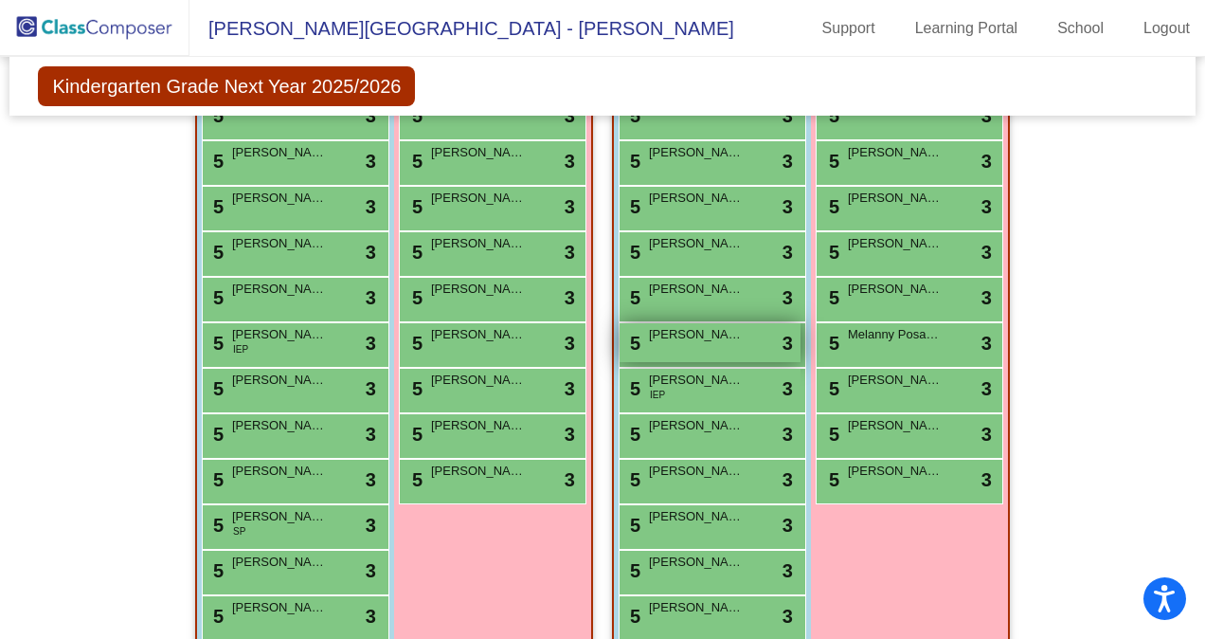
click at [701, 346] on div "5 [PERSON_NAME] lock do_not_disturb_alt 3" at bounding box center [710, 342] width 181 height 39
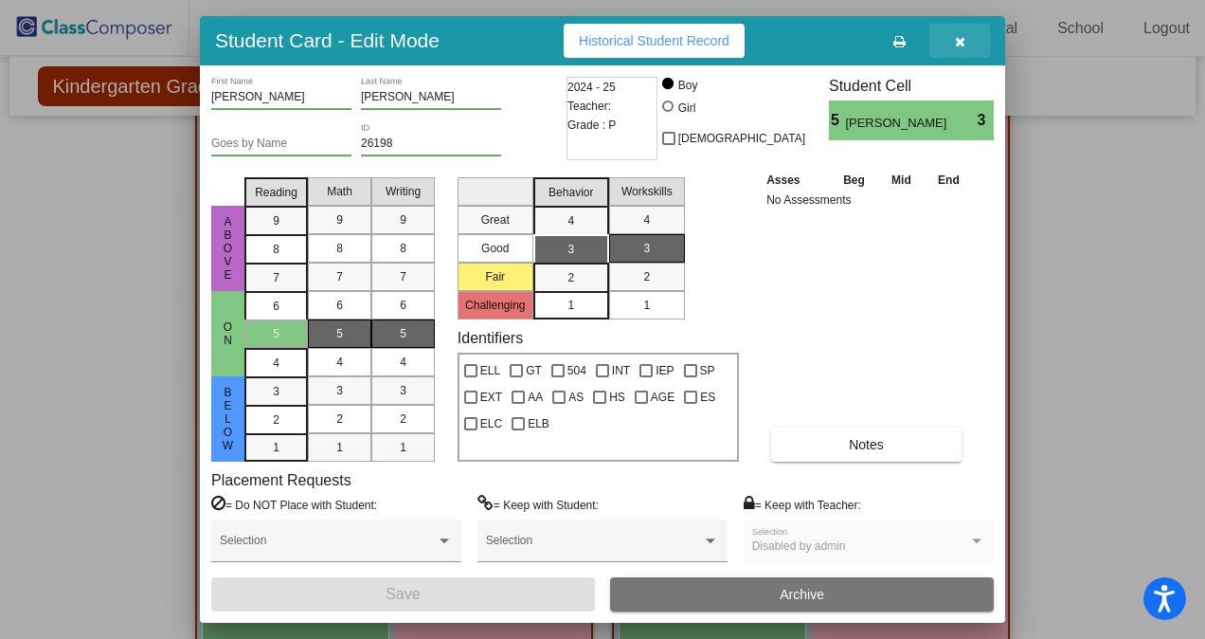
click at [968, 38] on button "button" at bounding box center [960, 41] width 61 height 34
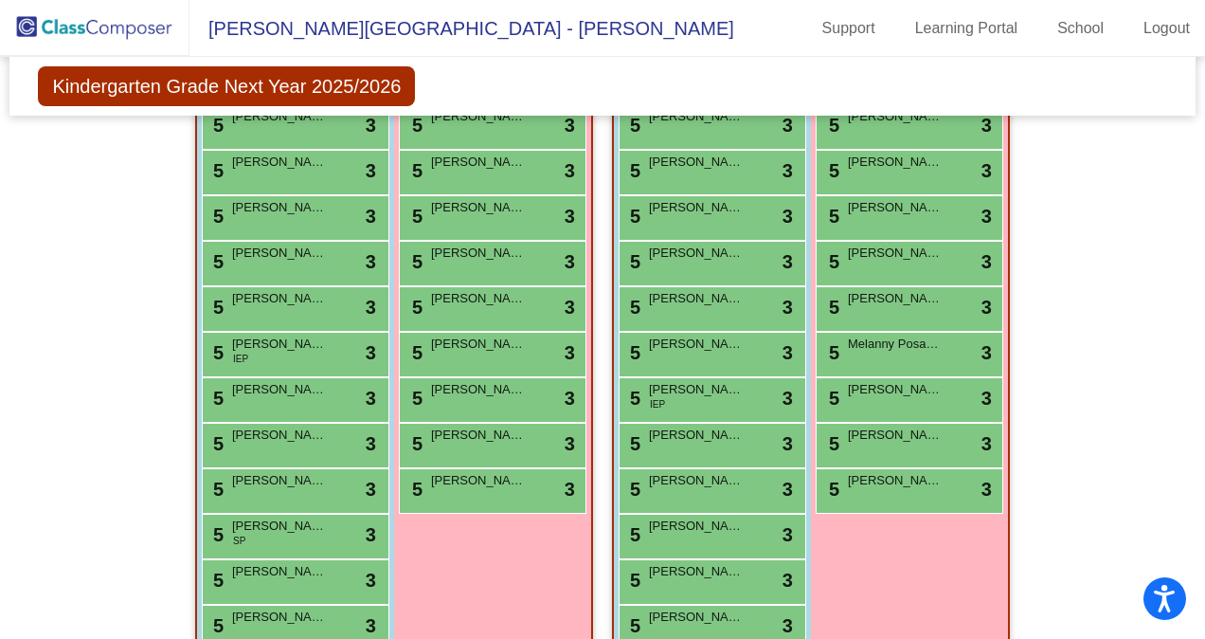
scroll to position [442, 0]
click at [307, 397] on div "5 [PERSON_NAME] lock do_not_disturb_alt 3" at bounding box center [293, 396] width 181 height 39
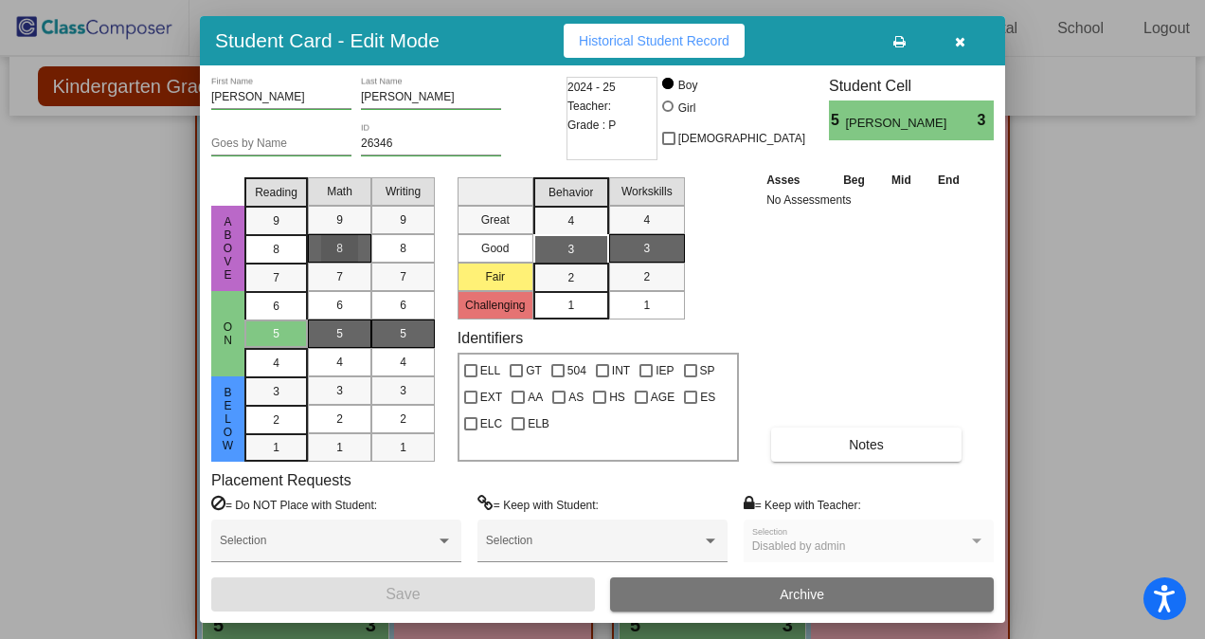
click at [334, 241] on div "8" at bounding box center [339, 248] width 37 height 28
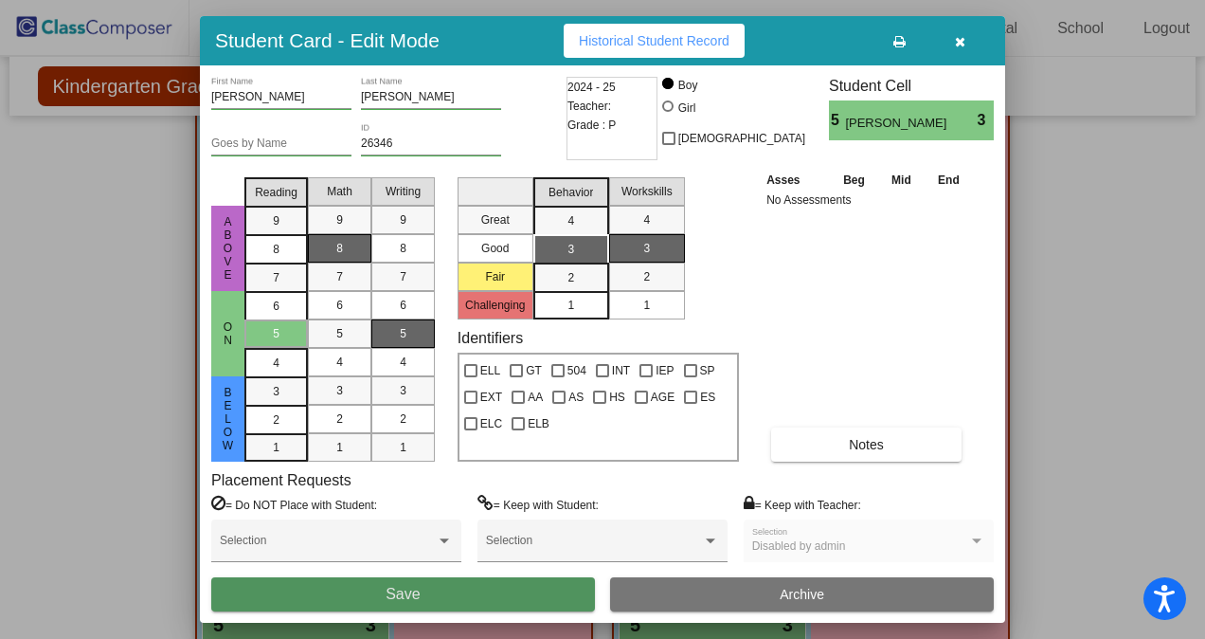
click at [457, 578] on button "Save" at bounding box center [403, 594] width 384 height 34
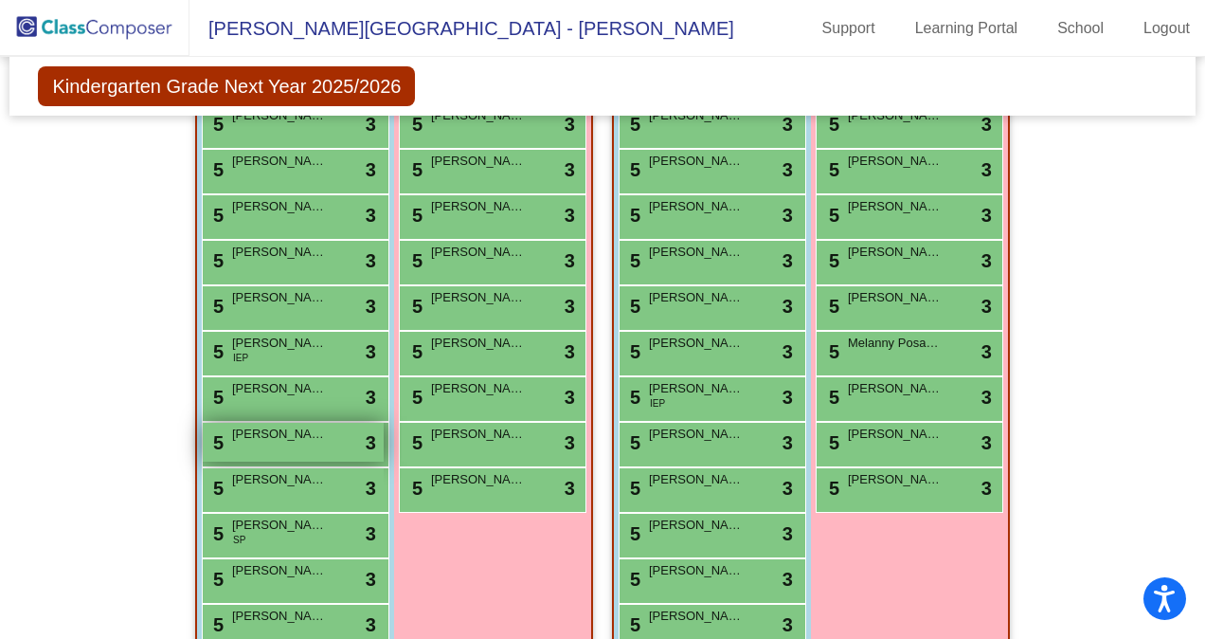
click at [295, 443] on div "5 [PERSON_NAME] lock do_not_disturb_alt 3" at bounding box center [293, 442] width 181 height 39
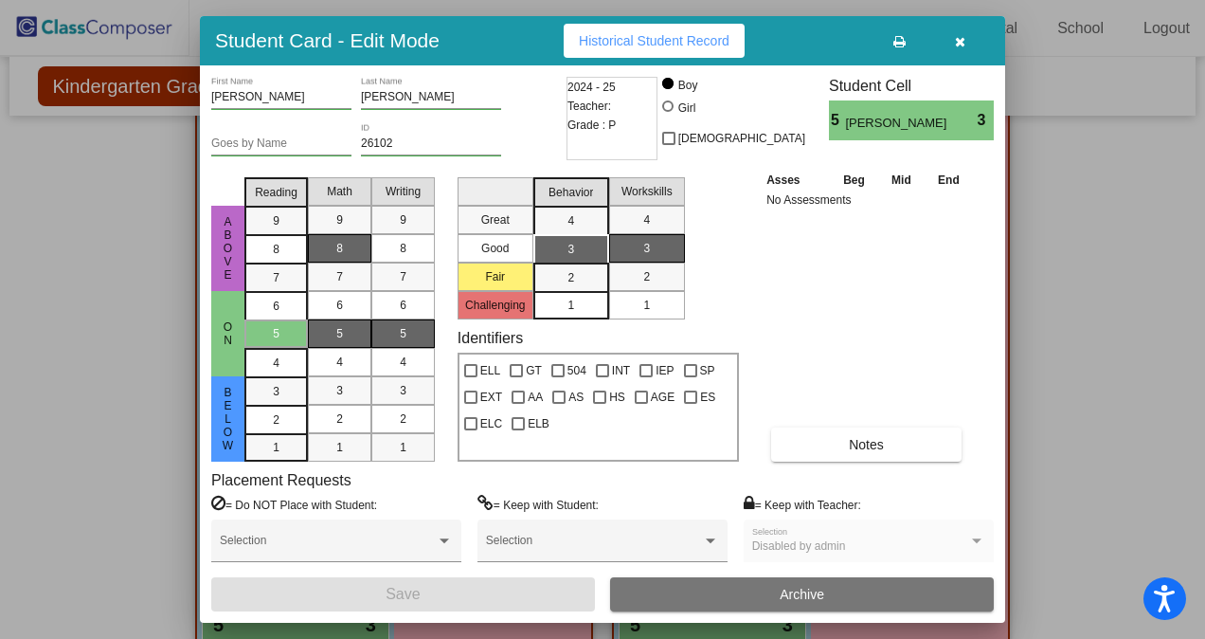
click at [340, 245] on span "8" at bounding box center [339, 248] width 7 height 17
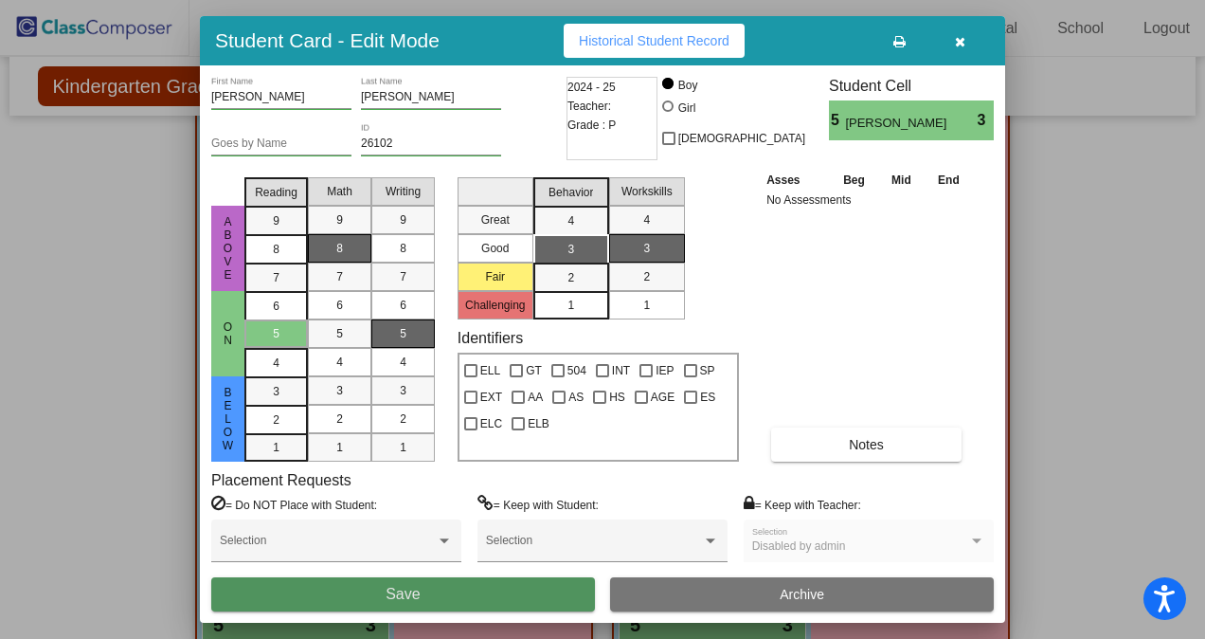
click at [445, 592] on button "Save" at bounding box center [403, 594] width 384 height 34
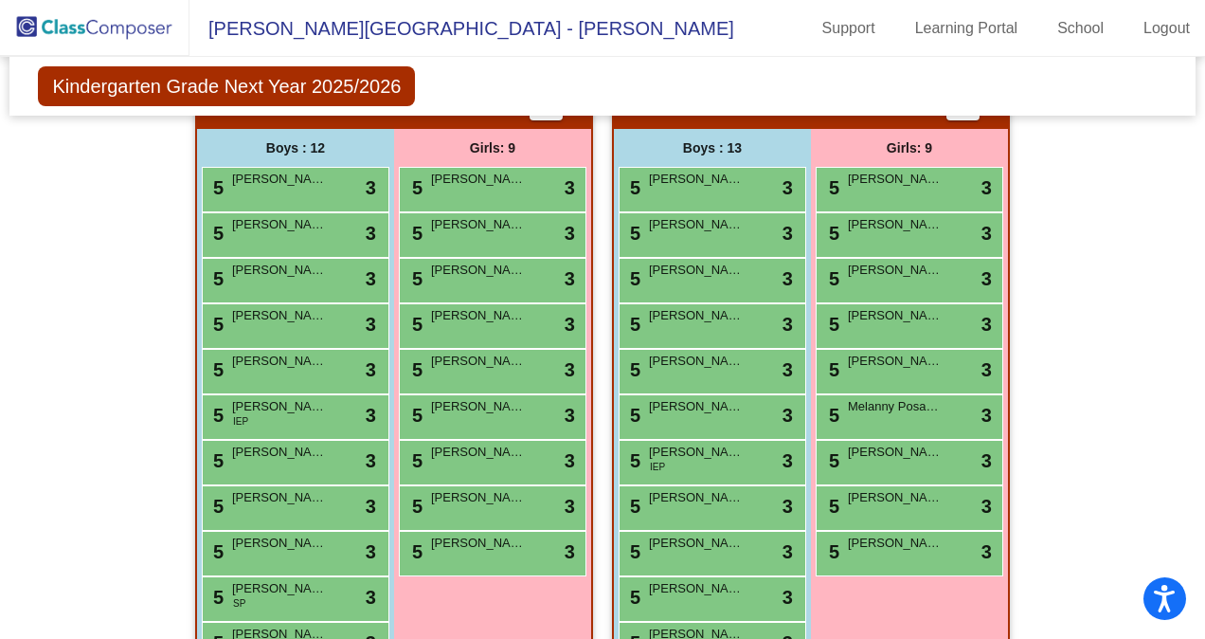
scroll to position [334, 0]
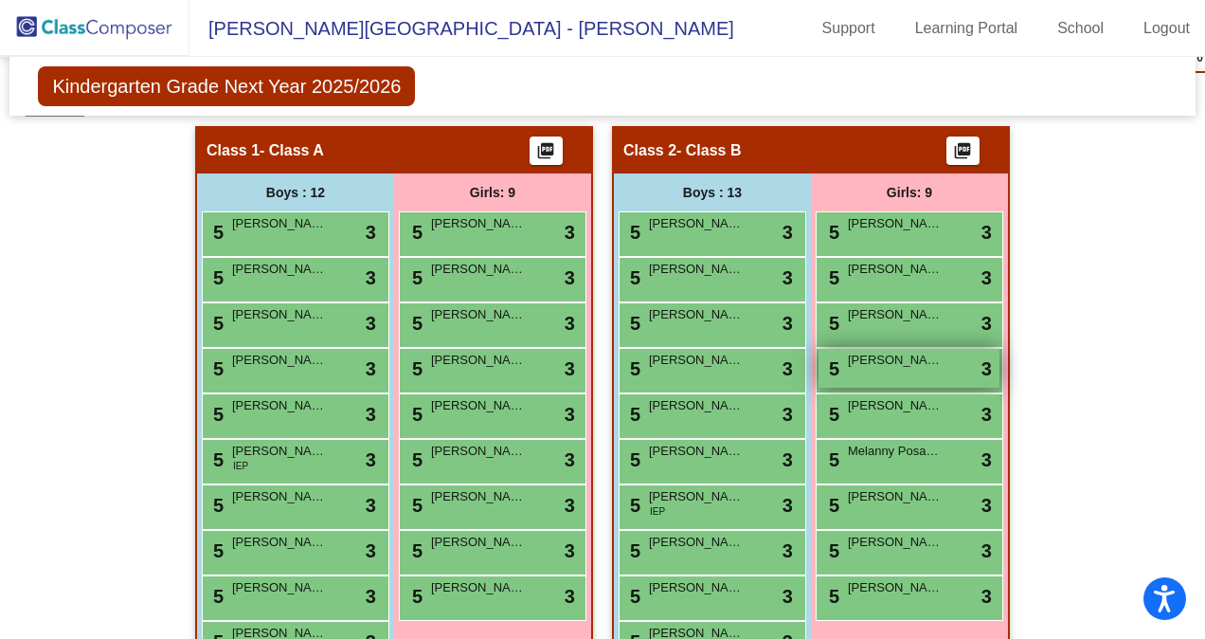
click at [925, 351] on span "[PERSON_NAME]" at bounding box center [895, 360] width 95 height 19
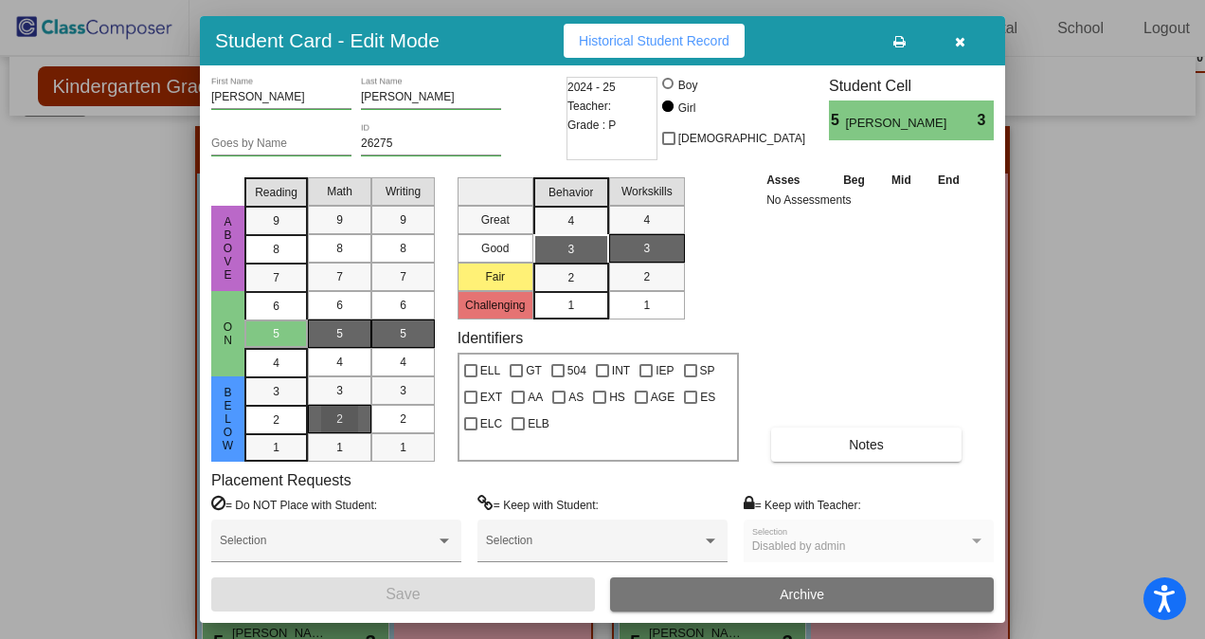
click at [351, 419] on div "2" at bounding box center [339, 419] width 37 height 28
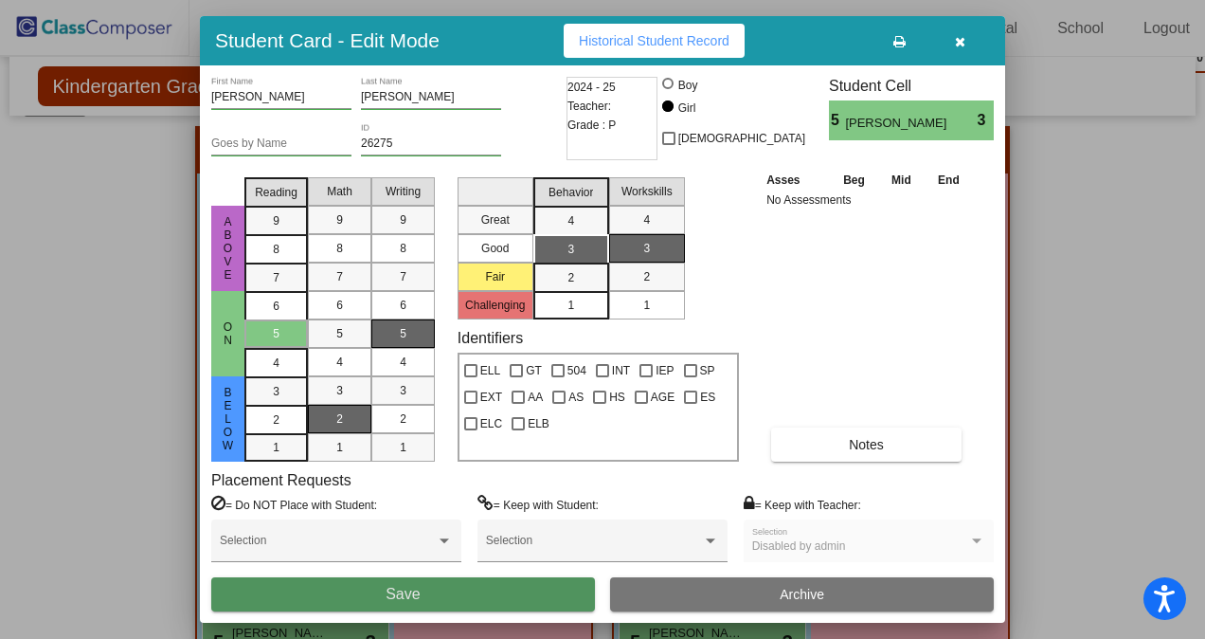
click at [510, 587] on button "Save" at bounding box center [403, 594] width 384 height 34
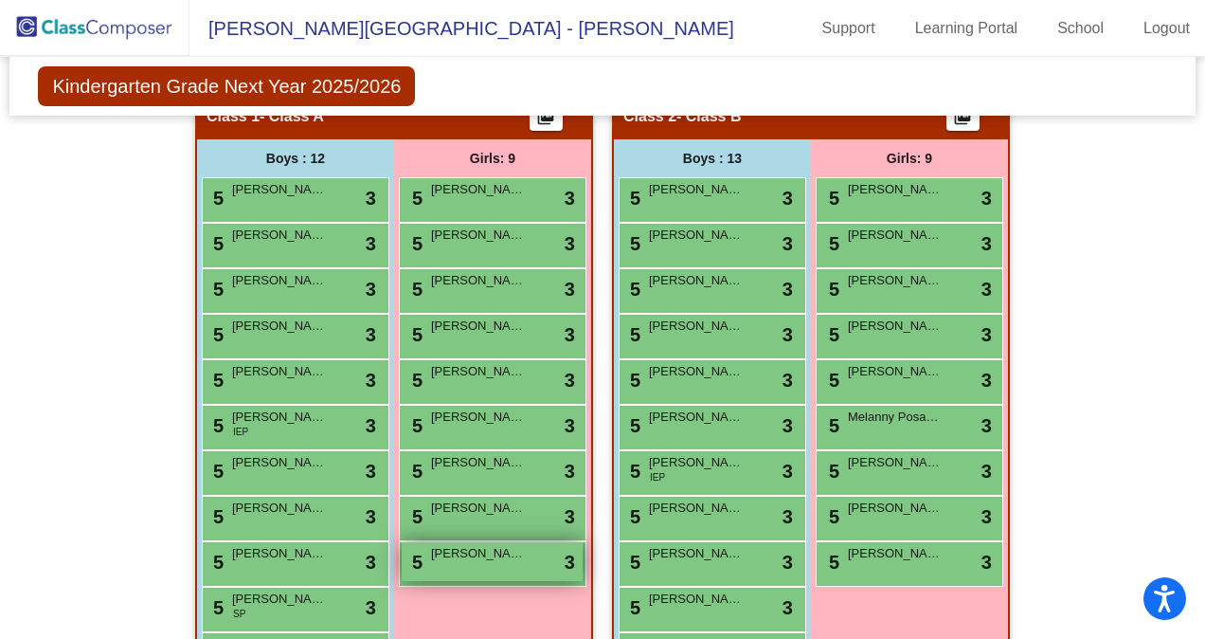
scroll to position [372, 0]
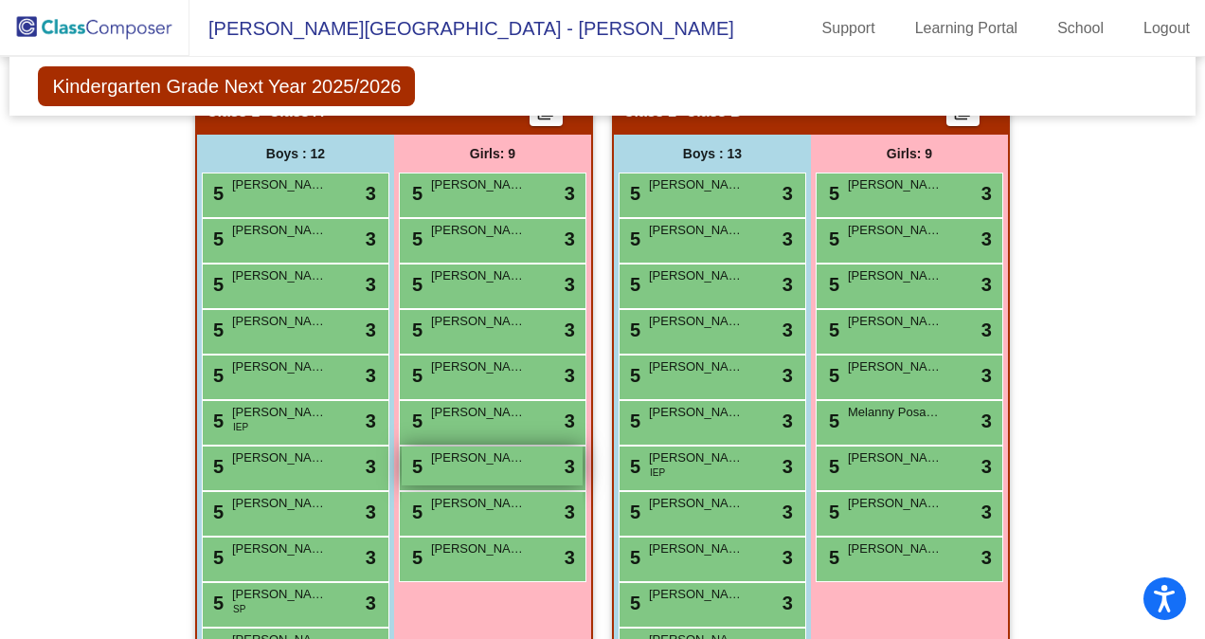
click at [493, 478] on div "5 [PERSON_NAME] lock do_not_disturb_alt 3" at bounding box center [492, 465] width 181 height 39
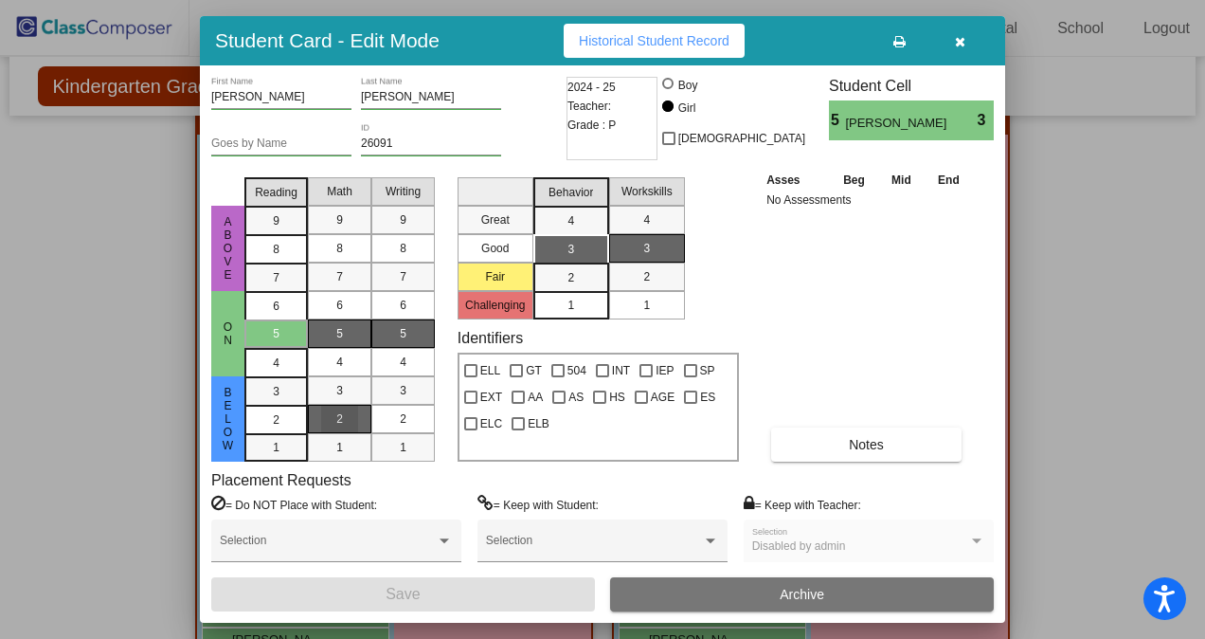
click at [348, 415] on div "2" at bounding box center [339, 419] width 37 height 28
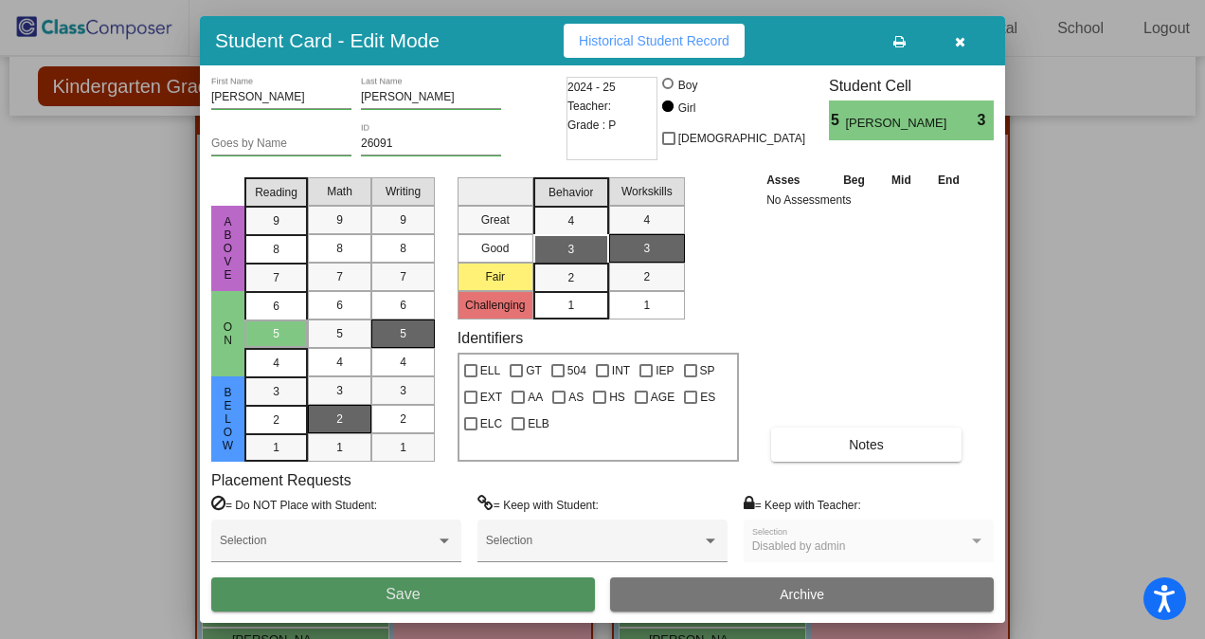
click at [514, 597] on button "Save" at bounding box center [403, 594] width 384 height 34
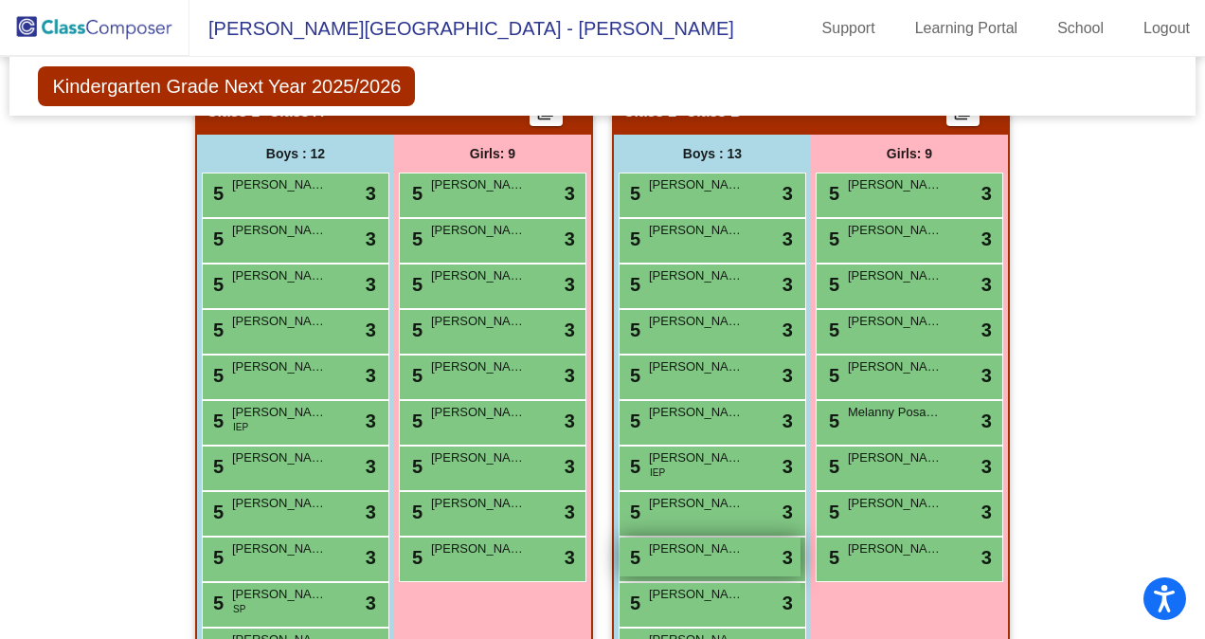
click at [688, 542] on span "[PERSON_NAME]" at bounding box center [696, 548] width 95 height 19
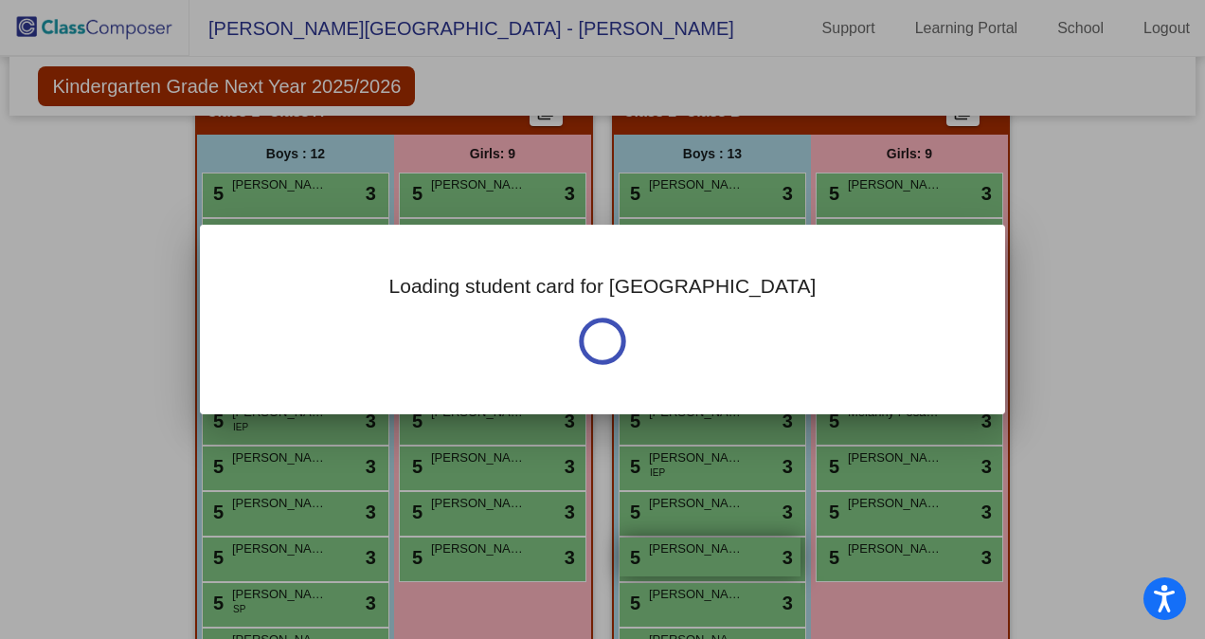
click at [688, 542] on div at bounding box center [602, 319] width 1205 height 639
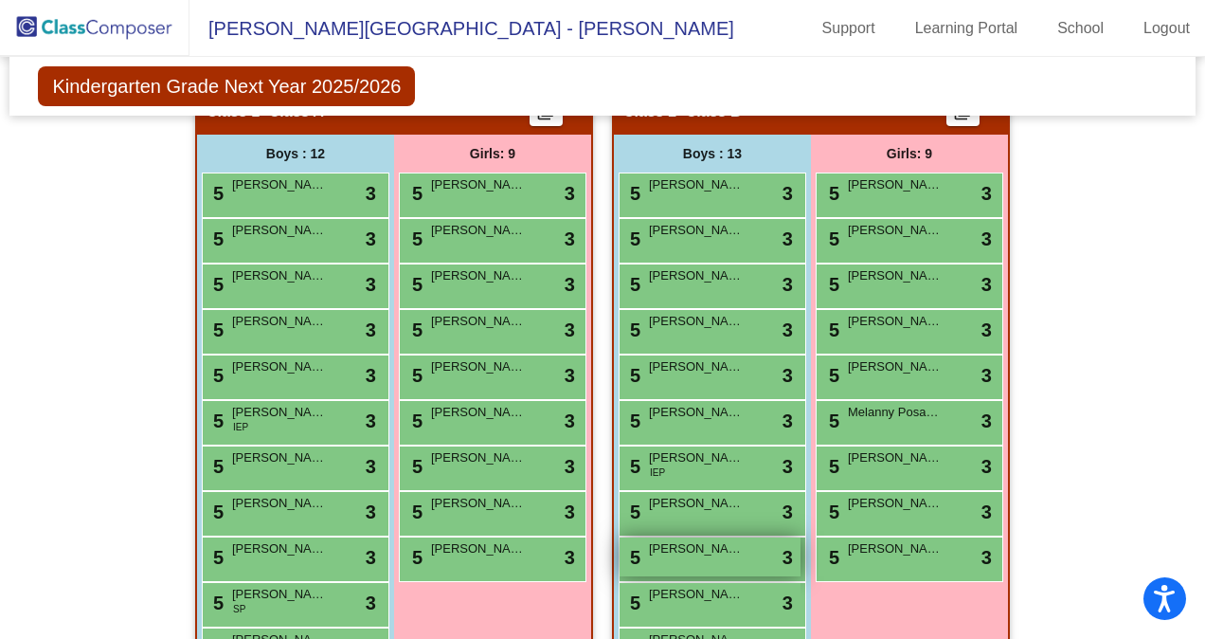
click at [660, 546] on span "[PERSON_NAME]" at bounding box center [696, 548] width 95 height 19
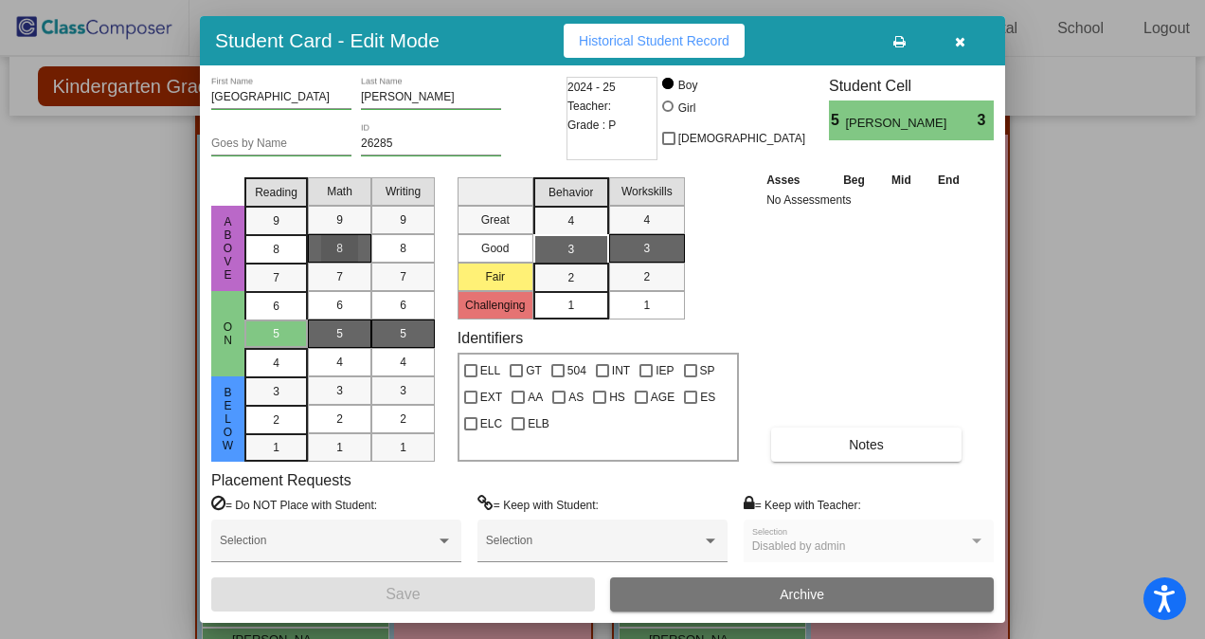
click at [338, 251] on span "8" at bounding box center [339, 248] width 7 height 17
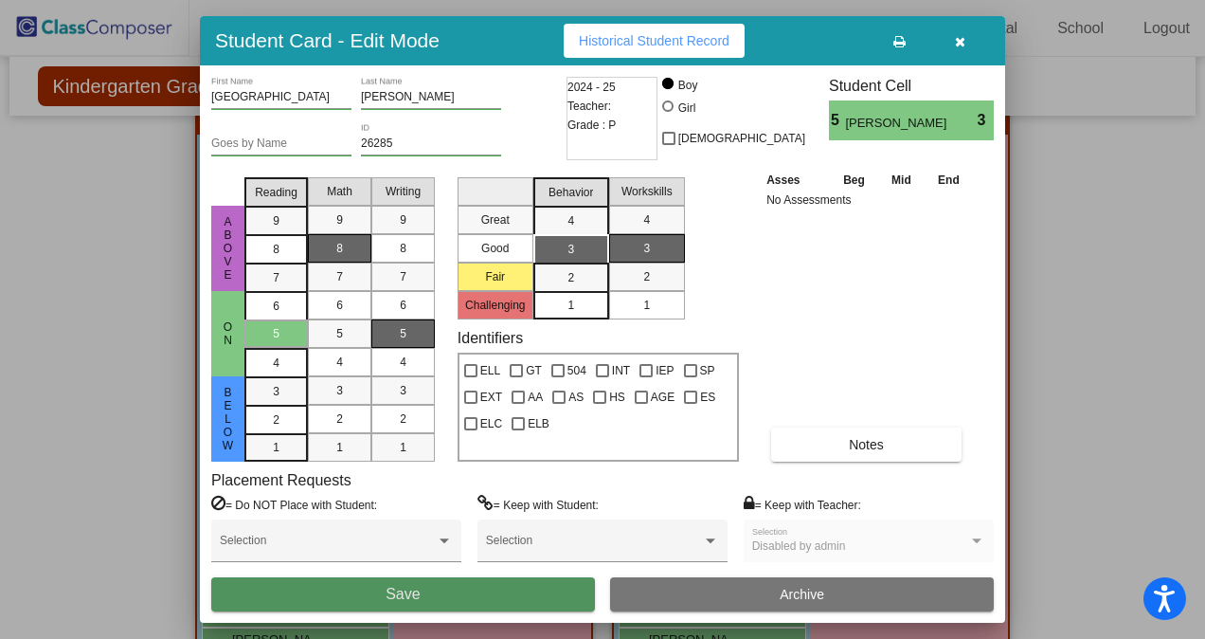
click at [563, 598] on button "Save" at bounding box center [403, 594] width 384 height 34
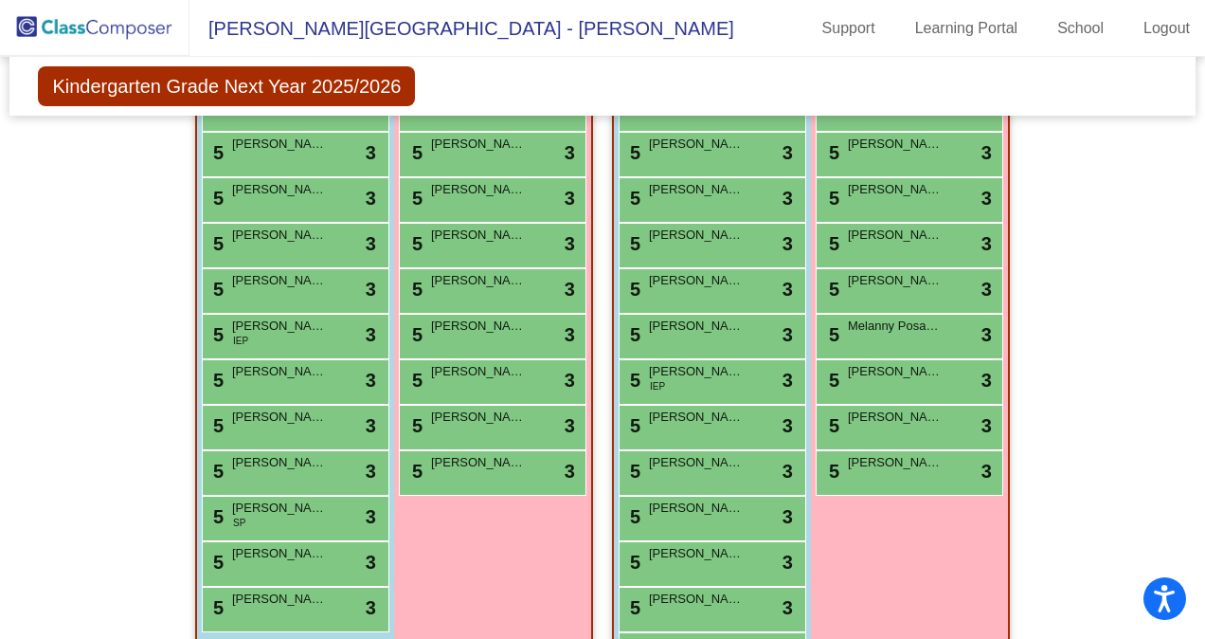
scroll to position [458, 0]
click at [897, 291] on div "5 [PERSON_NAME] lock do_not_disturb_alt 3" at bounding box center [909, 289] width 181 height 39
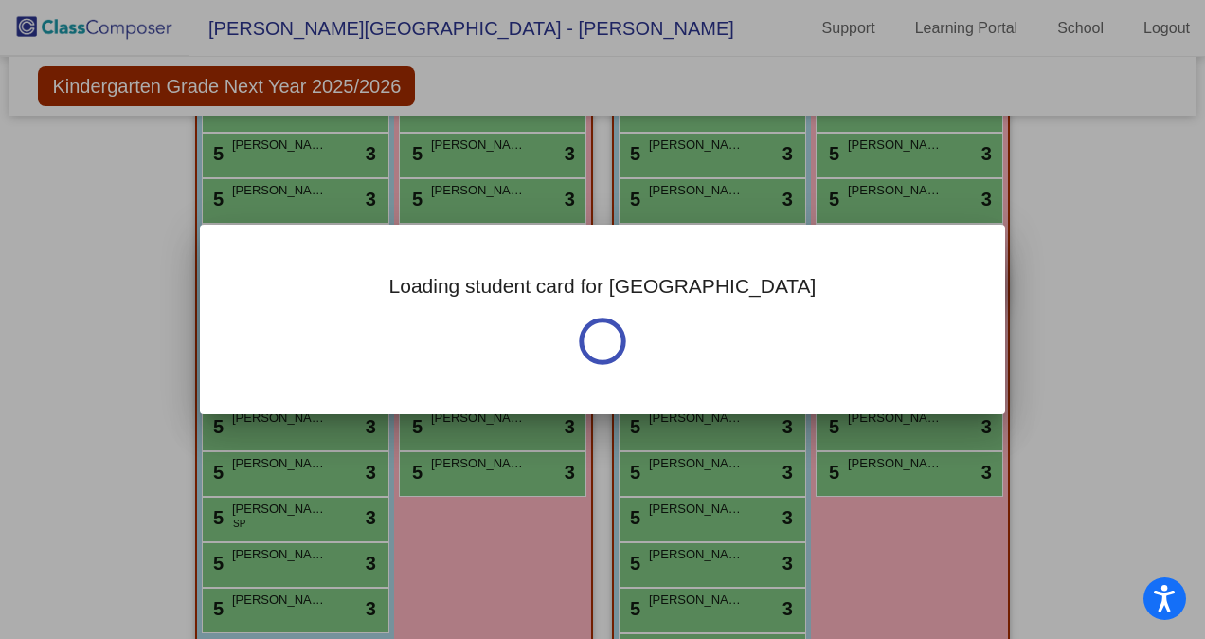
click at [897, 291] on div "Loading student card for [PERSON_NAME] Notes Previous Year undefined - Last Edi…" at bounding box center [603, 320] width 806 height 190
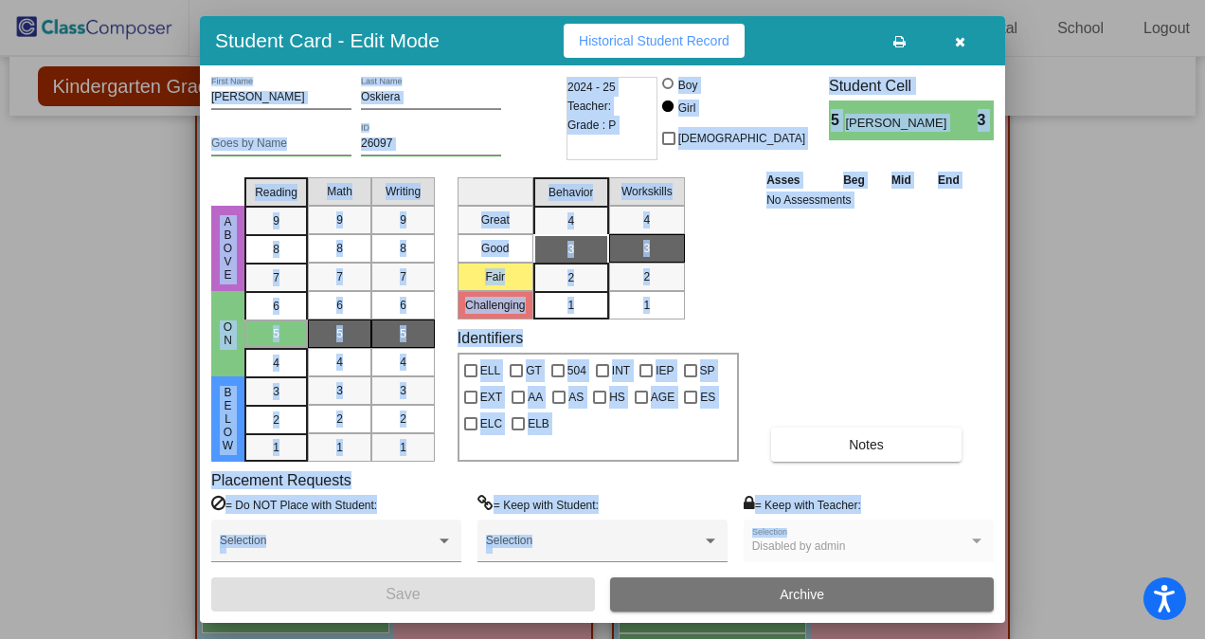
click at [800, 396] on div "Asses Beg Mid End No Assessments Notes" at bounding box center [867, 316] width 211 height 292
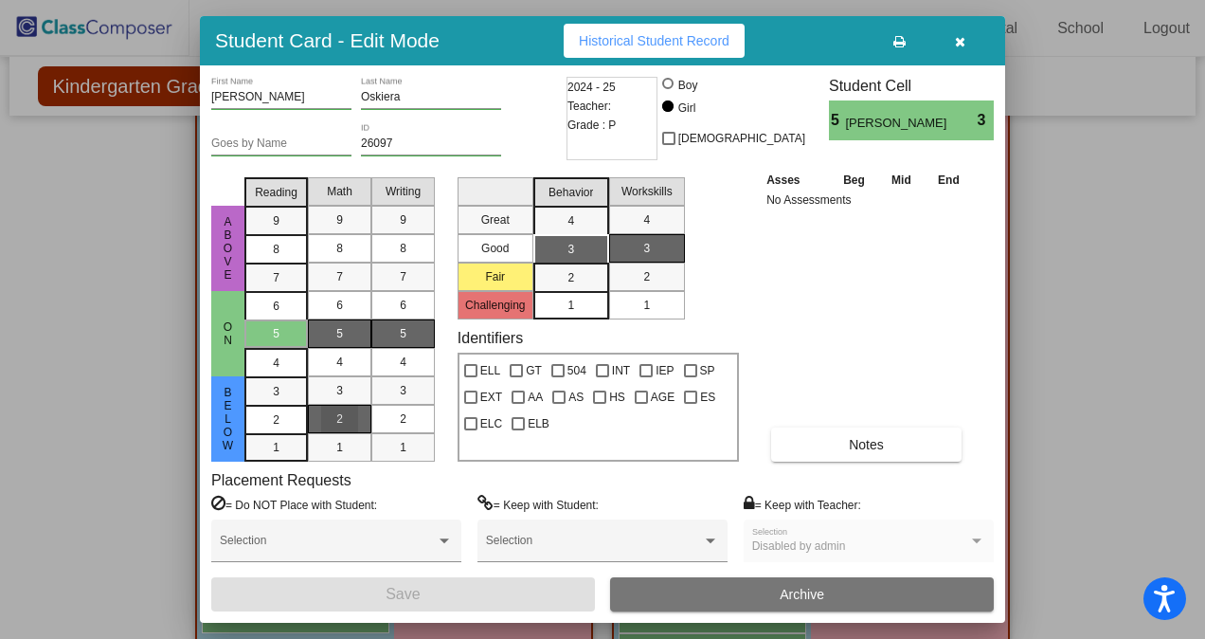
click at [345, 421] on div "2" at bounding box center [339, 419] width 37 height 28
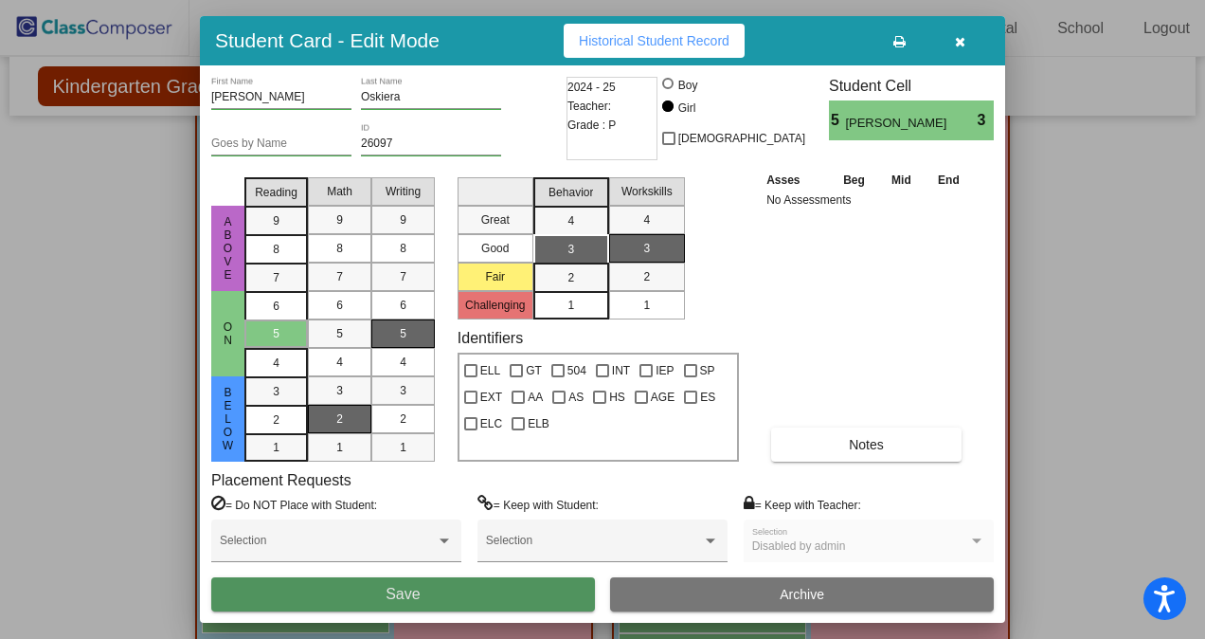
click at [544, 594] on button "Save" at bounding box center [403, 594] width 384 height 34
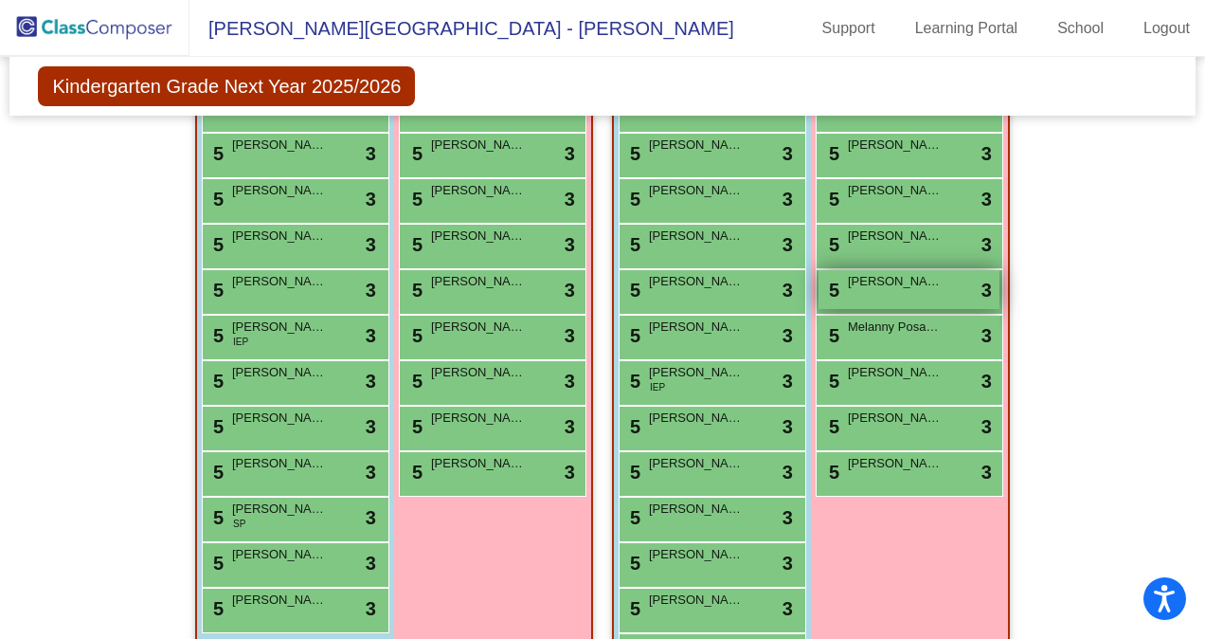
click at [915, 277] on span "[PERSON_NAME]" at bounding box center [895, 281] width 95 height 19
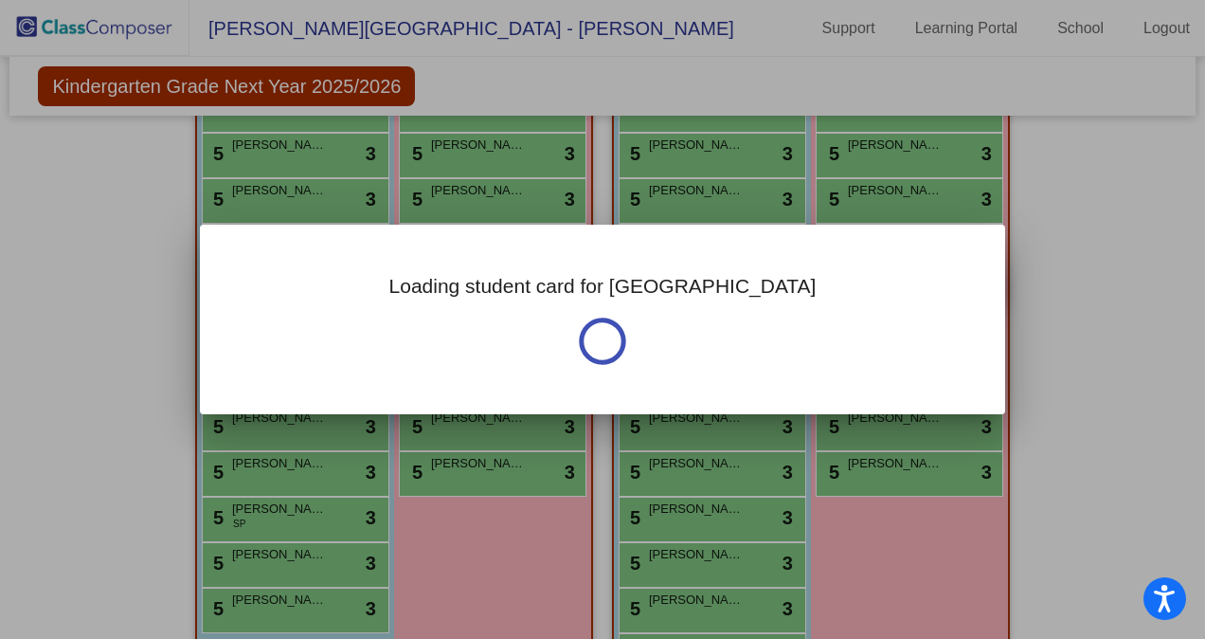
click at [915, 277] on div "Loading student card for [PERSON_NAME] Notes Previous Year undefined - Last Edi…" at bounding box center [603, 320] width 806 height 190
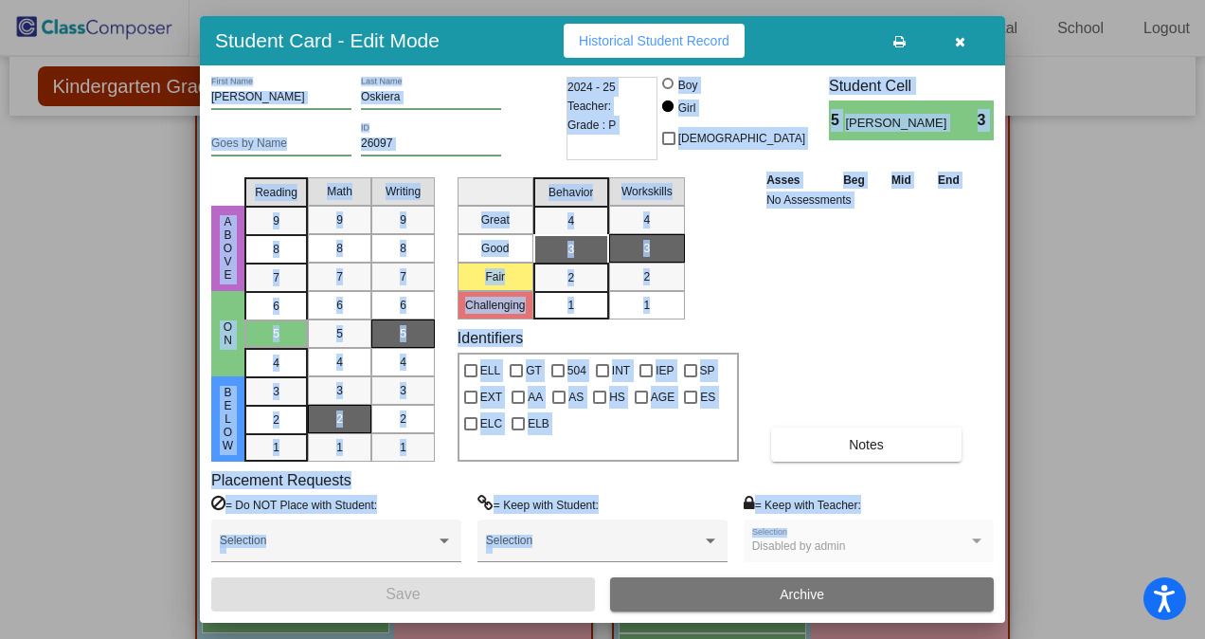
click at [889, 340] on div "Asses Beg Mid End No Assessments Notes" at bounding box center [867, 316] width 211 height 292
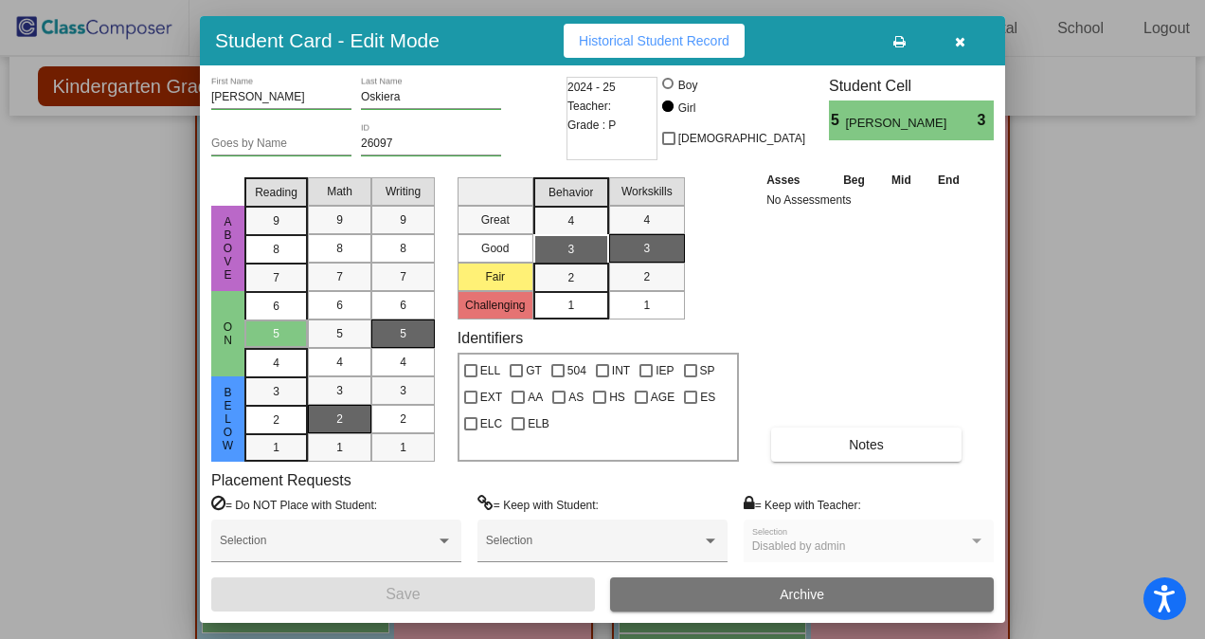
click at [961, 31] on button "button" at bounding box center [960, 41] width 61 height 34
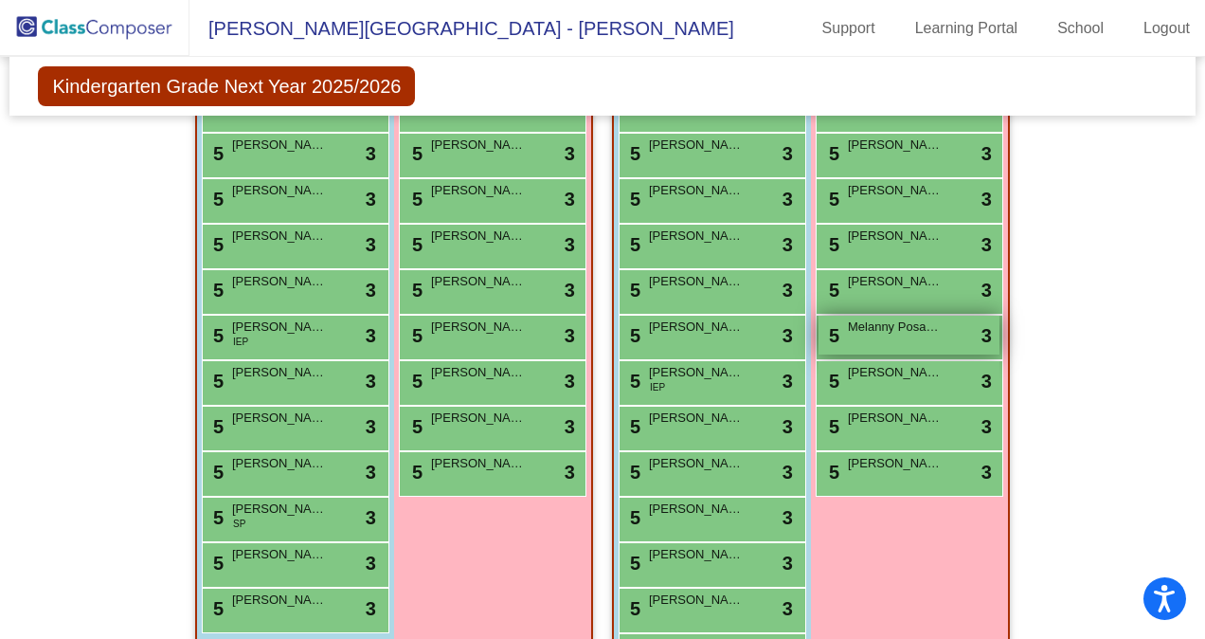
click at [910, 344] on div "5 Melanny Posadras [PERSON_NAME] lock do_not_disturb_alt 3" at bounding box center [909, 335] width 181 height 39
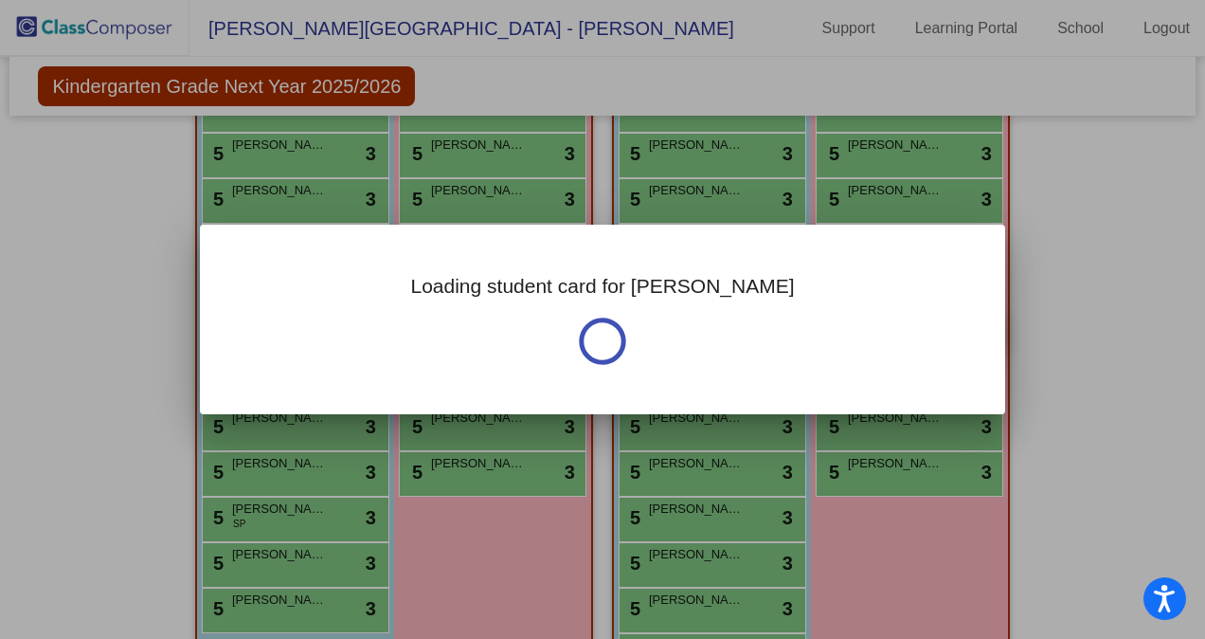
click at [910, 344] on div "Loading student card for [PERSON_NAME] Notes Previous Year undefined - Last Edi…" at bounding box center [603, 320] width 806 height 190
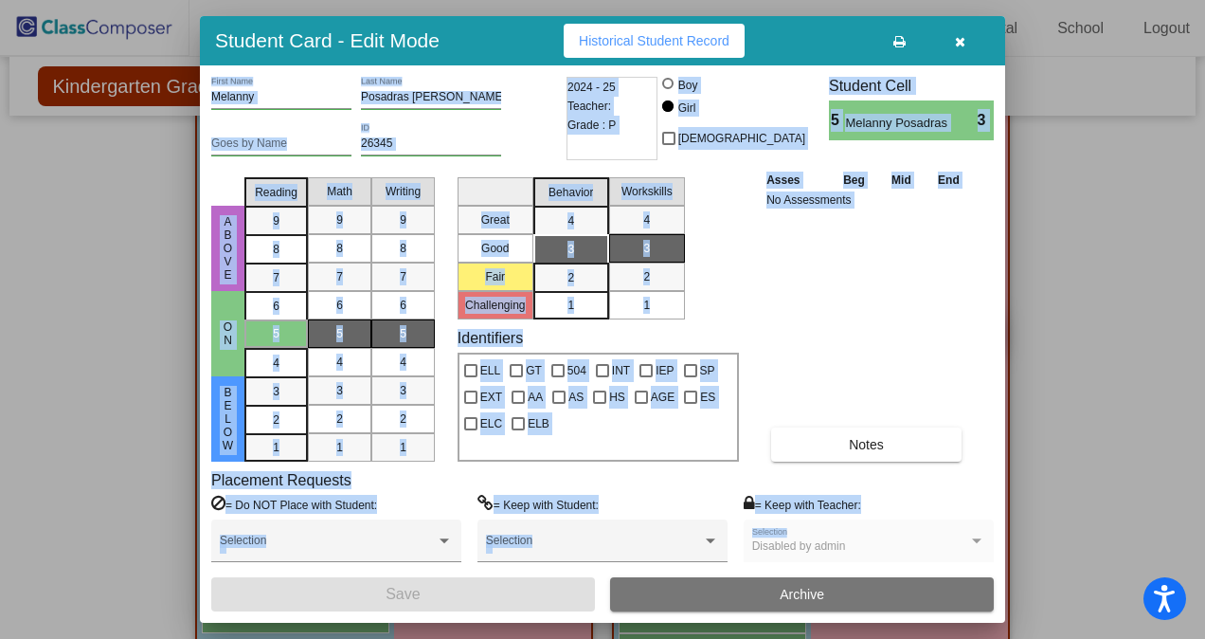
click at [910, 344] on div "Asses Beg Mid End No Assessments Notes" at bounding box center [867, 316] width 211 height 292
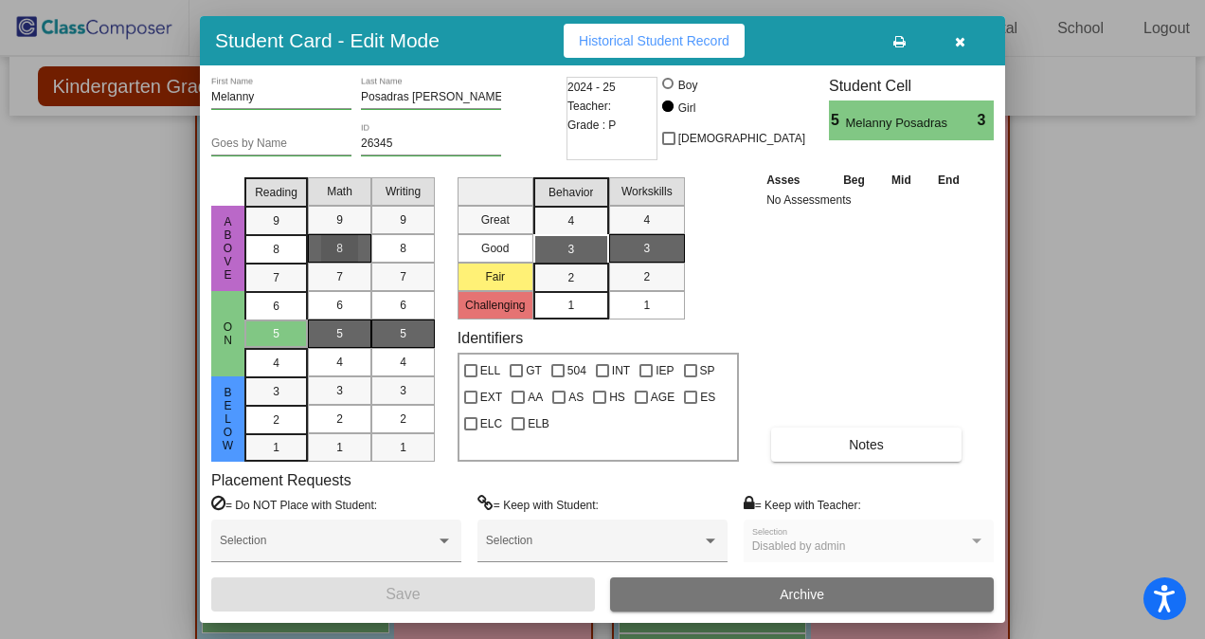
click at [339, 250] on span "8" at bounding box center [339, 248] width 7 height 17
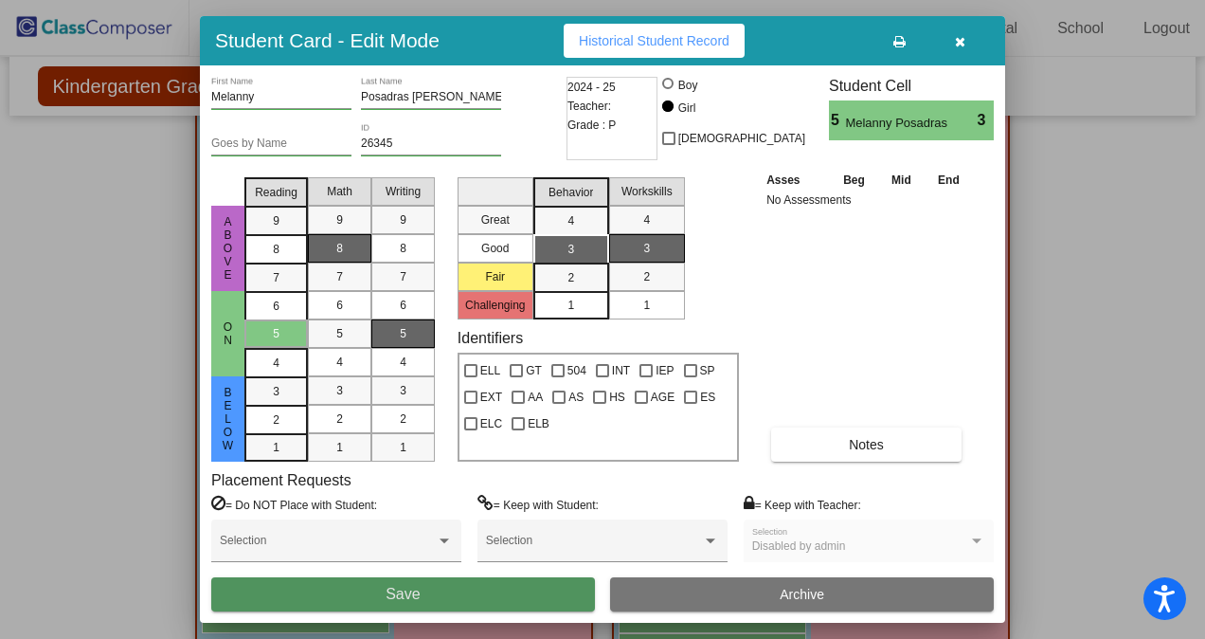
click at [502, 588] on button "Save" at bounding box center [403, 594] width 384 height 34
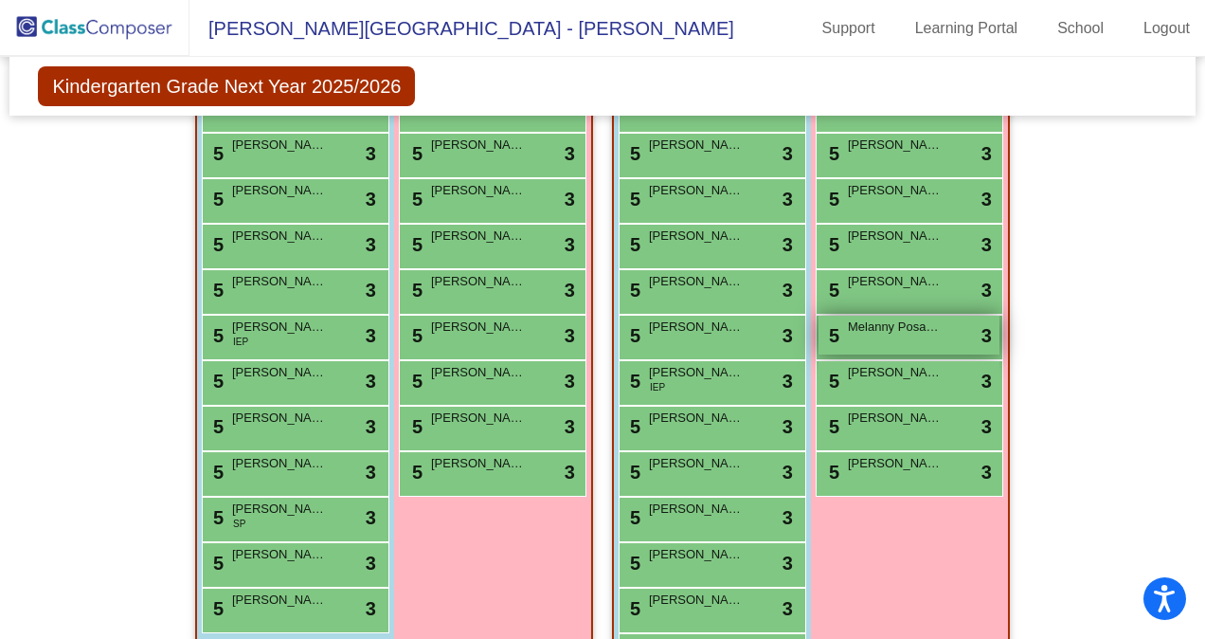
click at [870, 328] on span "Melanny Posadras [PERSON_NAME]" at bounding box center [895, 326] width 95 height 19
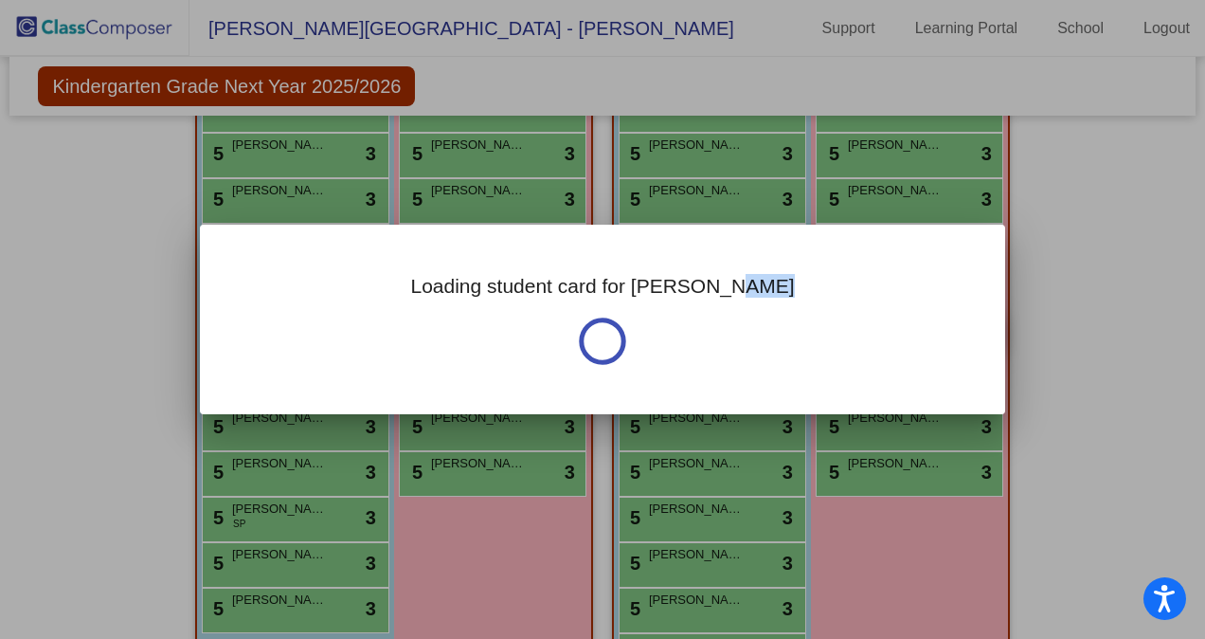
click at [870, 328] on div "Loading student card for [PERSON_NAME]" at bounding box center [603, 320] width 806 height 190
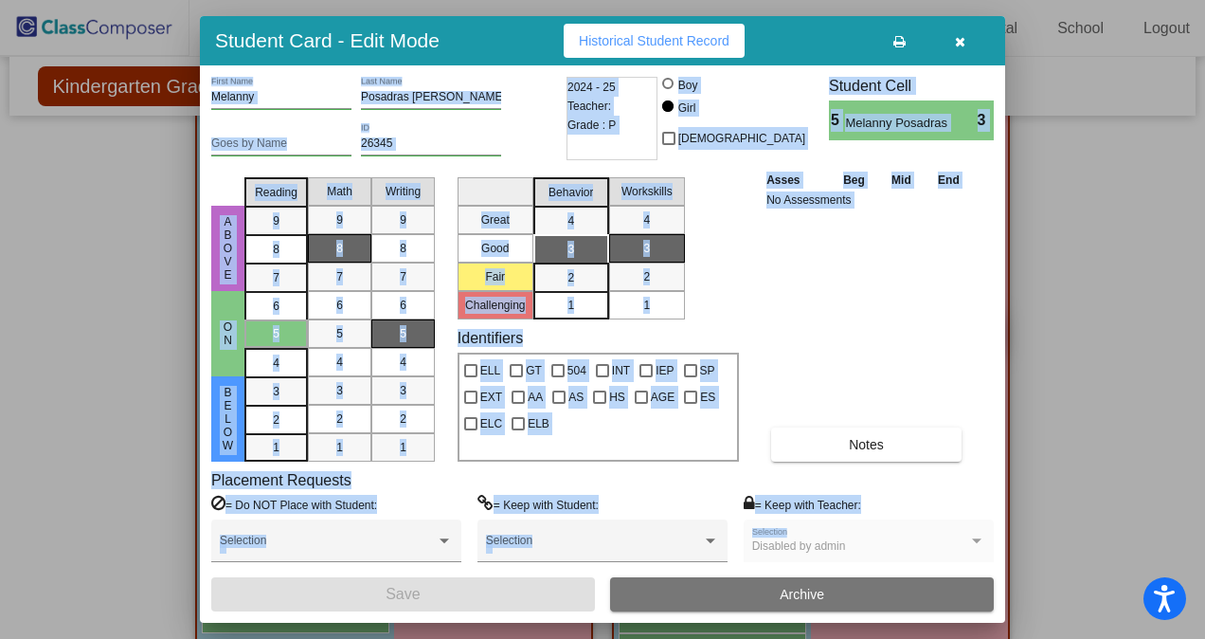
click at [870, 328] on div "Asses Beg Mid End No Assessments Notes" at bounding box center [867, 316] width 211 height 292
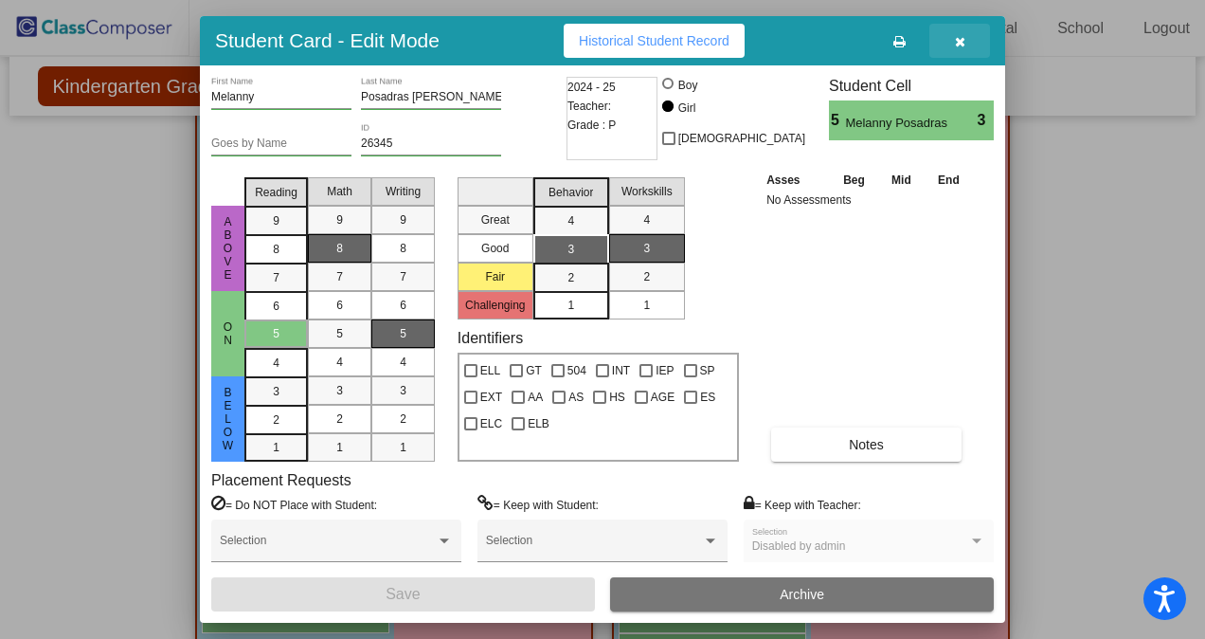
click at [961, 31] on button "button" at bounding box center [960, 41] width 61 height 34
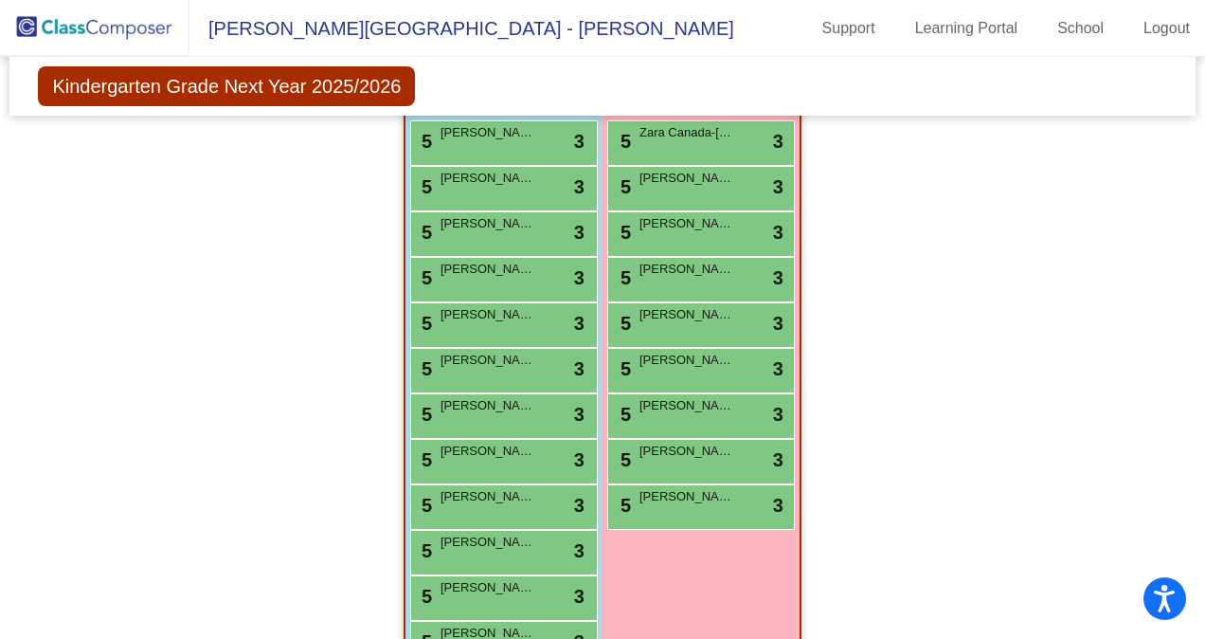
scroll to position [1153, 0]
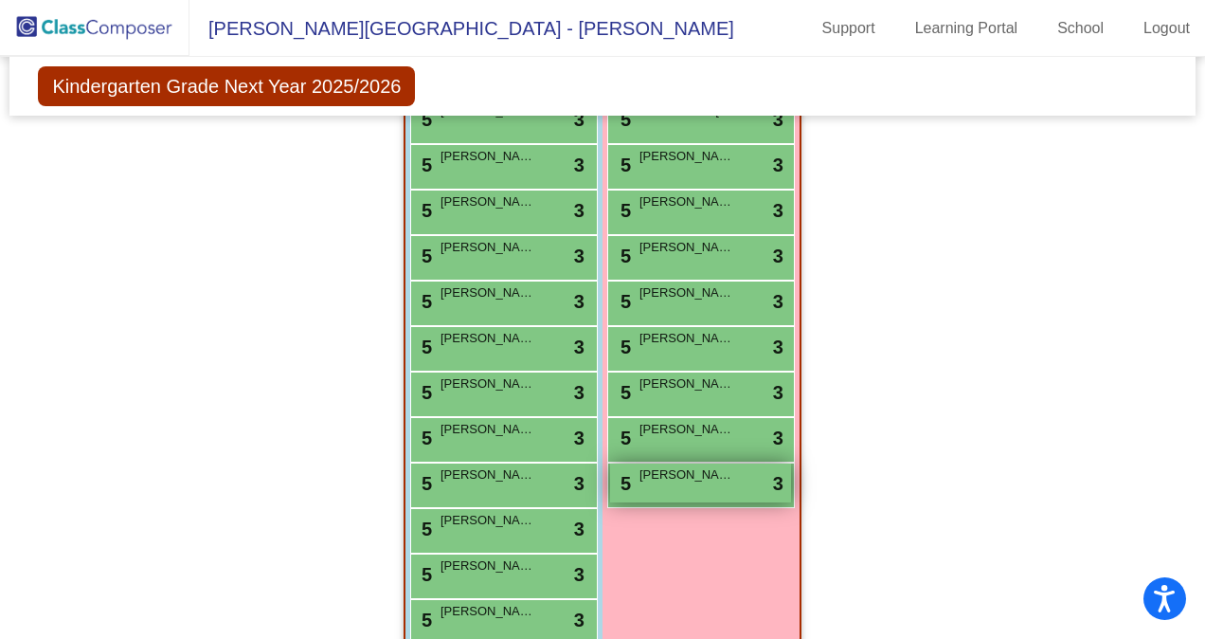
click at [678, 467] on span "[PERSON_NAME]" at bounding box center [687, 474] width 95 height 19
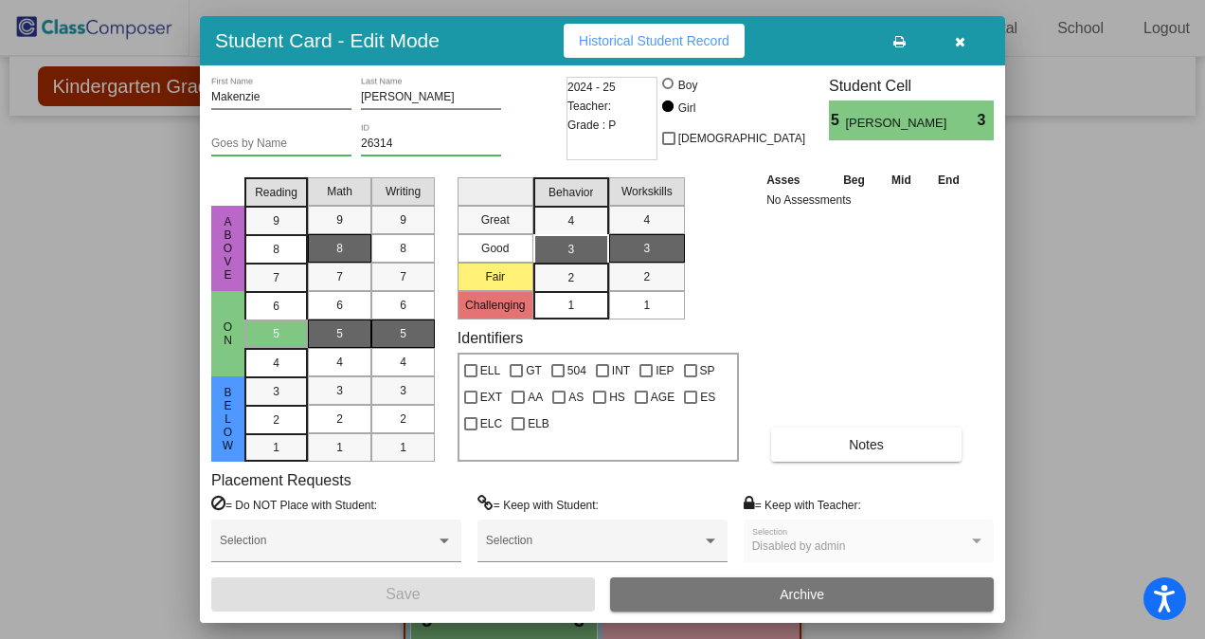
click at [338, 237] on div "8" at bounding box center [339, 248] width 37 height 28
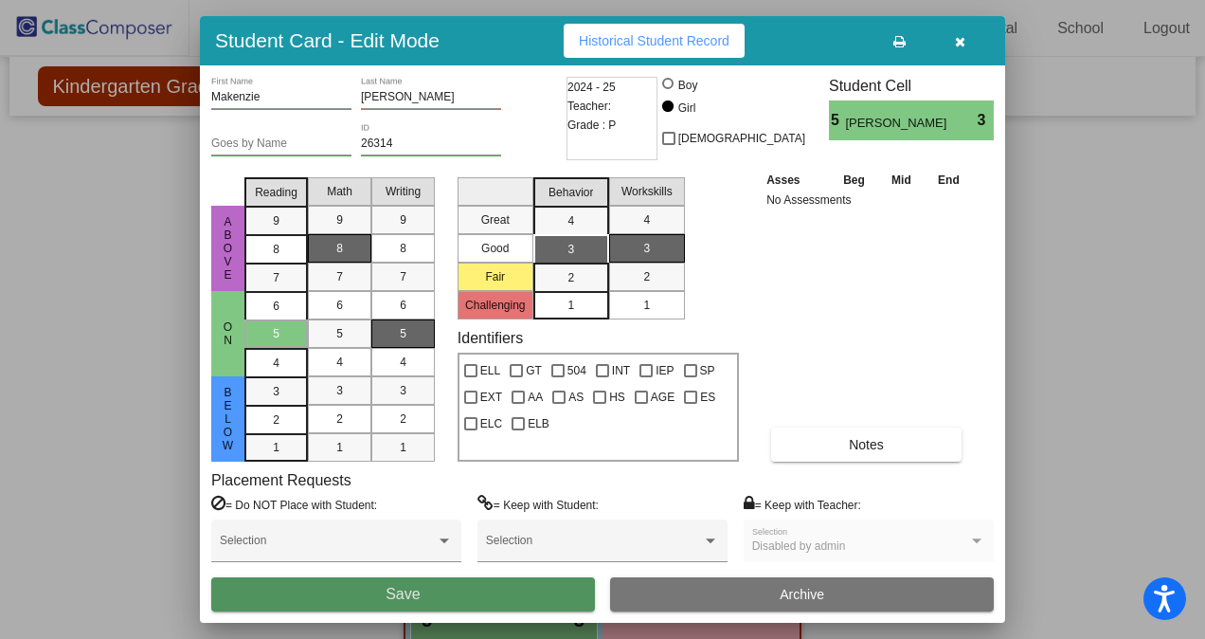
click at [471, 591] on button "Save" at bounding box center [403, 594] width 384 height 34
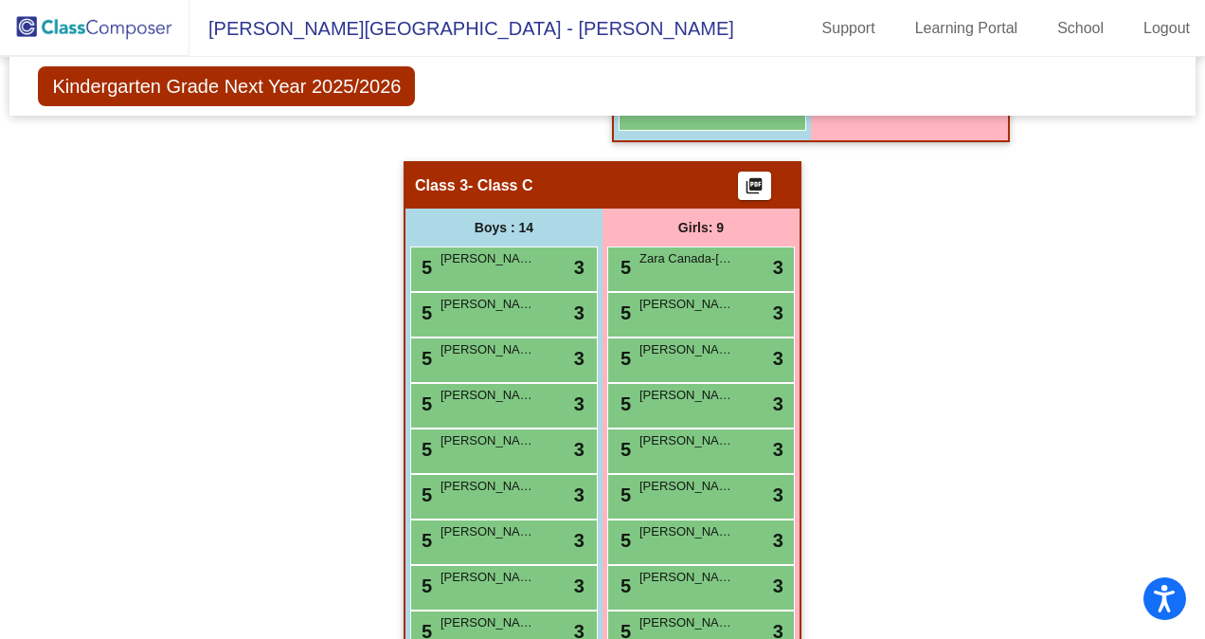
scroll to position [1278, 0]
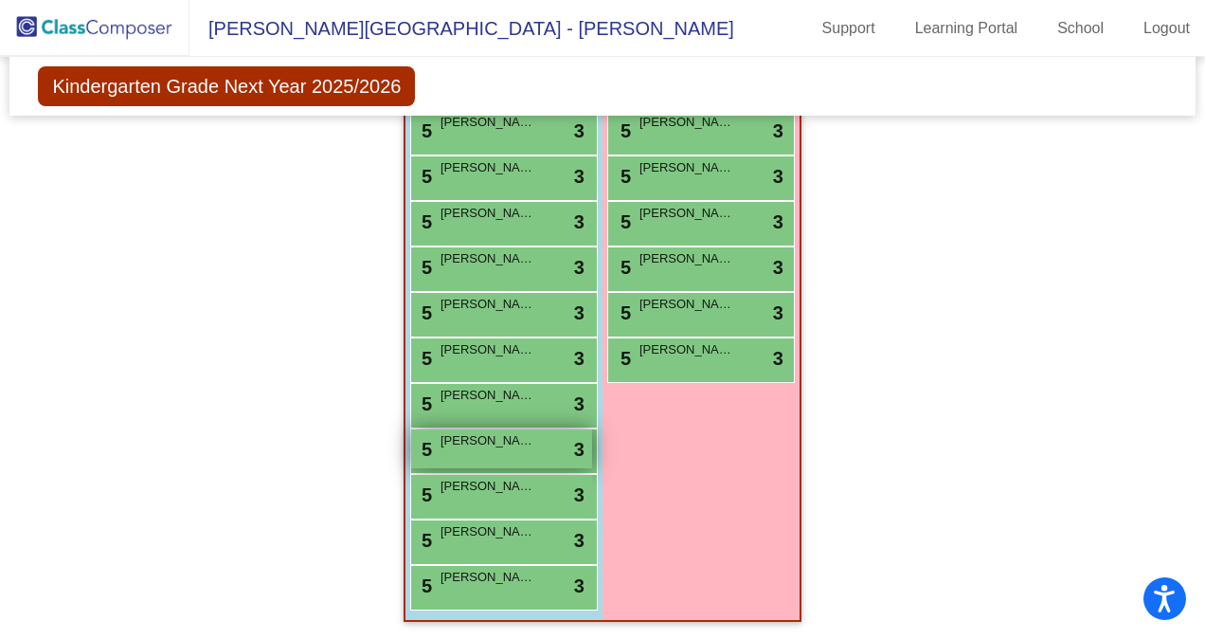
click at [495, 454] on div "5 [PERSON_NAME] lock do_not_disturb_alt 3" at bounding box center [501, 448] width 181 height 39
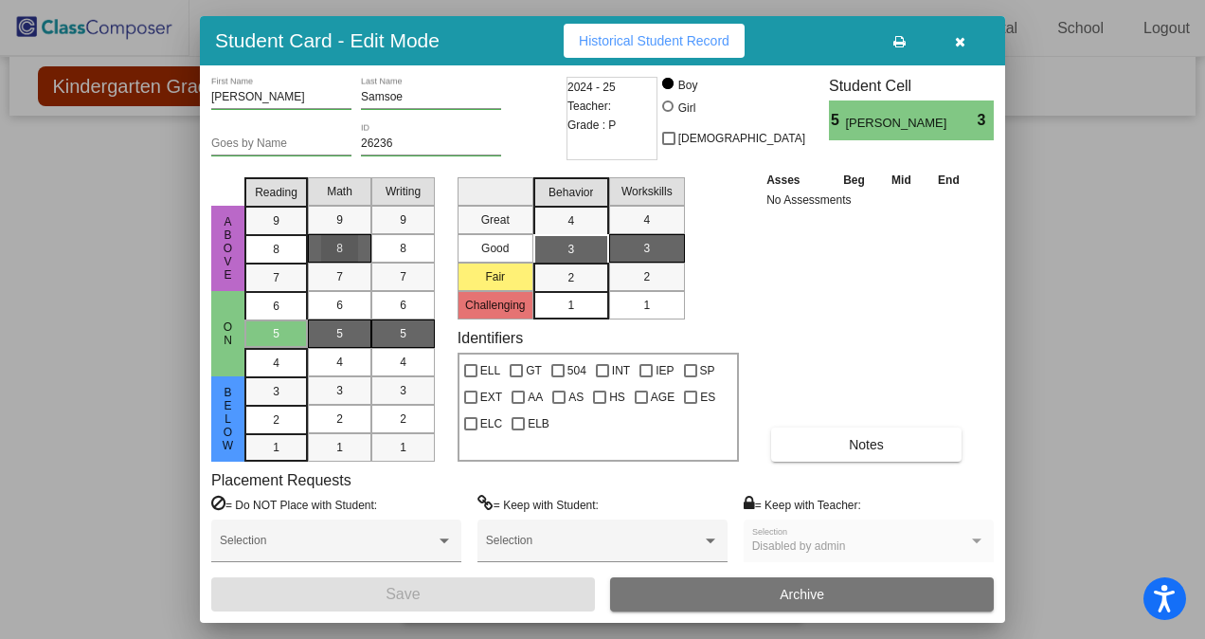
click at [340, 241] on span "8" at bounding box center [339, 248] width 7 height 17
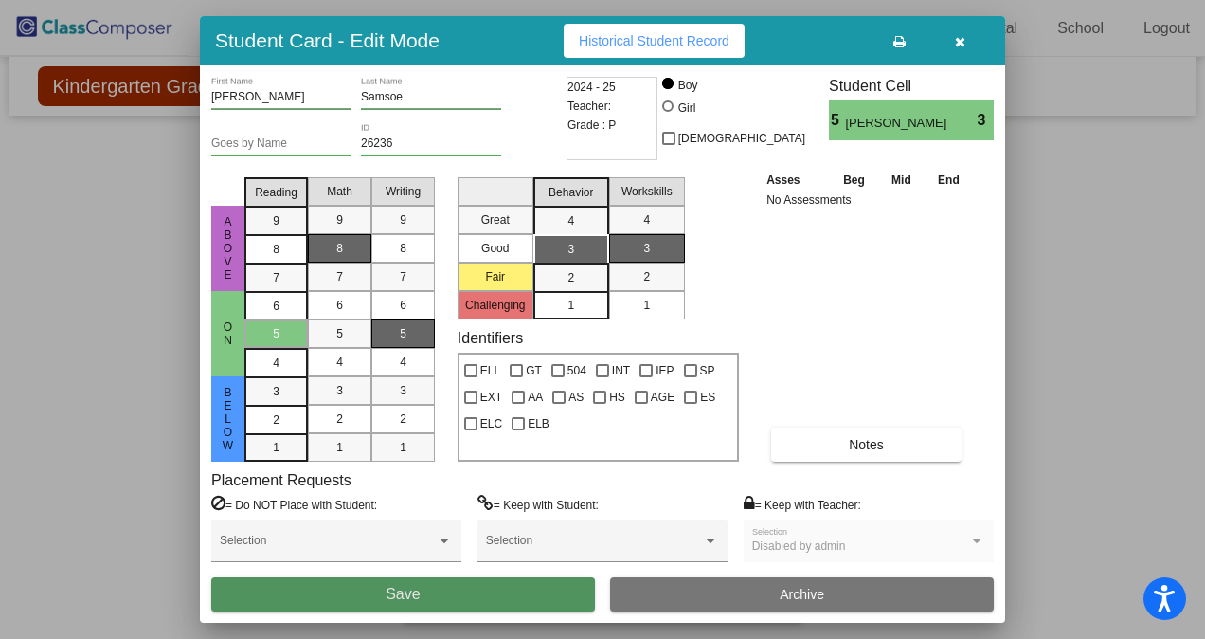
click at [553, 601] on button "Save" at bounding box center [403, 594] width 384 height 34
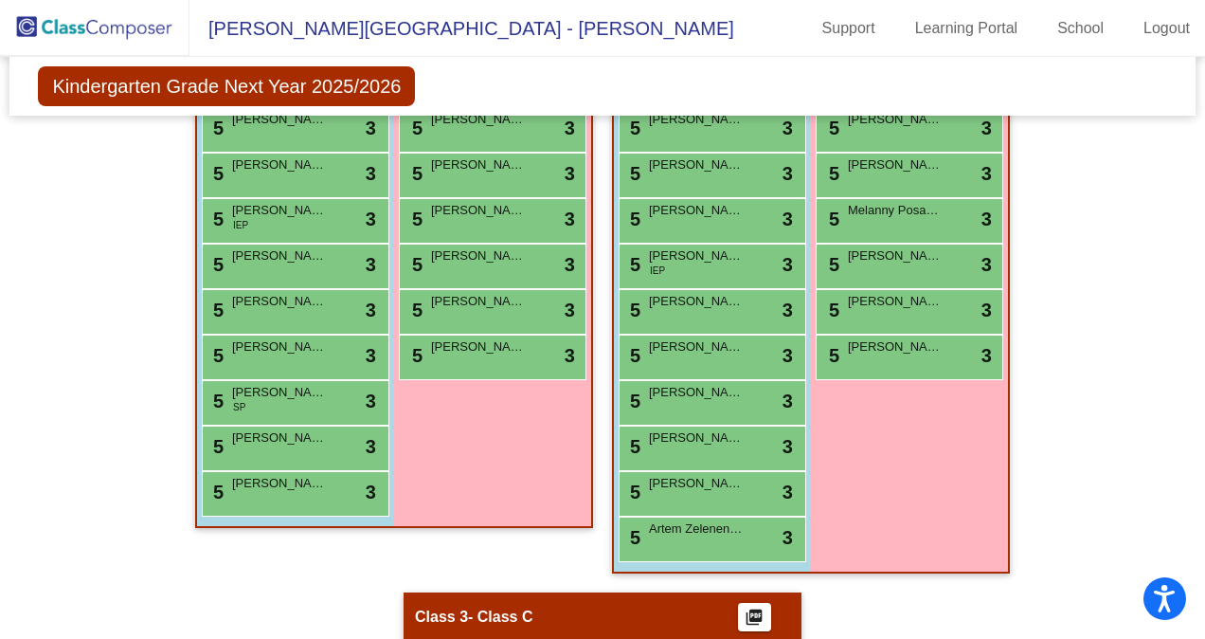
scroll to position [571, 0]
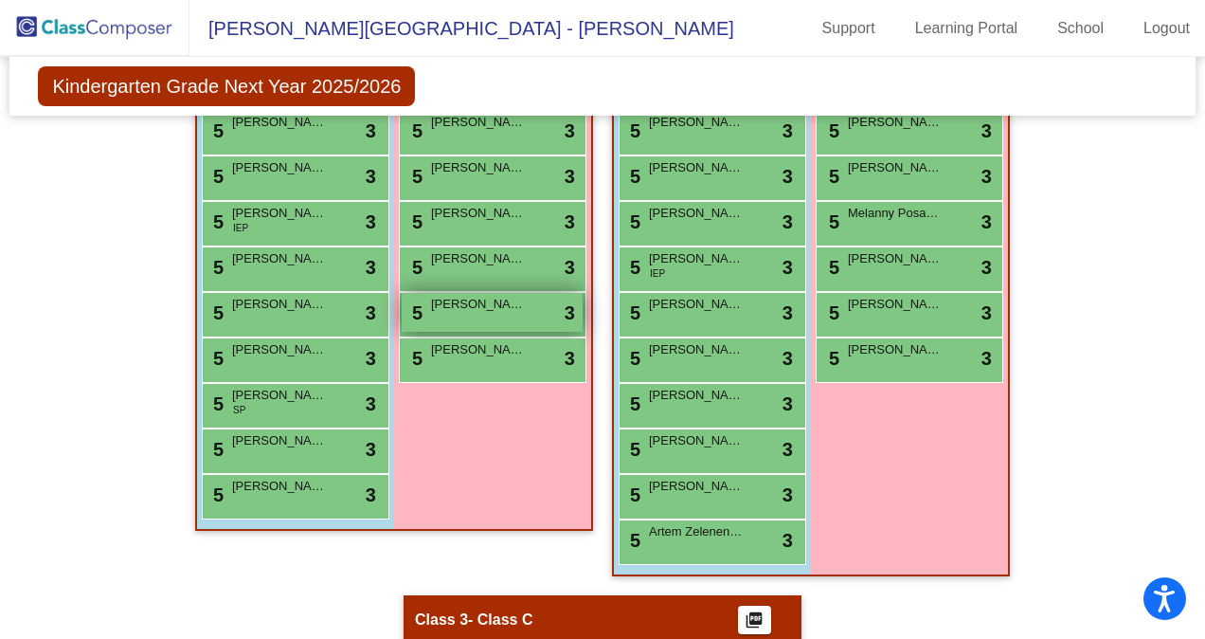
click at [477, 315] on div "5 [PERSON_NAME] lock do_not_disturb_alt 3" at bounding box center [492, 312] width 181 height 39
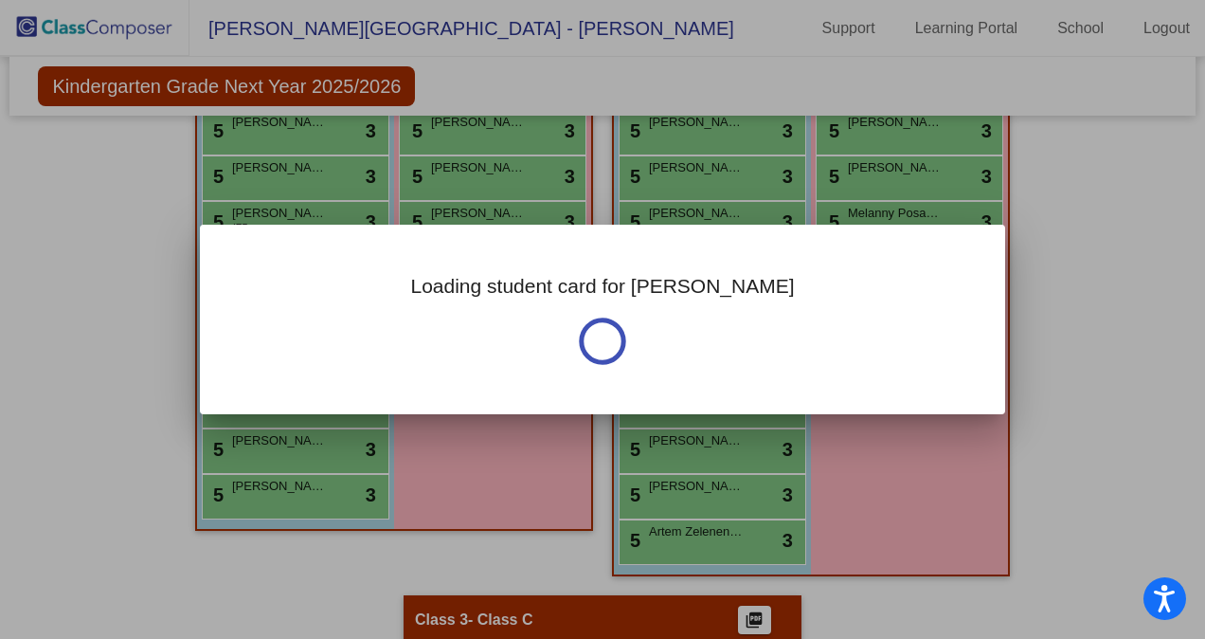
click at [477, 315] on div "Loading student card for [PERSON_NAME]" at bounding box center [603, 320] width 806 height 190
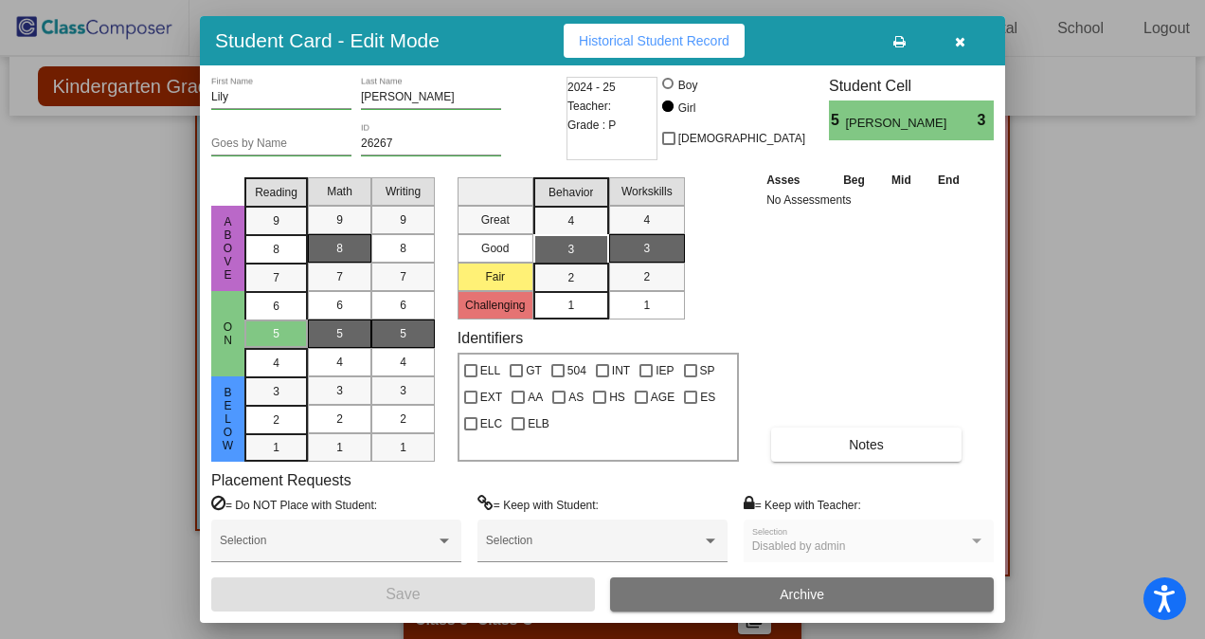
drag, startPoint x: 477, startPoint y: 315, endPoint x: 338, endPoint y: 245, distance: 154.7
click at [338, 245] on span "8" at bounding box center [339, 248] width 7 height 17
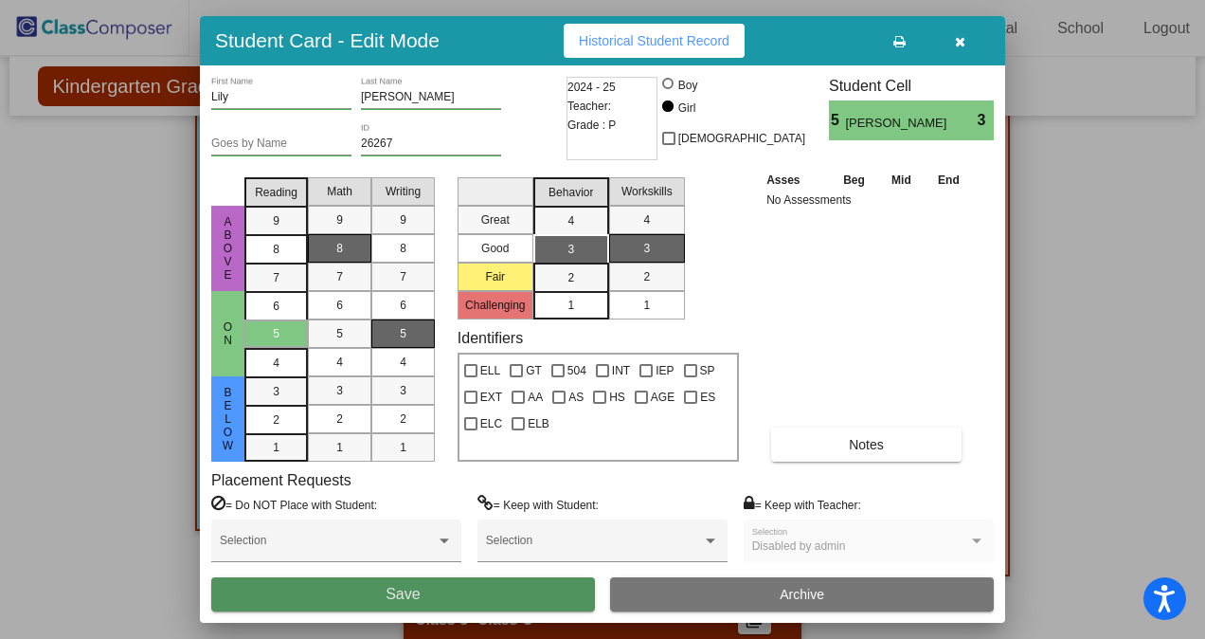
click at [469, 590] on button "Save" at bounding box center [403, 594] width 384 height 34
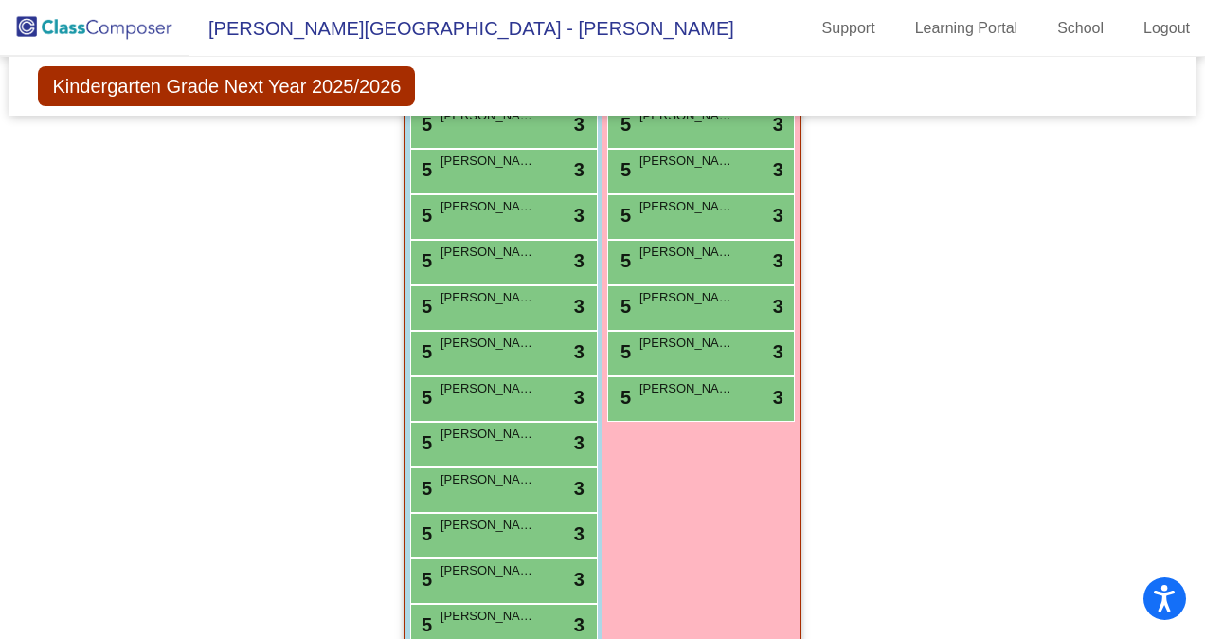
scroll to position [1241, 0]
click at [506, 533] on div "5 [PERSON_NAME] [PERSON_NAME] lock do_not_disturb_alt 3" at bounding box center [501, 532] width 181 height 39
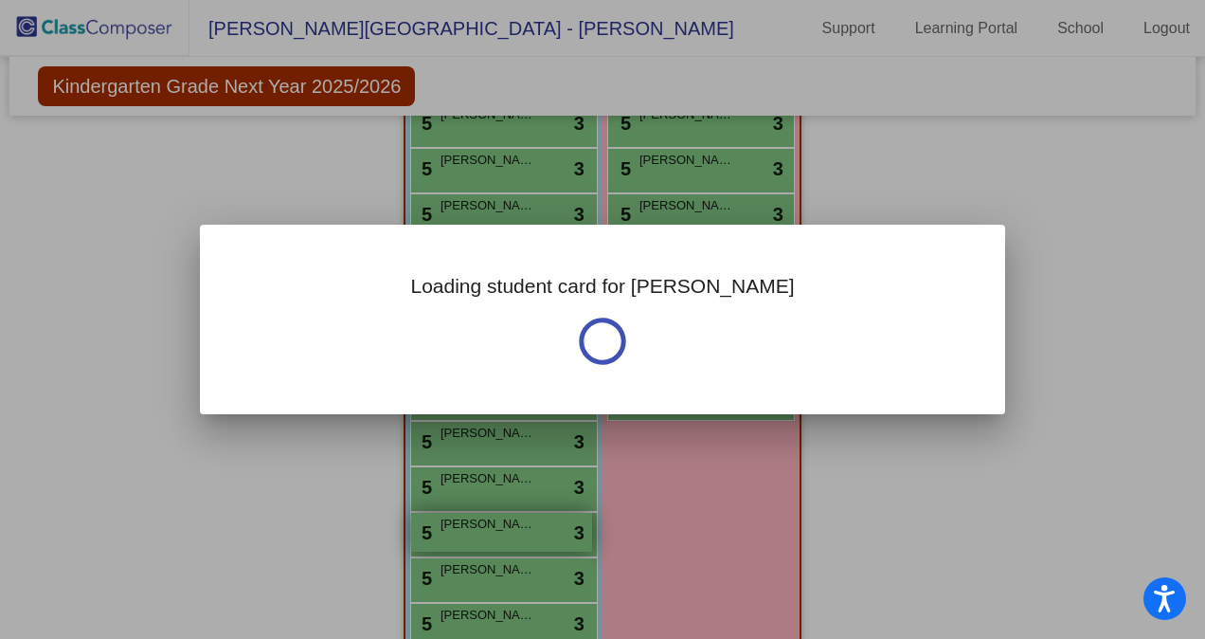
click at [506, 533] on div "Loading student card for [PERSON_NAME] Notes Previous Year undefined - Last Edi…" at bounding box center [602, 319] width 1205 height 639
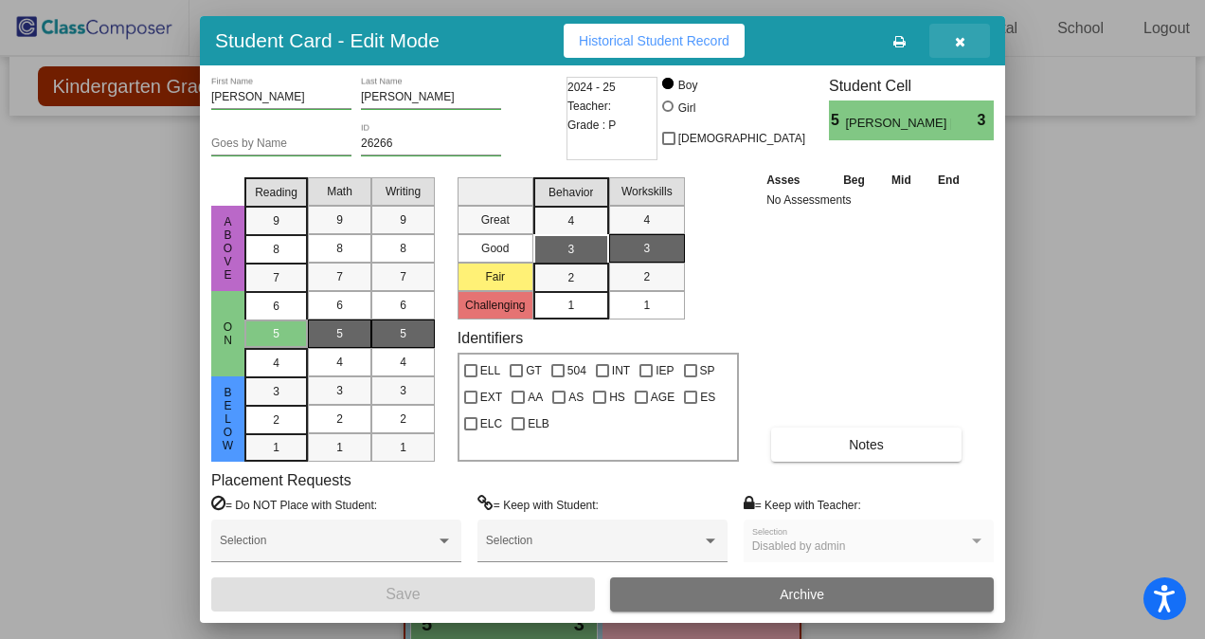
click at [962, 47] on icon "button" at bounding box center [960, 41] width 10 height 13
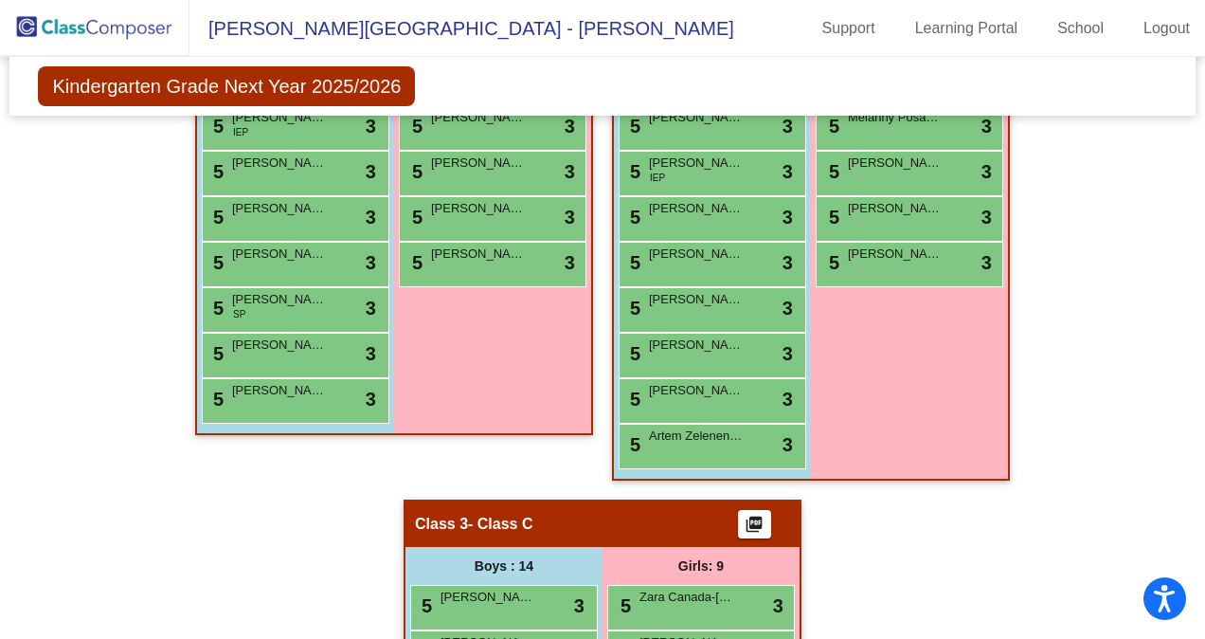
scroll to position [638, 0]
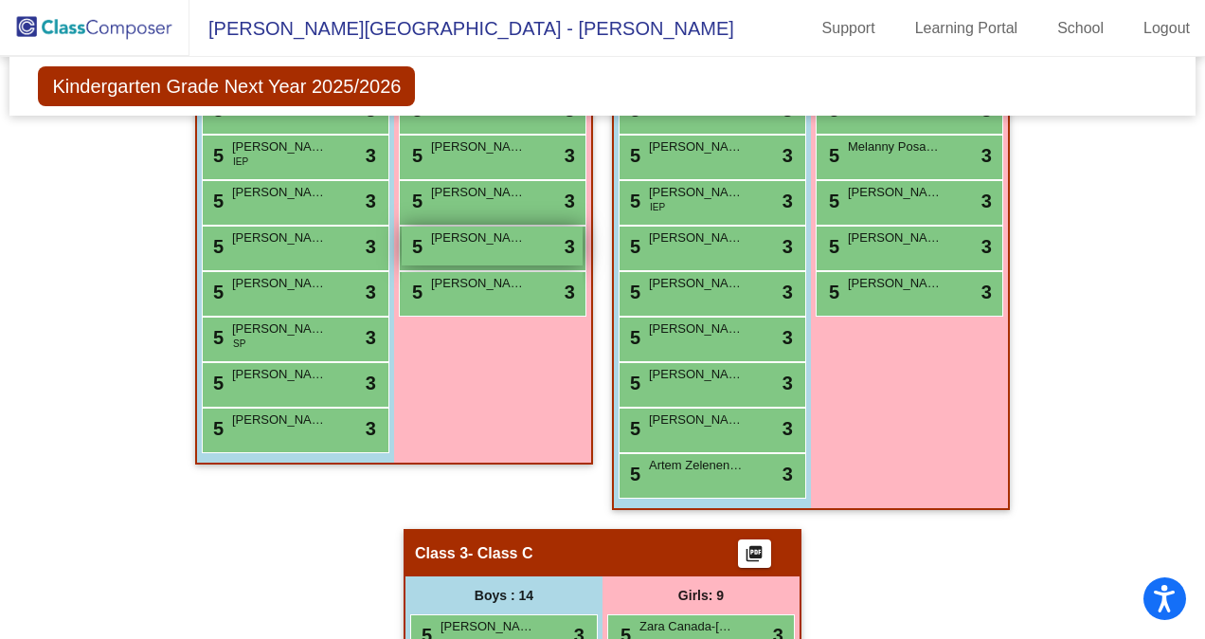
click at [535, 256] on div "5 [PERSON_NAME] lock do_not_disturb_alt 3" at bounding box center [492, 246] width 181 height 39
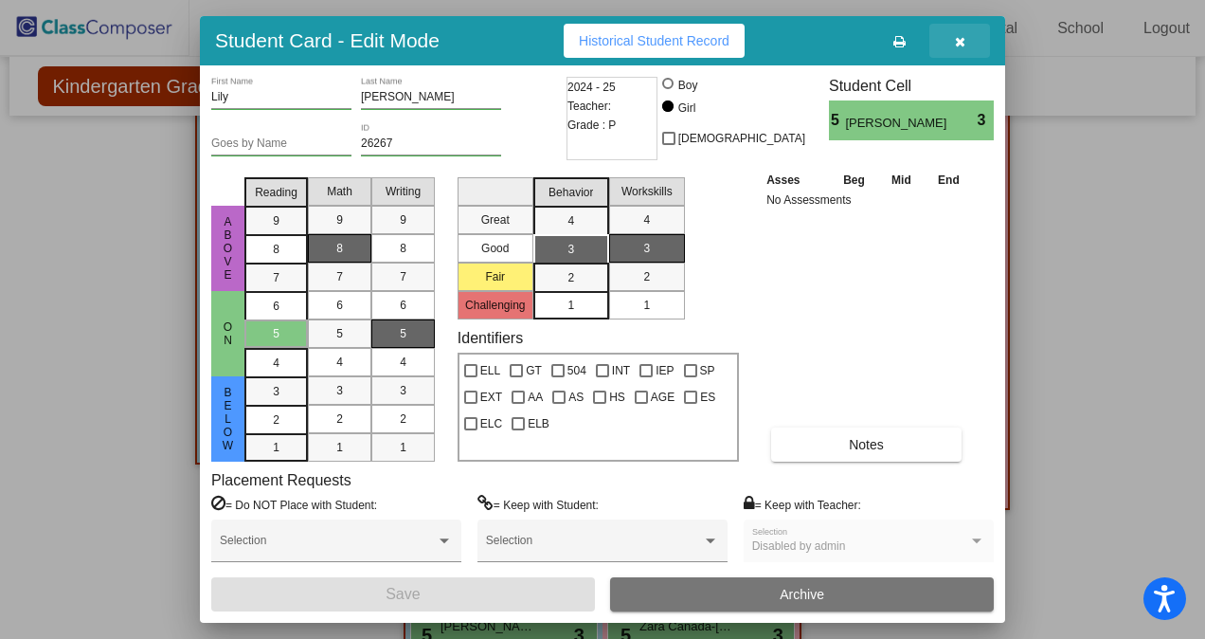
click at [952, 46] on button "button" at bounding box center [960, 41] width 61 height 34
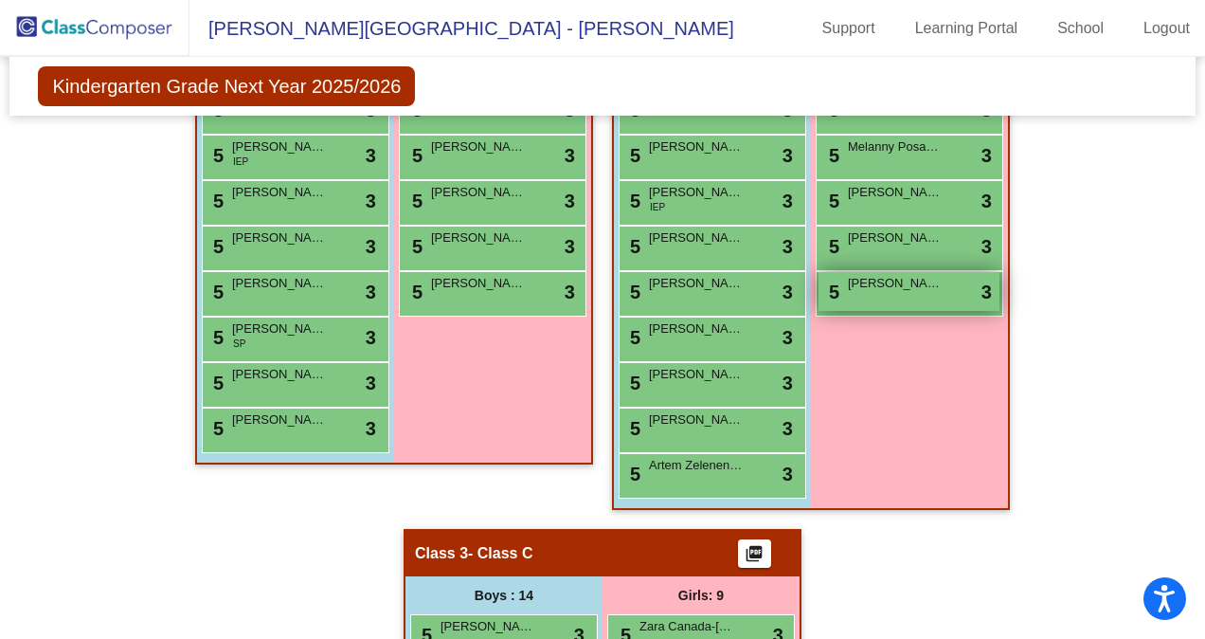
click at [892, 298] on div "5 [PERSON_NAME] lock do_not_disturb_alt 3" at bounding box center [909, 291] width 181 height 39
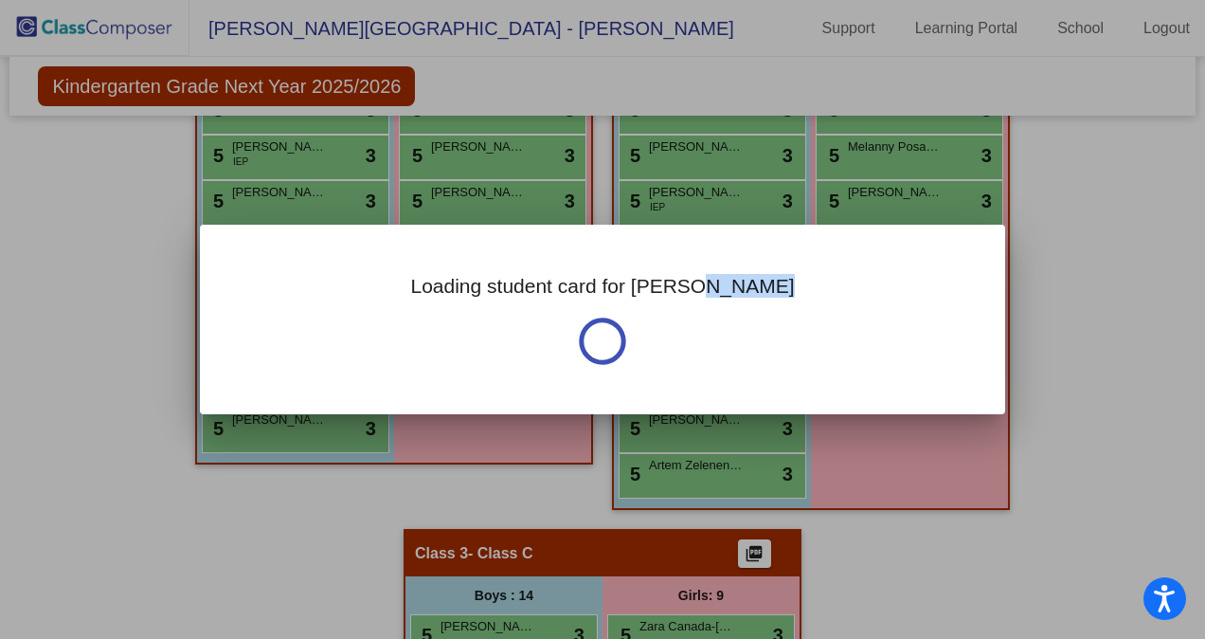
click at [892, 298] on div "Loading student card for Aria Notes Previous Year undefined - Last Edited: null" at bounding box center [603, 320] width 806 height 190
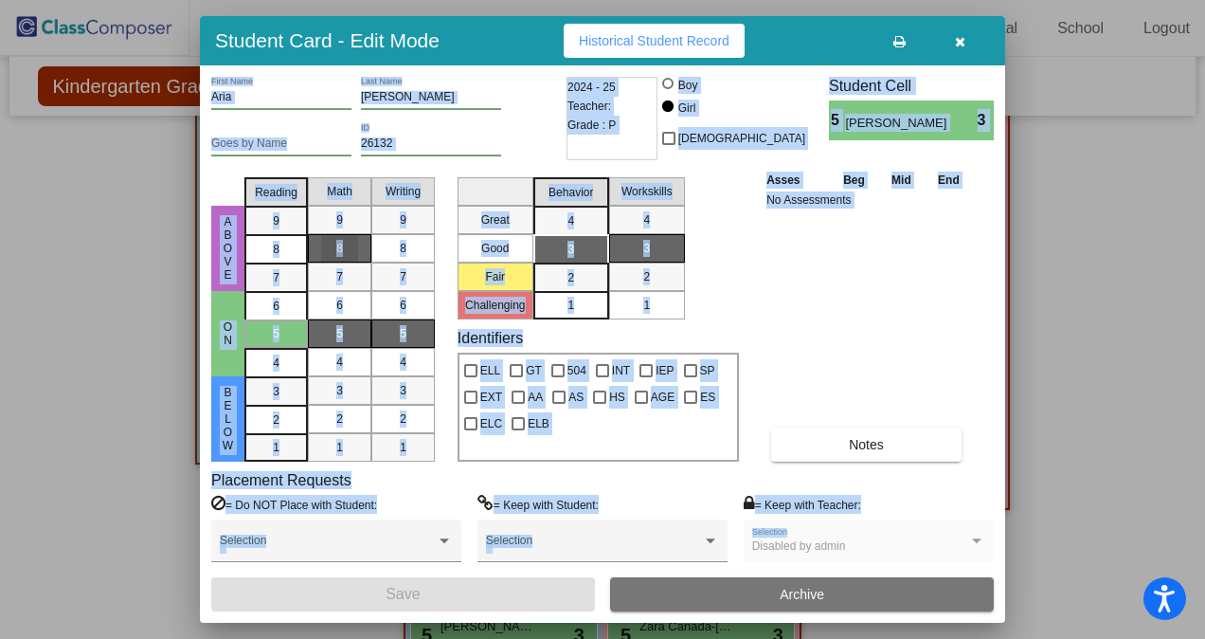
click at [351, 248] on div "8" at bounding box center [339, 248] width 37 height 28
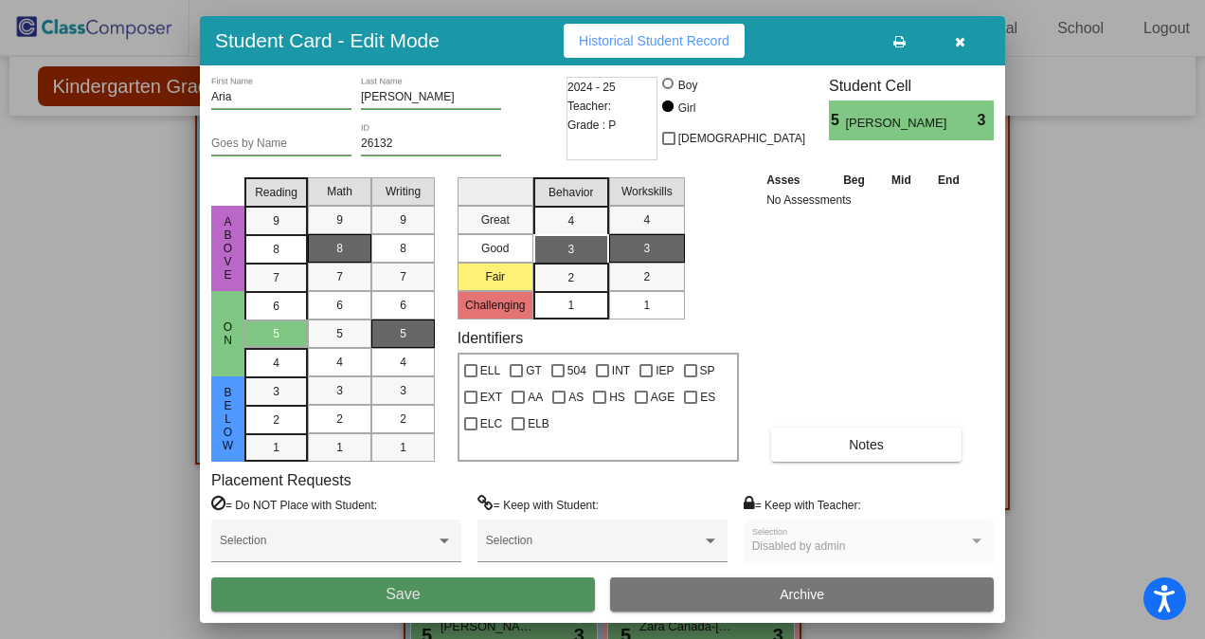
click at [419, 601] on button "Save" at bounding box center [403, 594] width 384 height 34
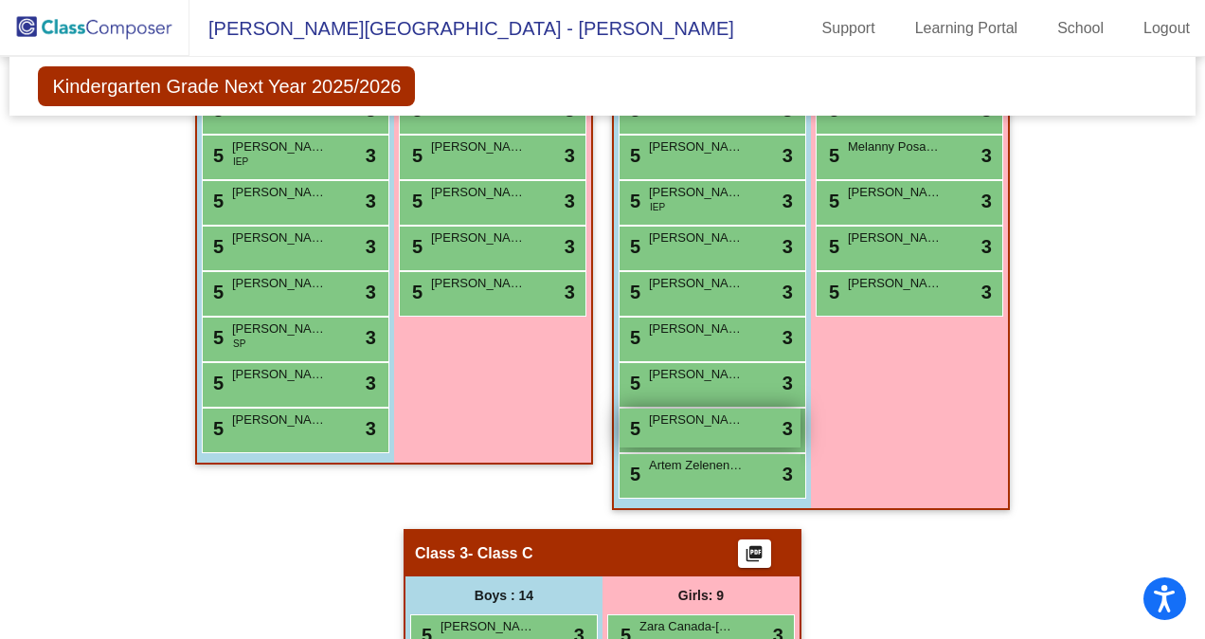
click at [664, 426] on span "[PERSON_NAME]" at bounding box center [696, 419] width 95 height 19
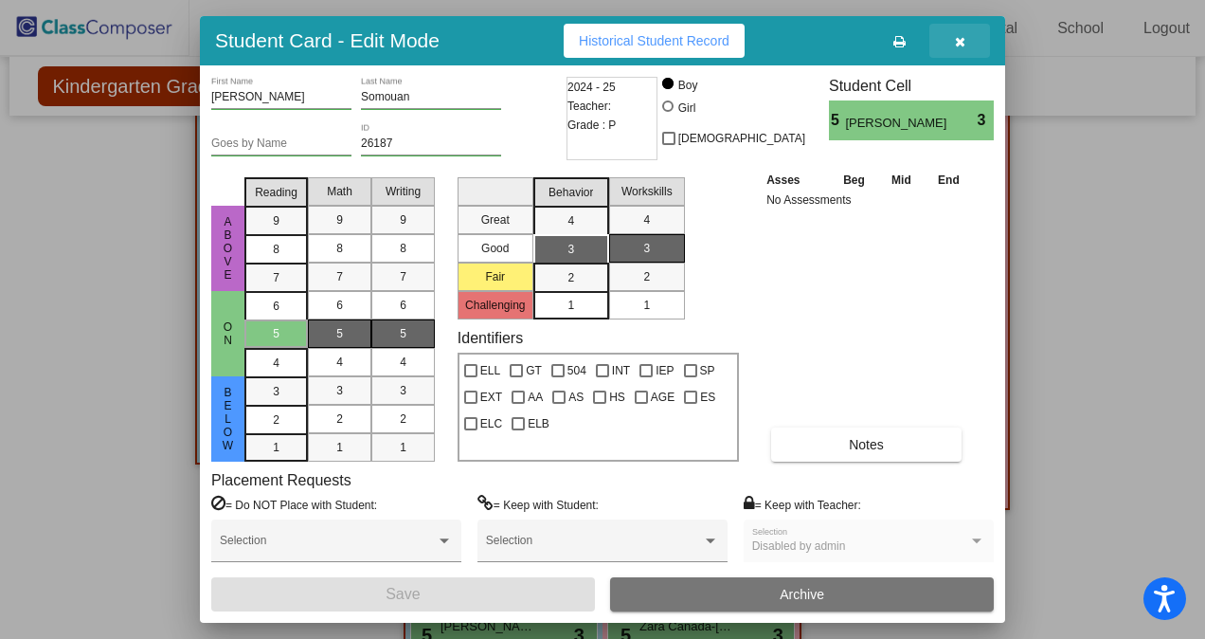
click at [959, 36] on icon "button" at bounding box center [960, 41] width 10 height 13
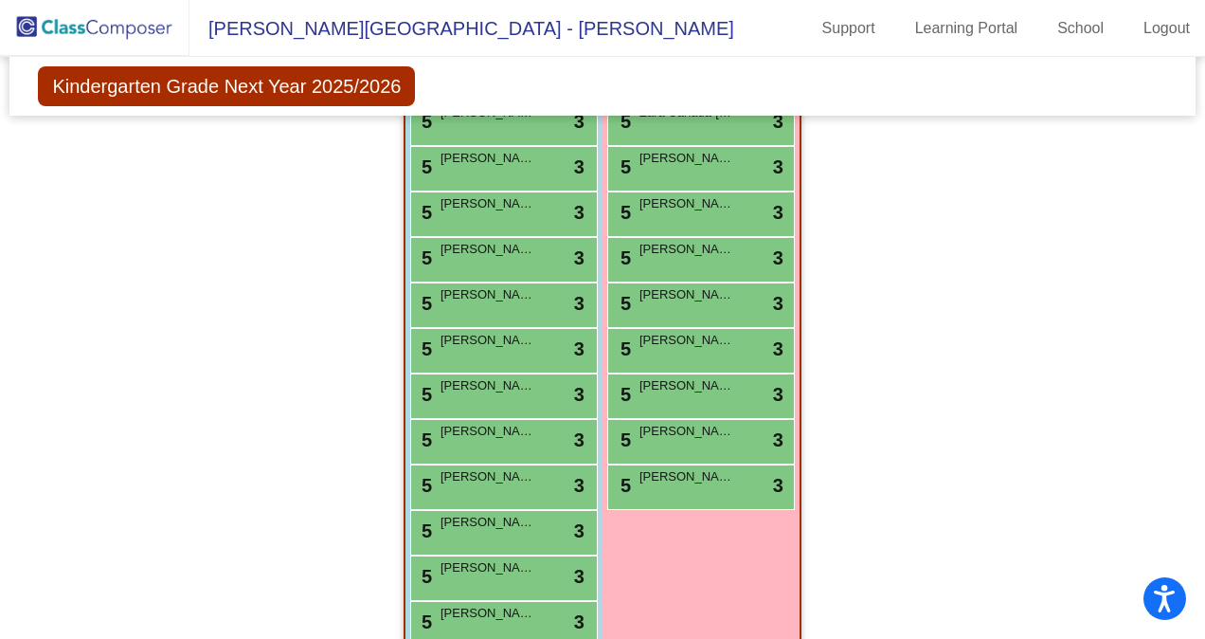
scroll to position [1278, 0]
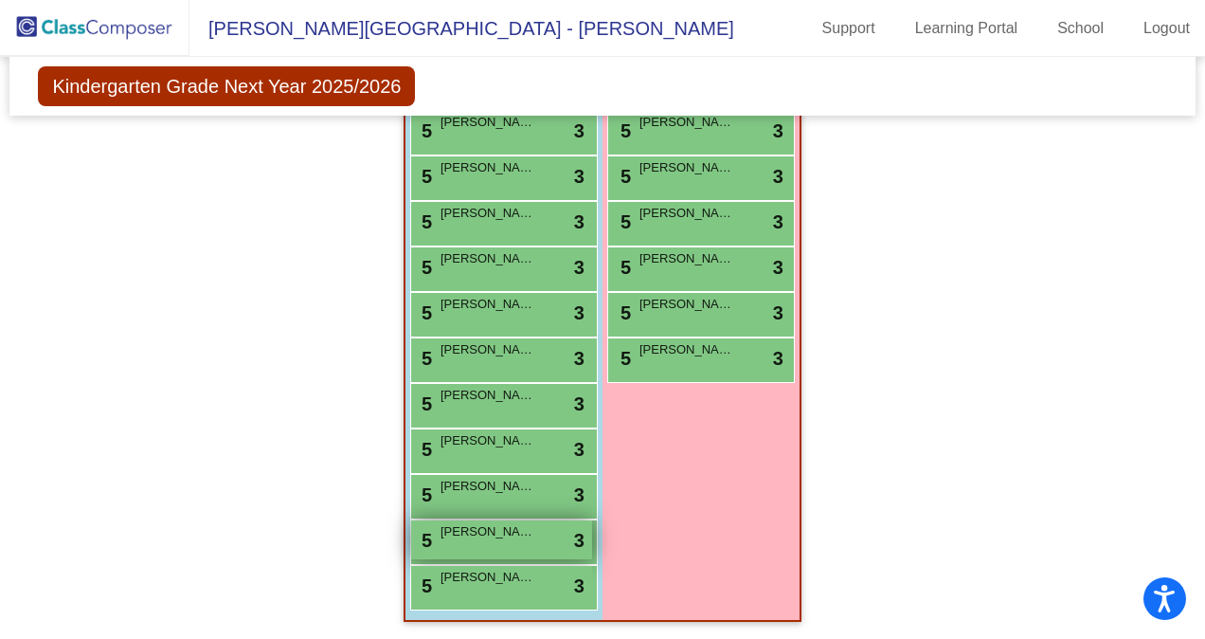
click at [466, 541] on div "5 [PERSON_NAME] lock do_not_disturb_alt 3" at bounding box center [501, 539] width 181 height 39
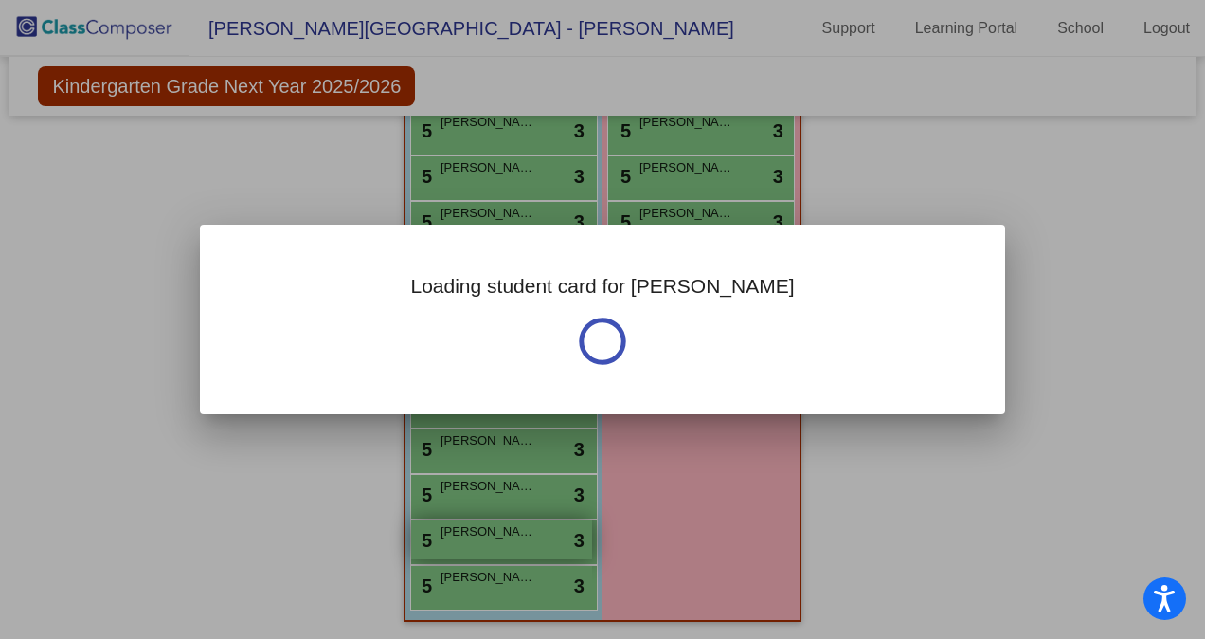
click at [466, 541] on div "Loading student card for [PERSON_NAME] Notes Previous Year undefined - Last Edi…" at bounding box center [602, 319] width 1205 height 639
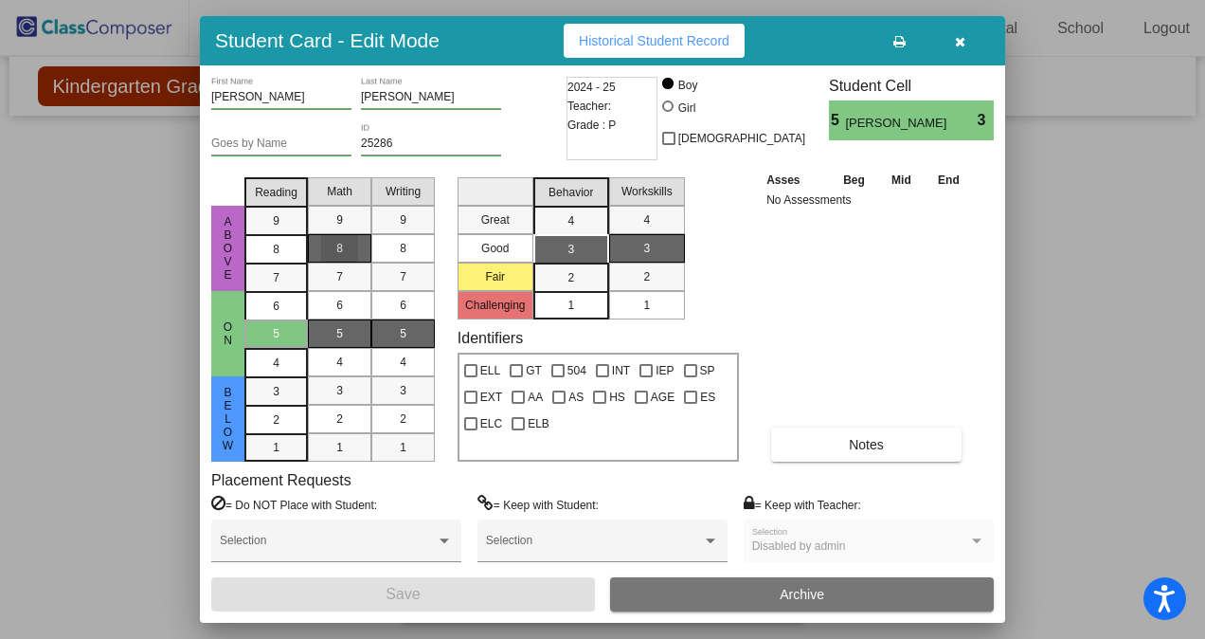
click at [336, 249] on span "8" at bounding box center [339, 248] width 7 height 17
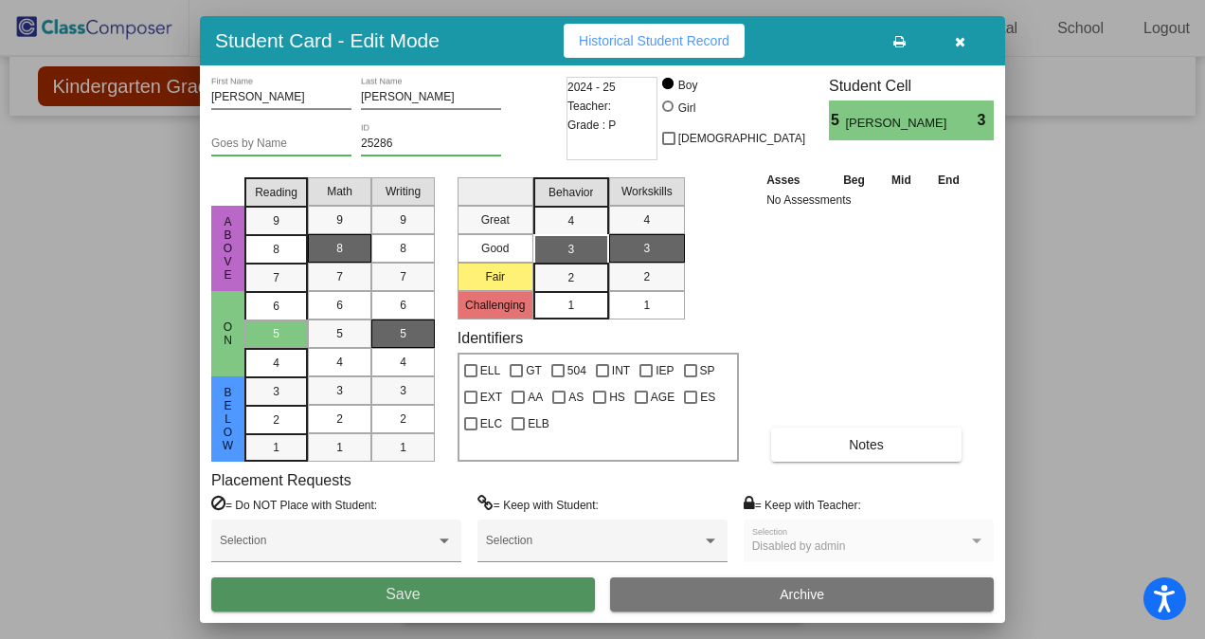
click at [505, 591] on button "Save" at bounding box center [403, 594] width 384 height 34
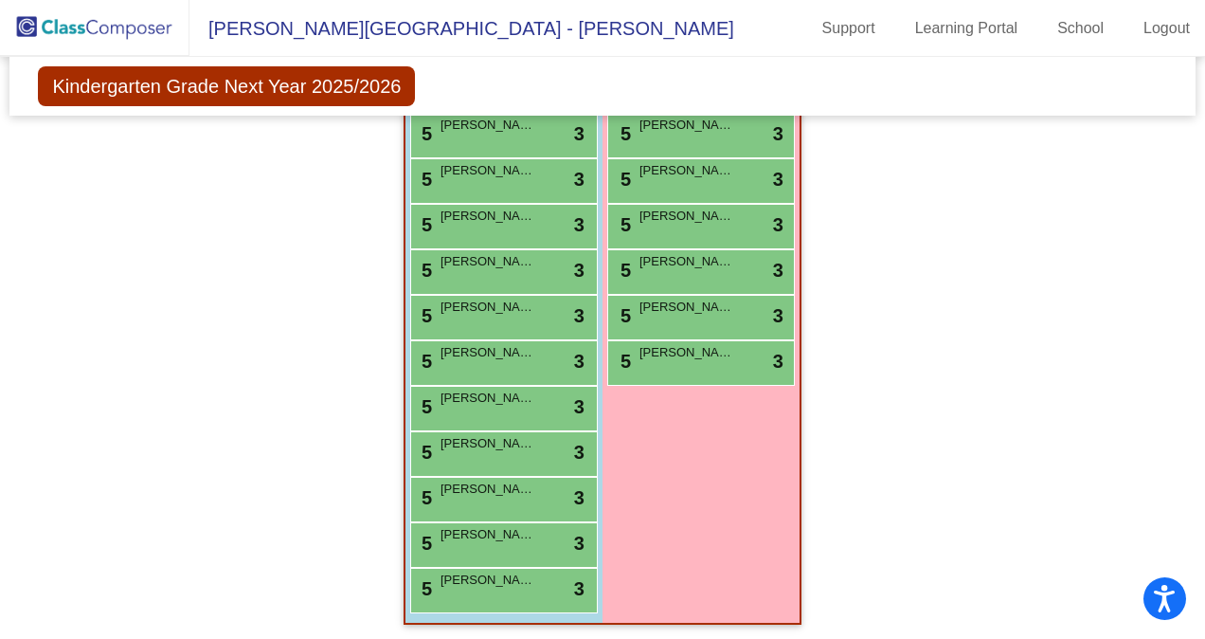
scroll to position [1277, 0]
click at [476, 591] on div "5 [PERSON_NAME] lock do_not_disturb_alt 3" at bounding box center [501, 587] width 181 height 39
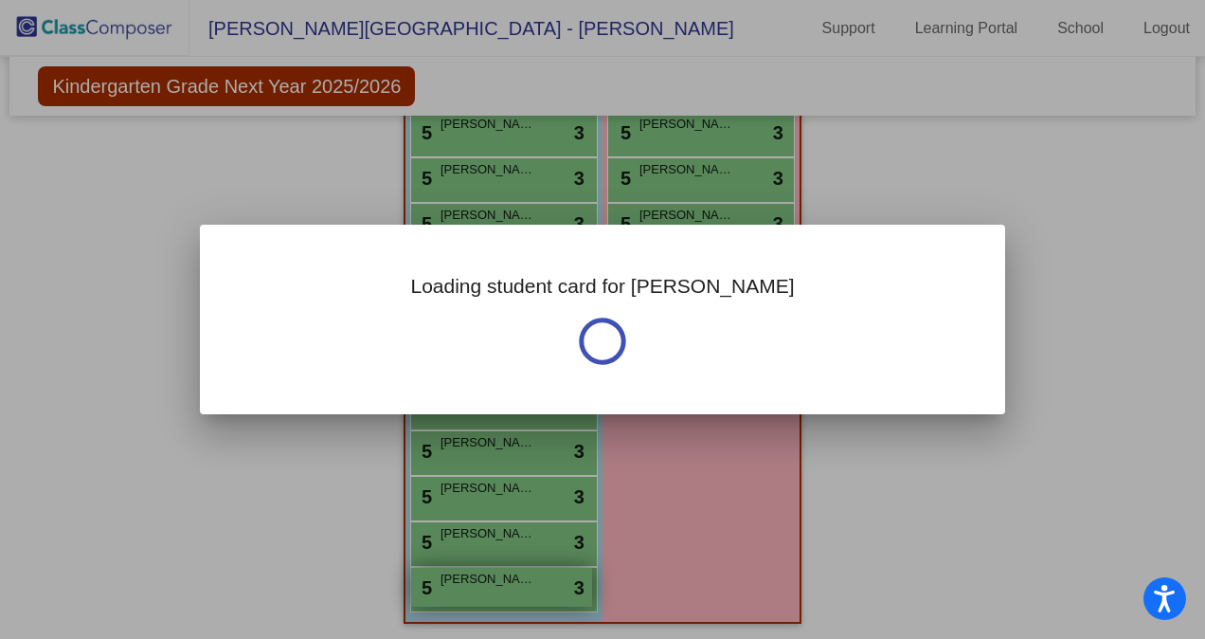
click at [476, 591] on div "Loading student card for [PERSON_NAME] Notes Previous Year undefined - Last Edi…" at bounding box center [602, 319] width 1205 height 639
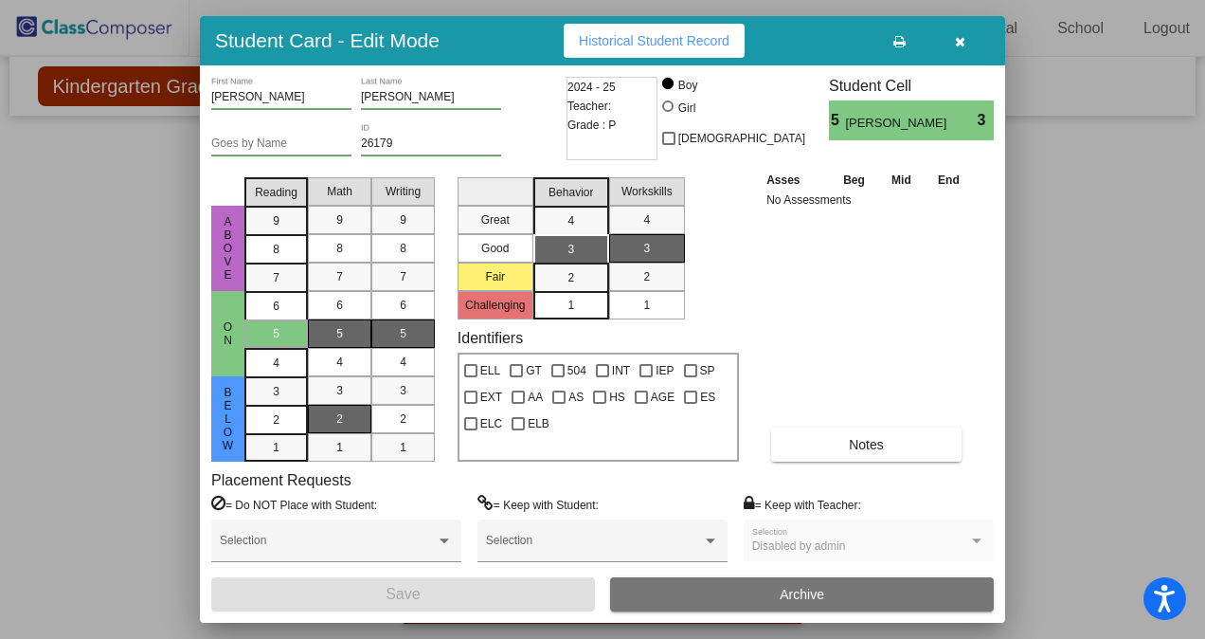
click at [341, 418] on span "2" at bounding box center [339, 418] width 7 height 17
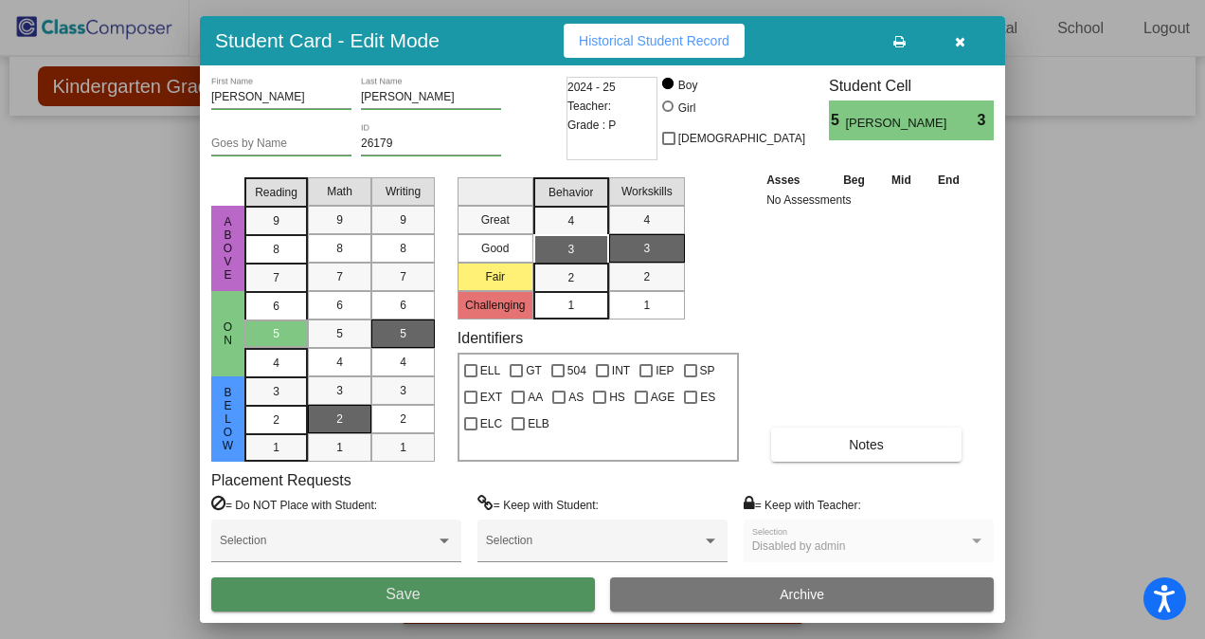
click at [486, 591] on button "Save" at bounding box center [403, 594] width 384 height 34
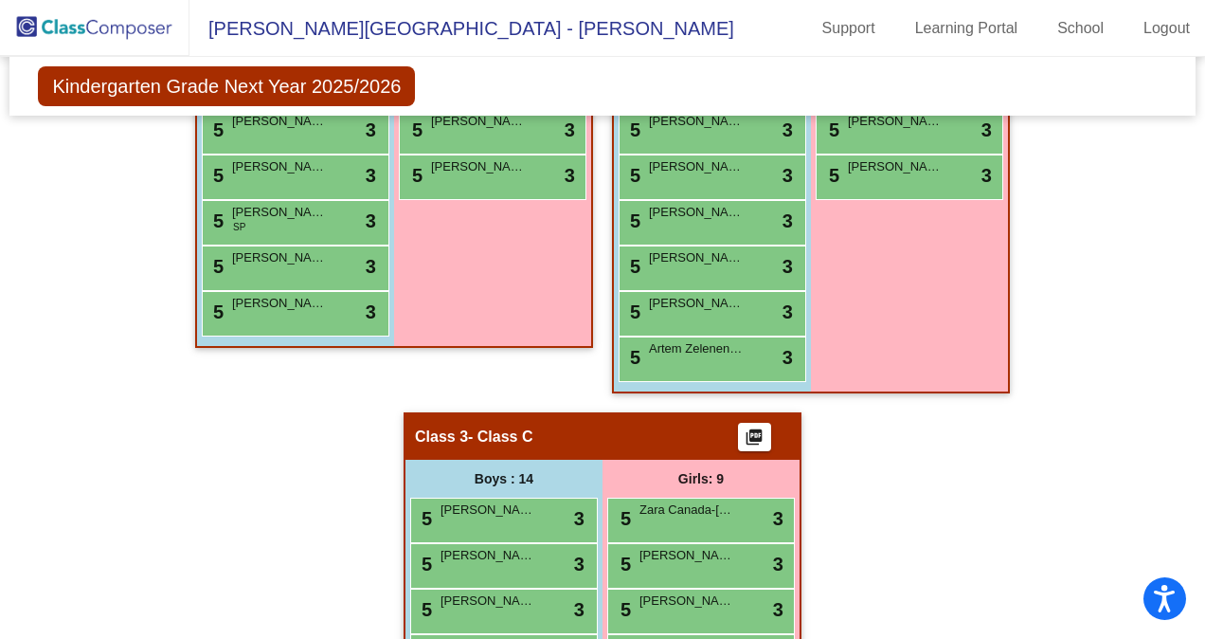
scroll to position [571, 0]
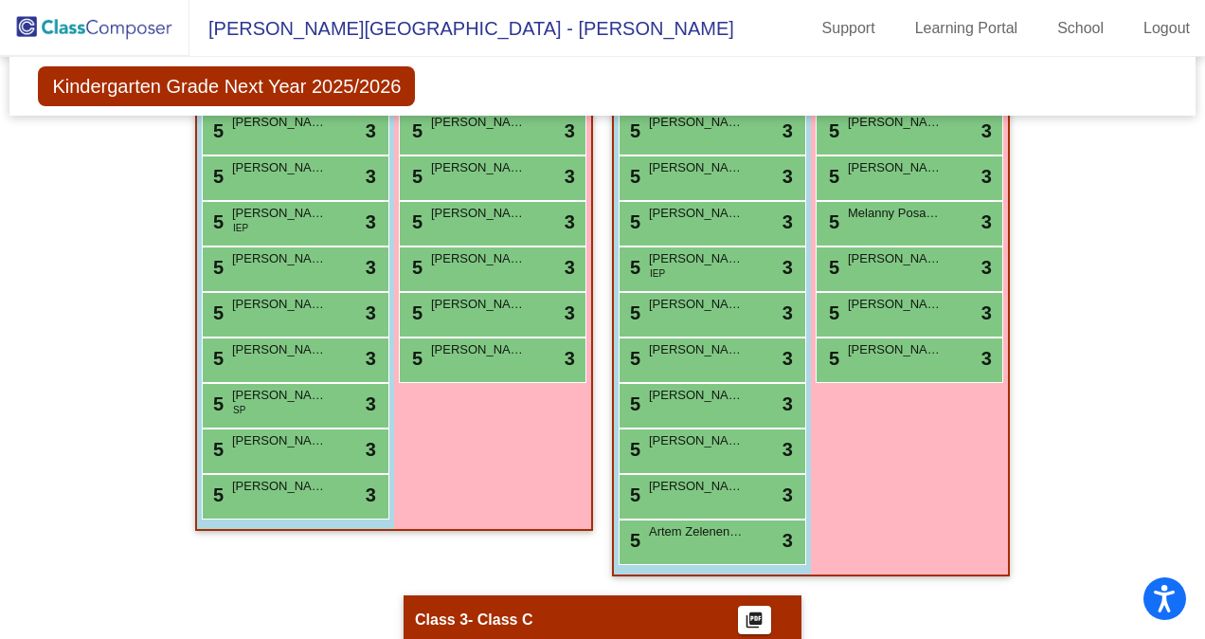
click at [490, 375] on div "5 [PERSON_NAME] lock do_not_disturb_alt 3" at bounding box center [493, 359] width 188 height 45
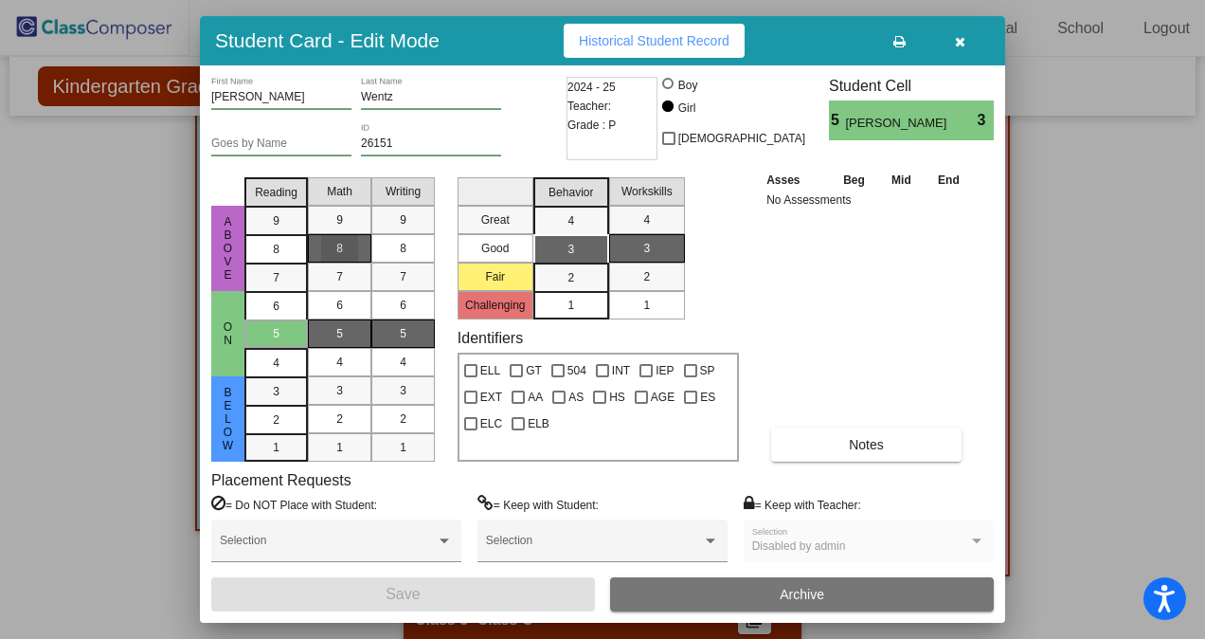
click at [336, 256] on span "8" at bounding box center [339, 248] width 7 height 17
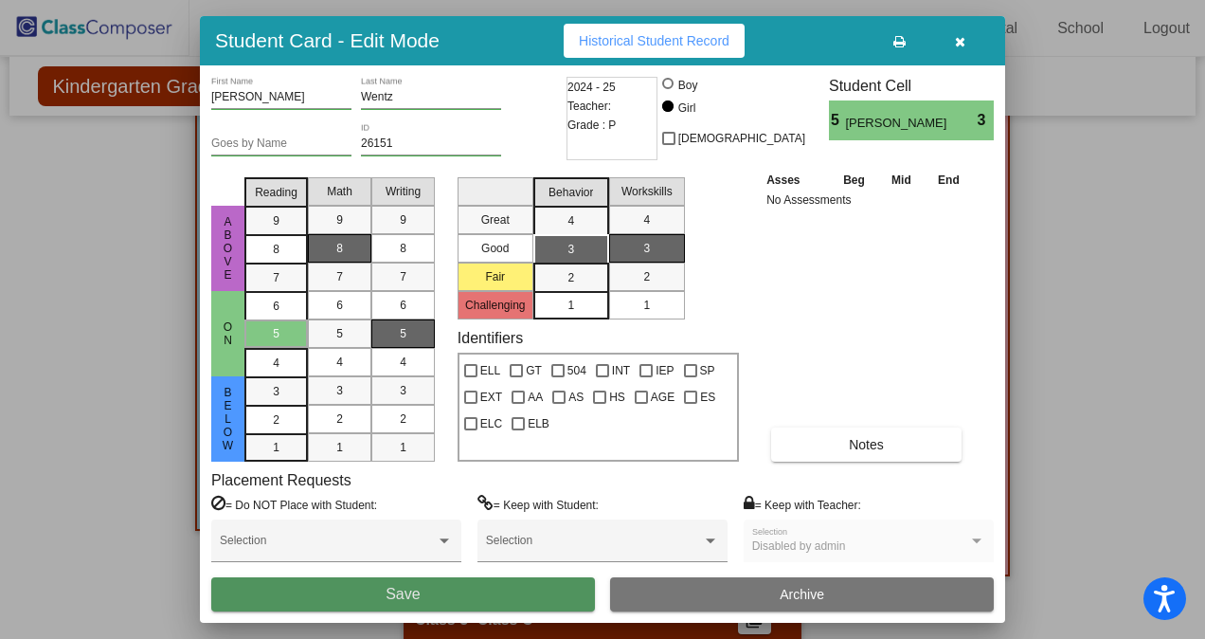
click at [470, 604] on button "Save" at bounding box center [403, 594] width 384 height 34
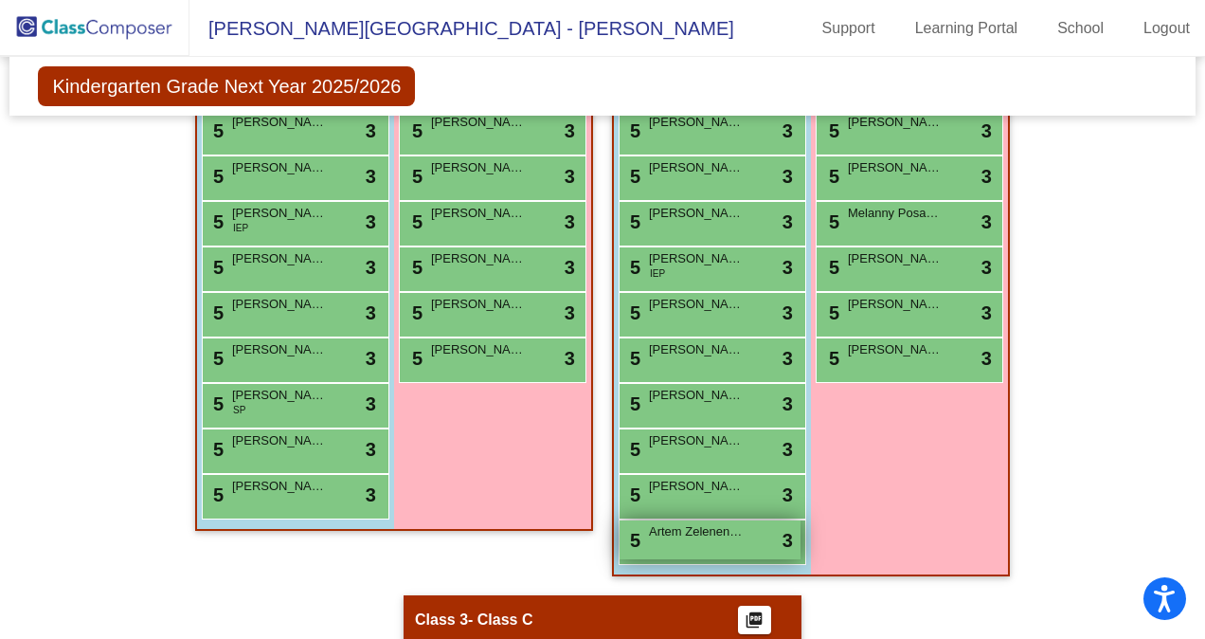
click at [684, 538] on span "Artem Zelenenkyi" at bounding box center [696, 531] width 95 height 19
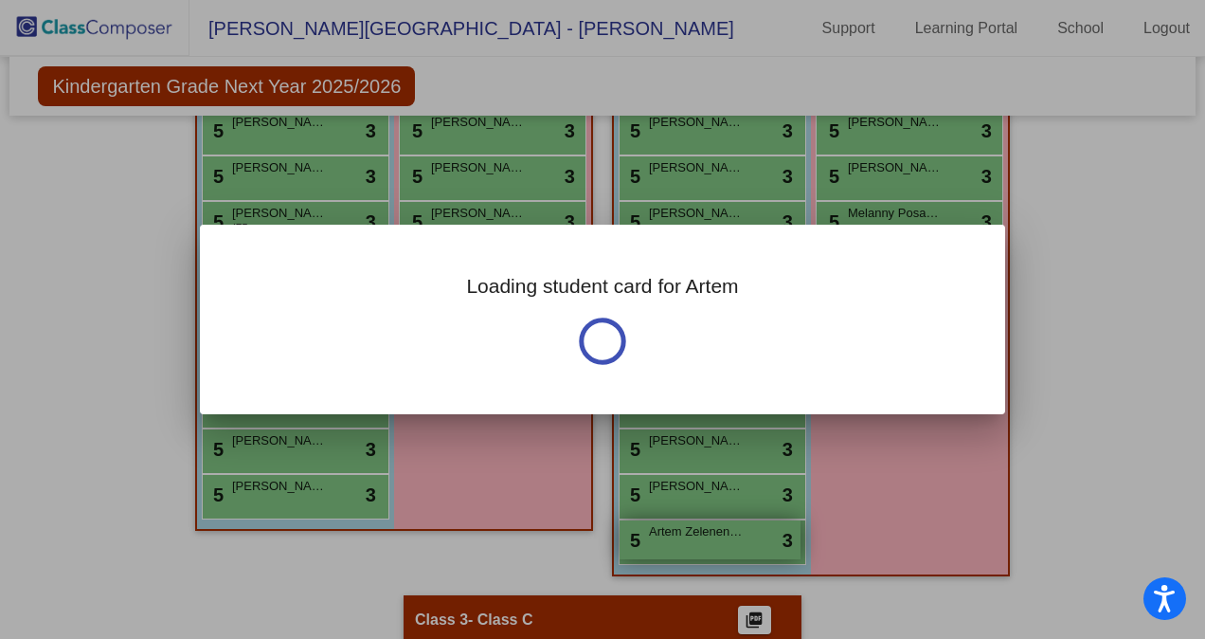
click at [684, 538] on div "Loading student card for Artem Notes Previous Year undefined - Last Edited: null" at bounding box center [602, 319] width 1205 height 639
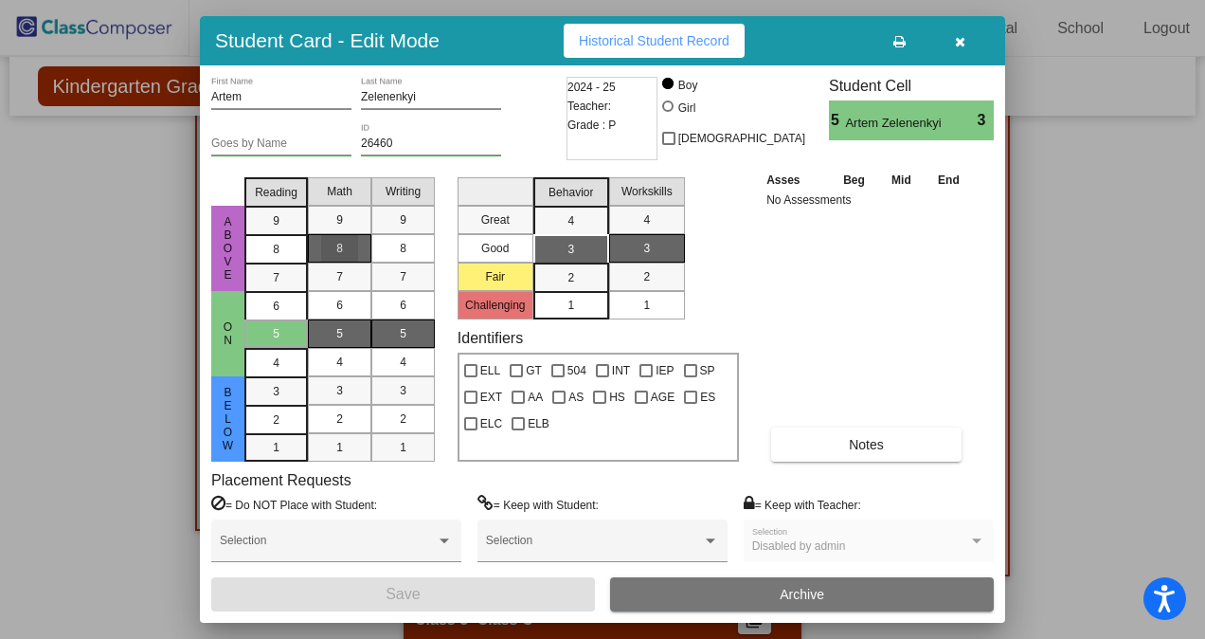
click at [358, 246] on mat-list-option "8" at bounding box center [339, 248] width 63 height 28
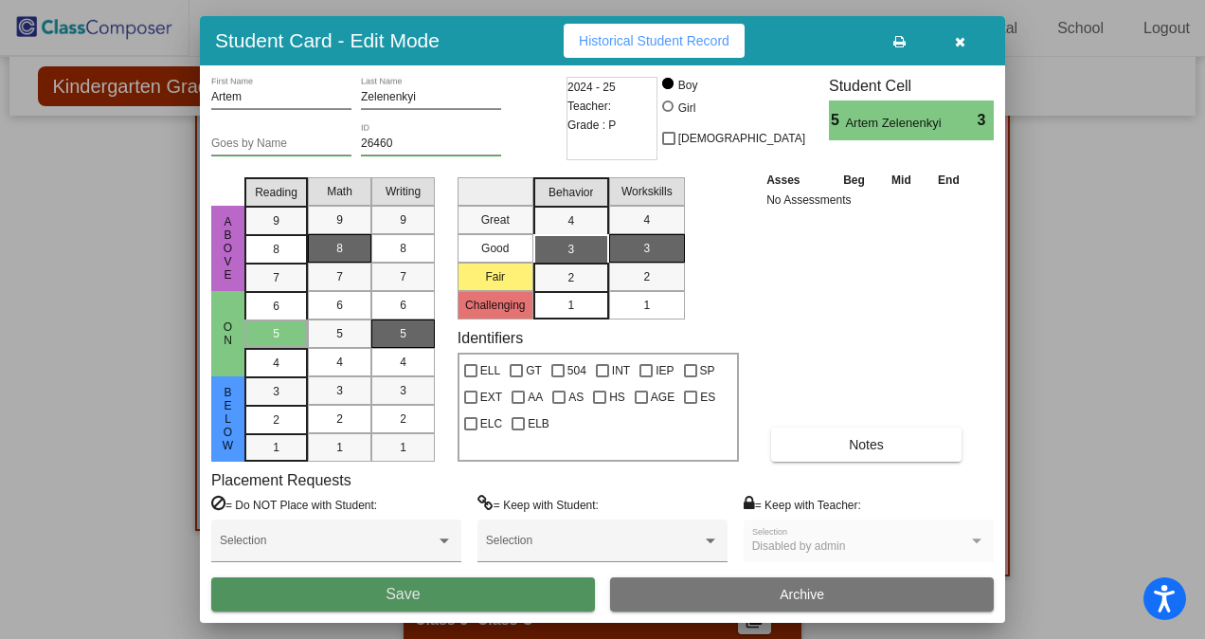
click at [481, 590] on button "Save" at bounding box center [403, 594] width 384 height 34
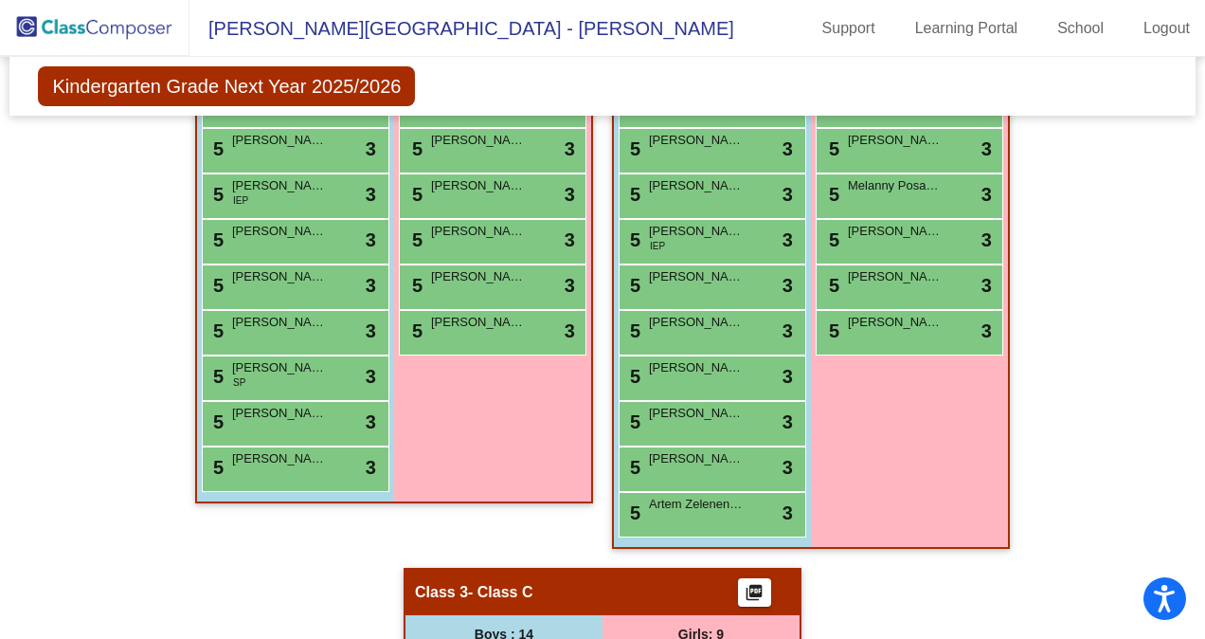
scroll to position [598, 0]
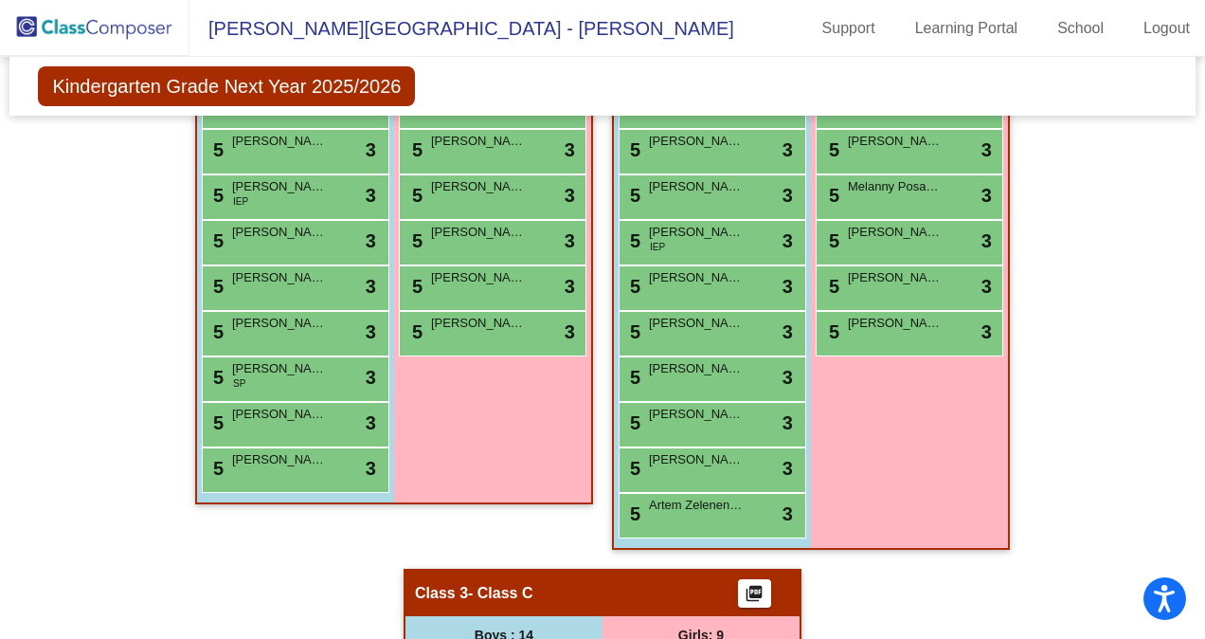
click at [481, 590] on span "- Class C" at bounding box center [500, 593] width 64 height 19
click at [271, 450] on span "[PERSON_NAME]" at bounding box center [279, 459] width 95 height 19
click at [0, 0] on div at bounding box center [0, 0] width 0 height 0
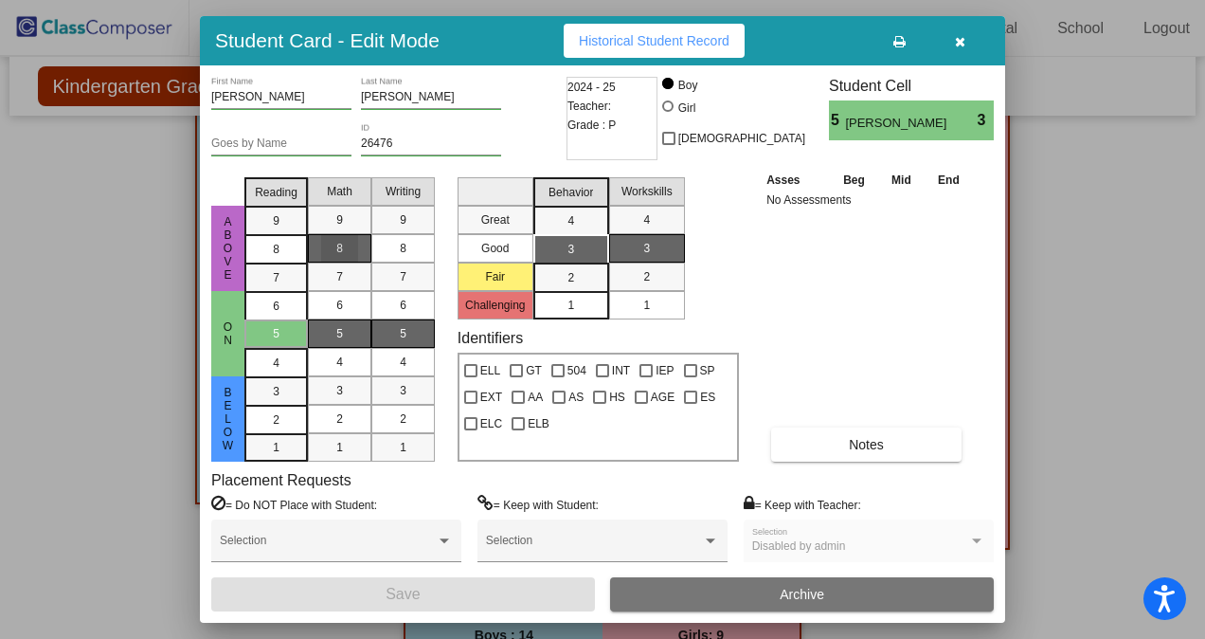
click at [360, 249] on mat-list-option "8" at bounding box center [339, 248] width 63 height 28
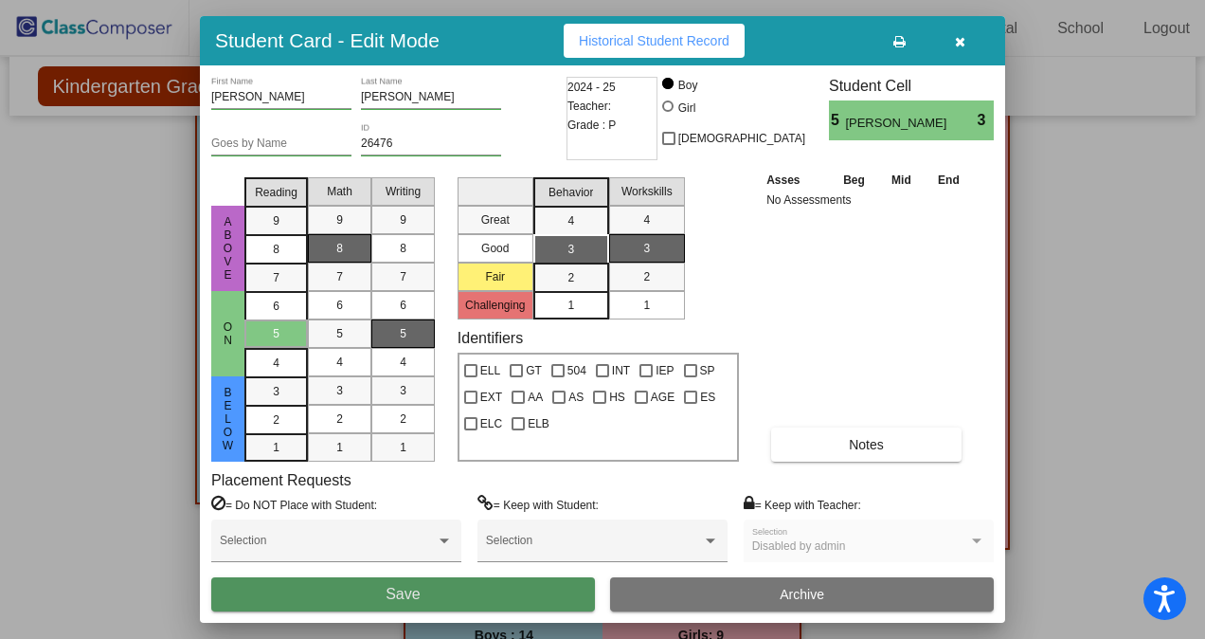
click at [555, 588] on button "Save" at bounding box center [403, 594] width 384 height 34
